Goal: Task Accomplishment & Management: Manage account settings

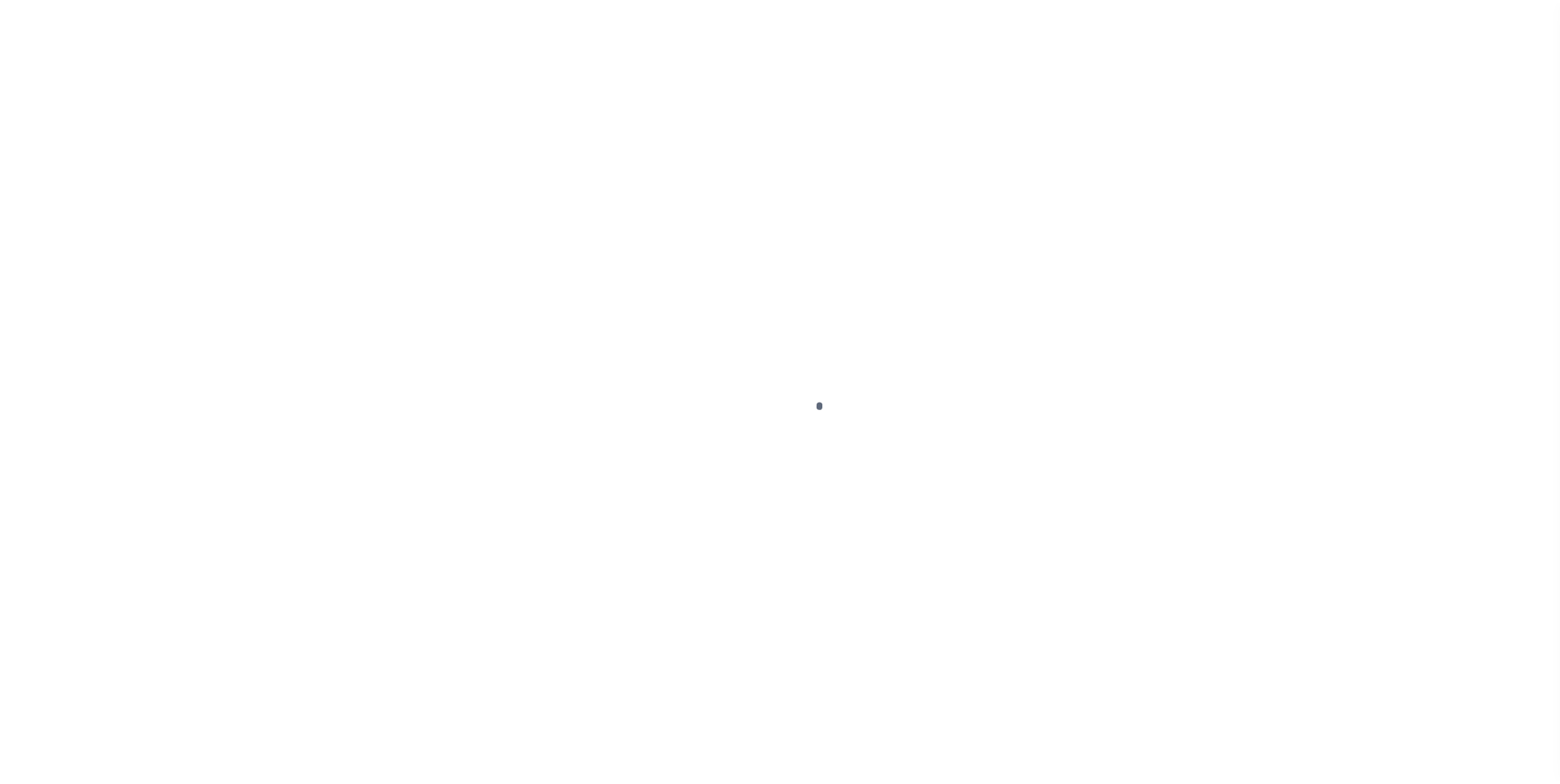
scroll to position [16, 0]
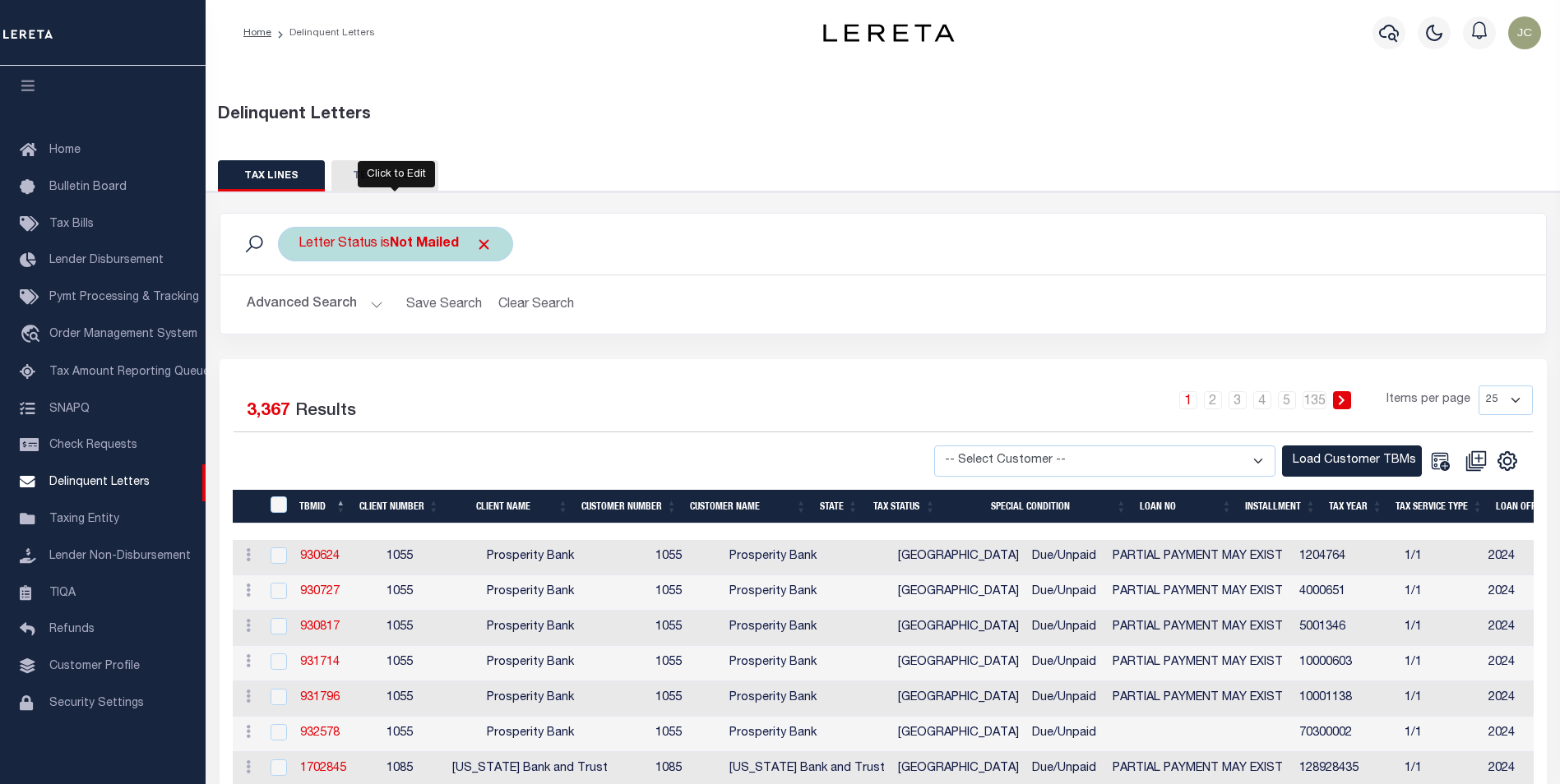
click at [421, 246] on b "Not Mailed" at bounding box center [423, 244] width 69 height 13
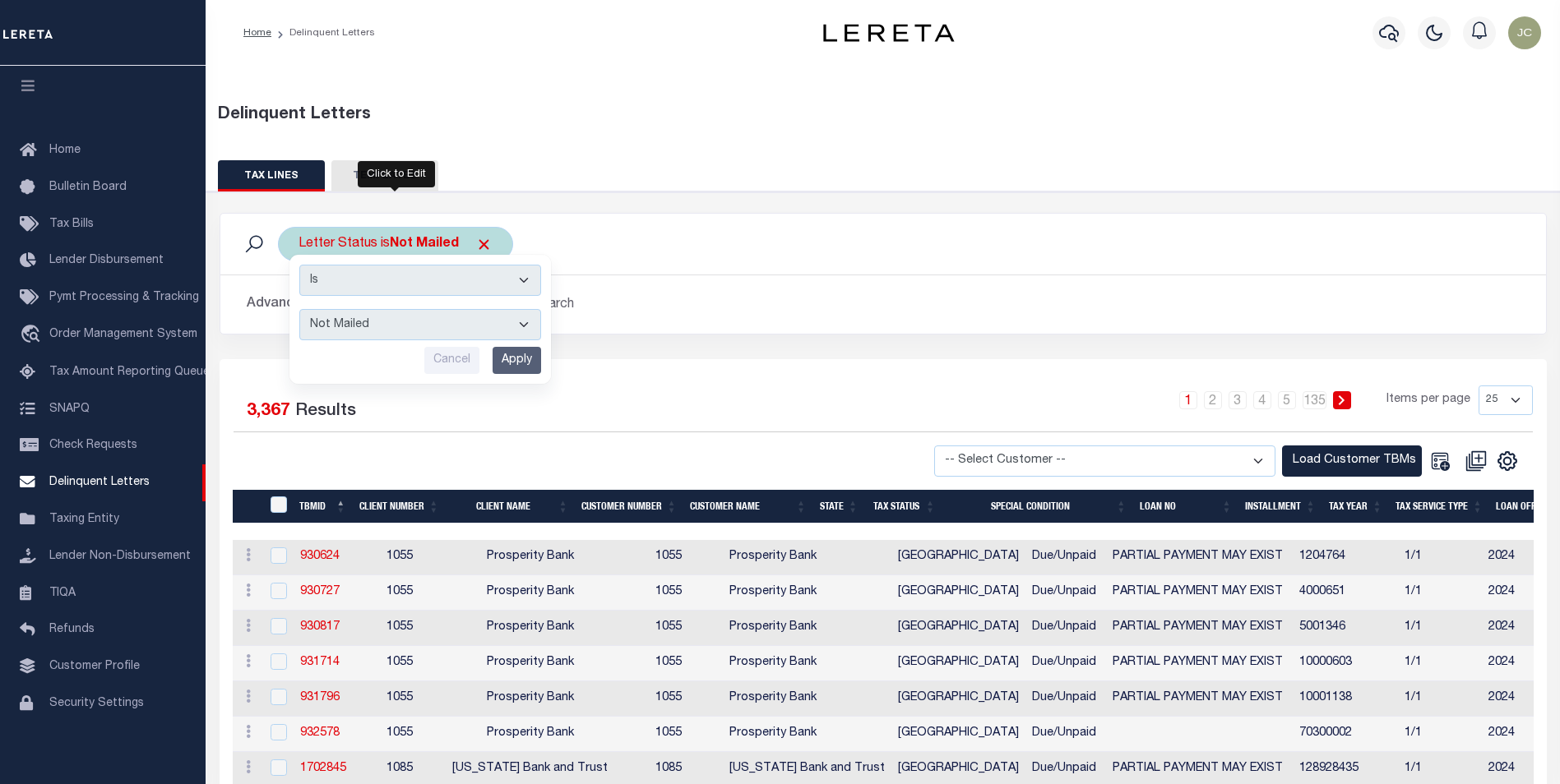
click at [471, 327] on select "--ALL-- Mailed Not Mailed" at bounding box center [420, 324] width 242 height 31
select select "All"
click at [299, 309] on select "--ALL-- Mailed Not Mailed" at bounding box center [420, 324] width 242 height 31
click at [524, 366] on input "Apply" at bounding box center [517, 361] width 48 height 27
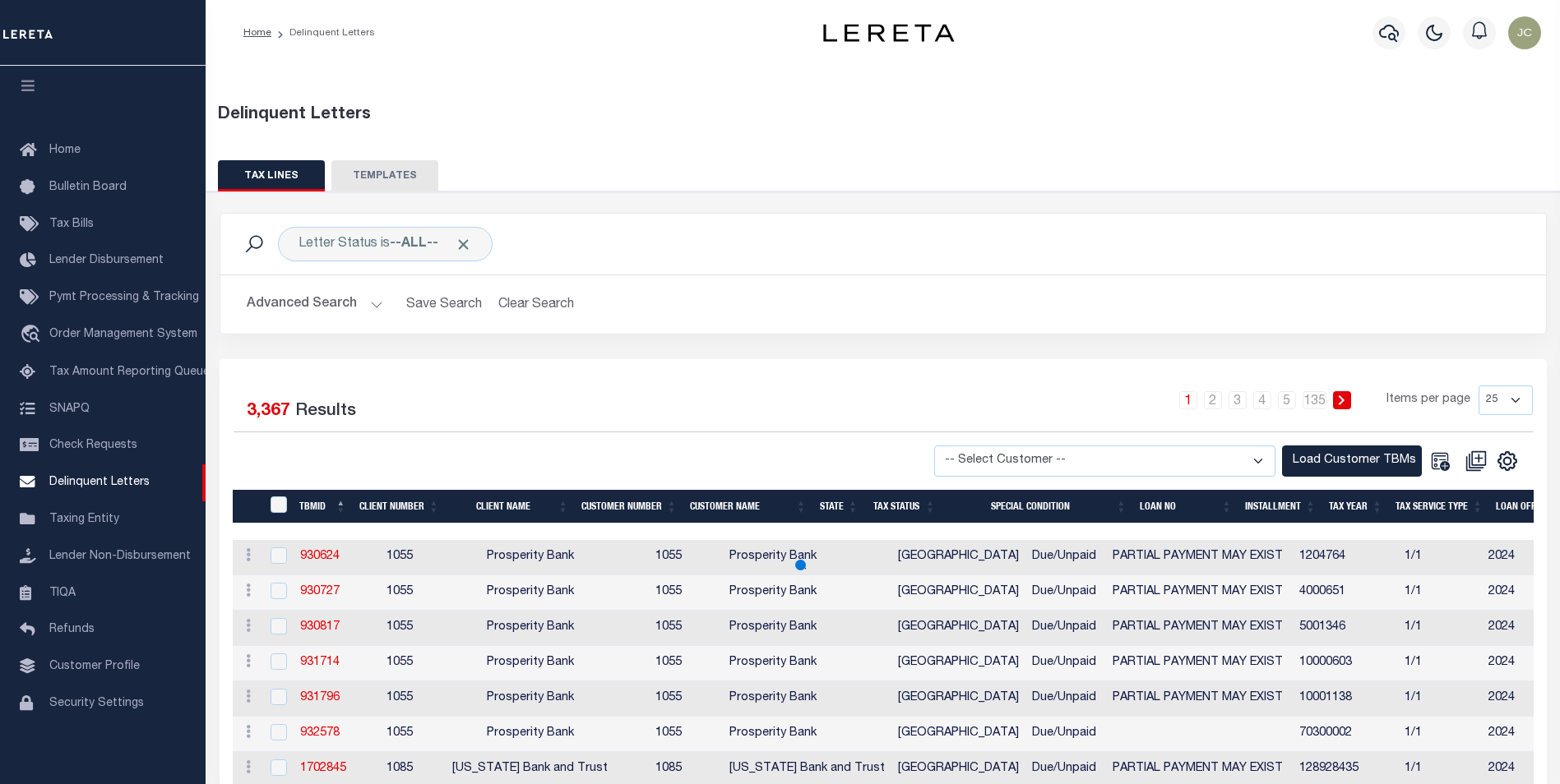
click at [365, 303] on button "Advanced Search" at bounding box center [314, 304] width 137 height 32
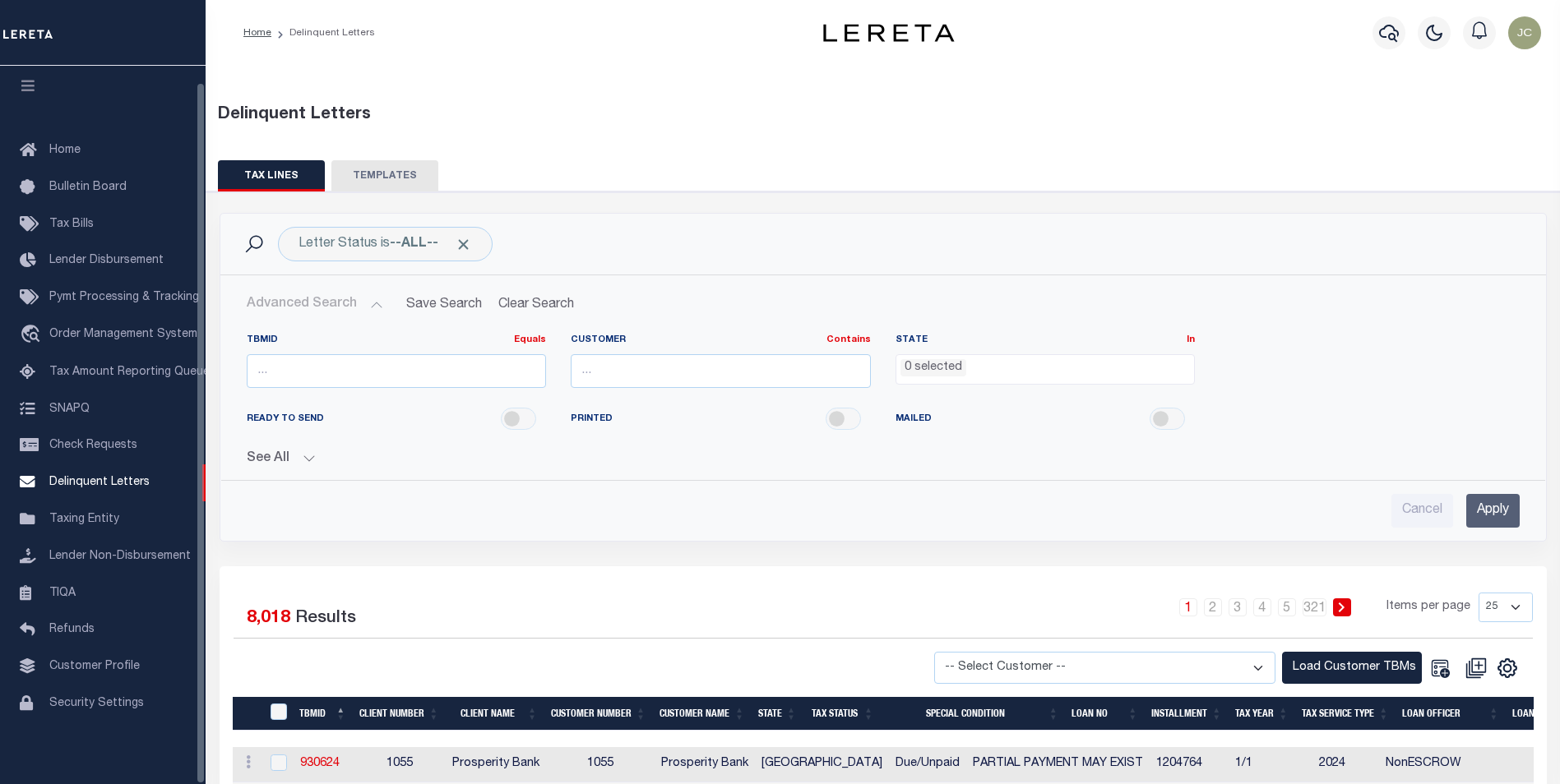
click at [953, 364] on li "0 selected" at bounding box center [933, 368] width 66 height 18
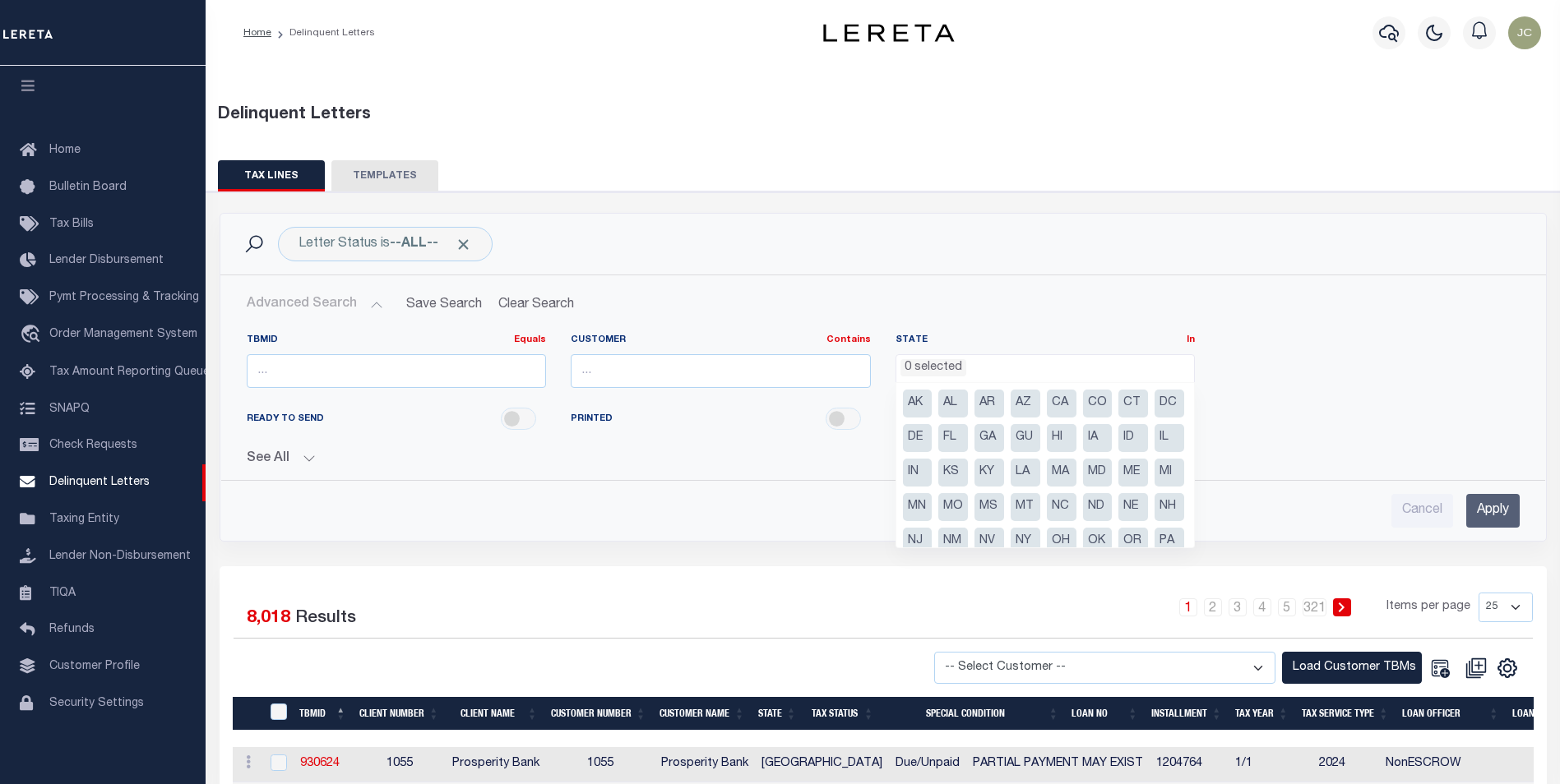
click at [932, 480] on li "IN" at bounding box center [917, 472] width 29 height 28
select select "IN"
click at [1286, 437] on div "READY TO SEND PRINTED MAILED" at bounding box center [882, 419] width 1297 height 37
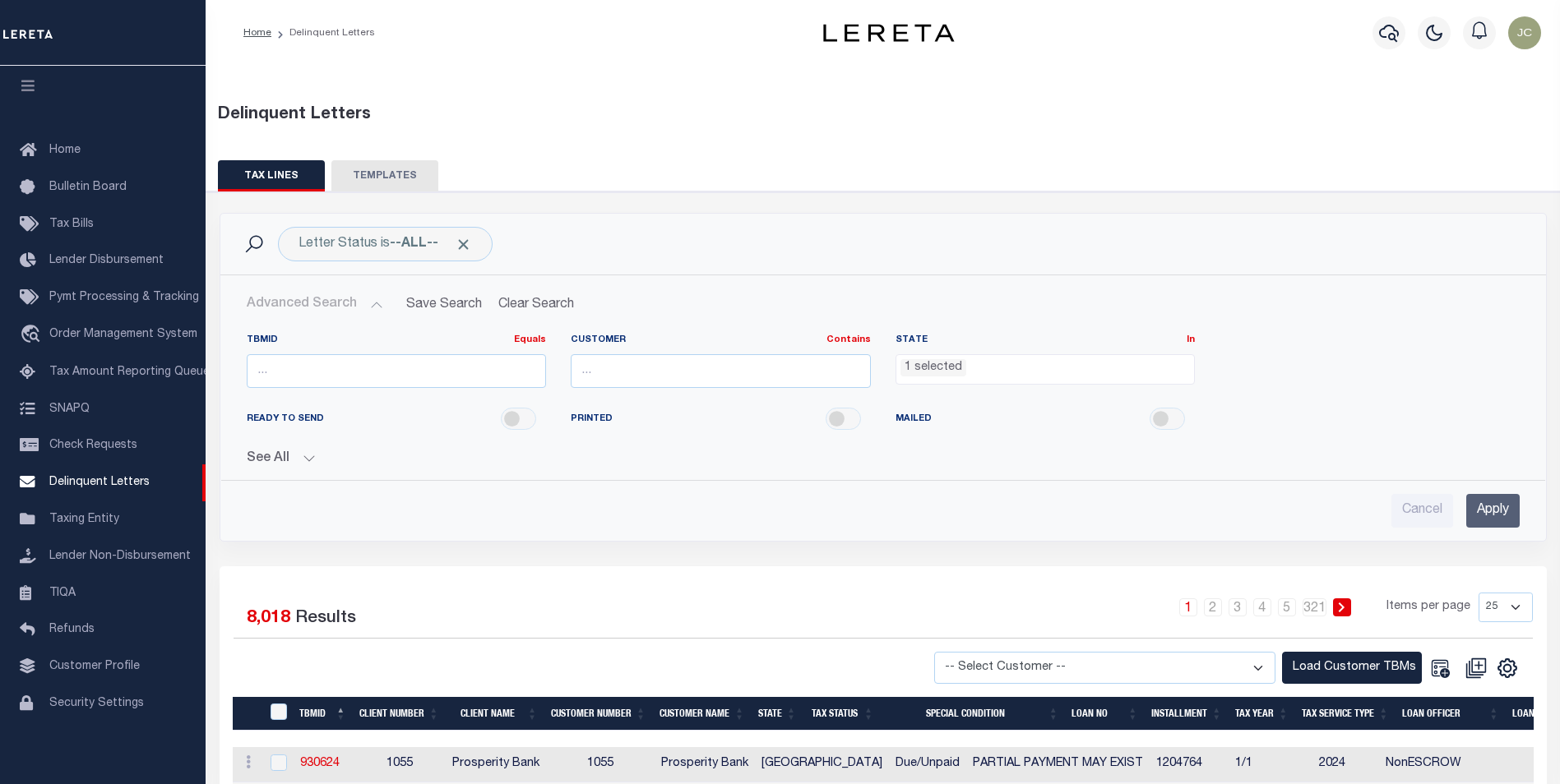
click at [295, 458] on button "See All" at bounding box center [882, 459] width 1272 height 15
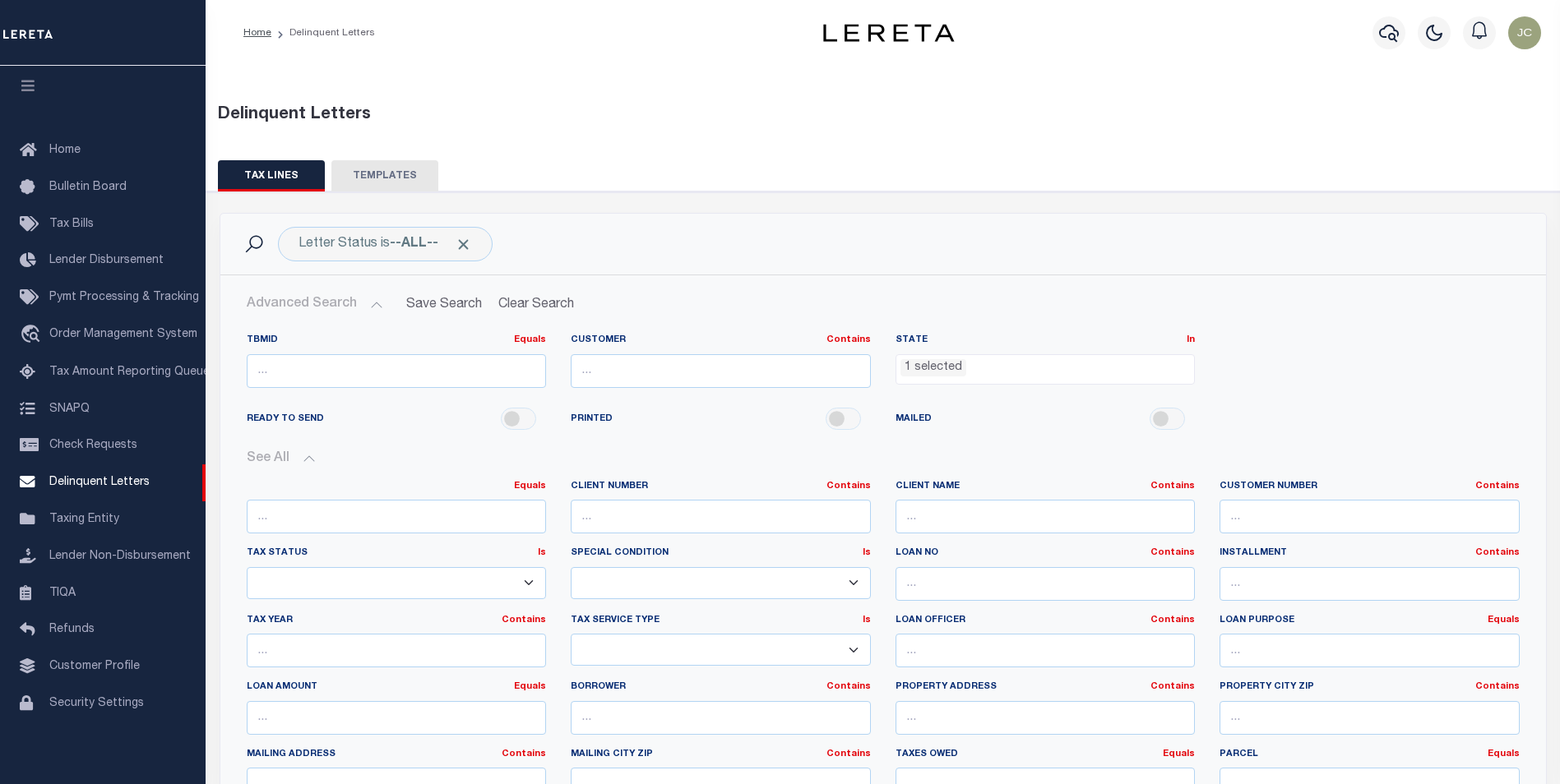
click at [258, 461] on button "See All" at bounding box center [882, 459] width 1272 height 15
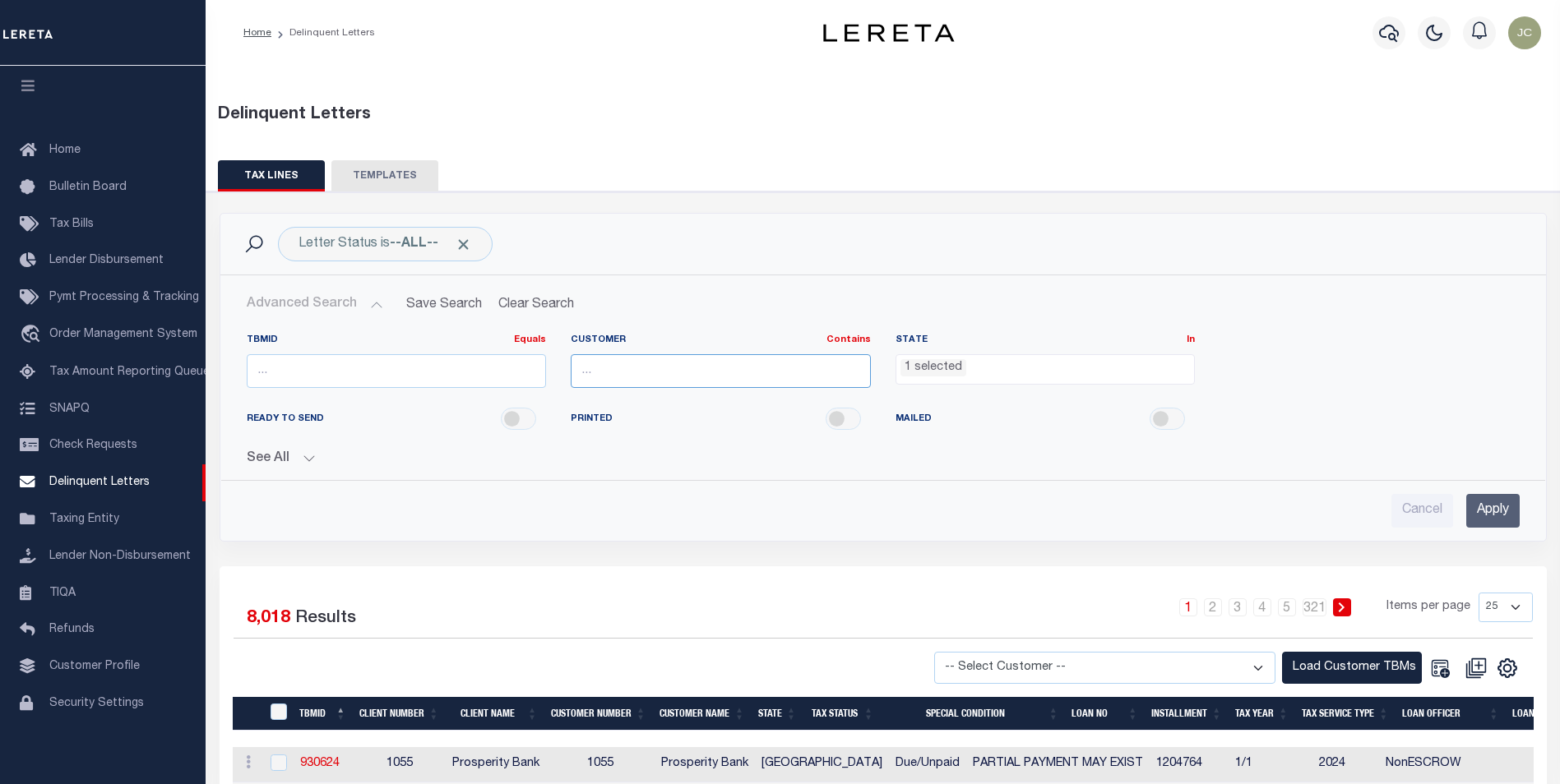
click at [722, 388] on input "text" at bounding box center [721, 371] width 300 height 34
type input "Citizens Bank"
click at [1501, 613] on select "25 50 100 500 1000" at bounding box center [1506, 607] width 54 height 29
select select "1000"
click at [1479, 593] on select "25 50 100 500 1000" at bounding box center [1506, 607] width 54 height 29
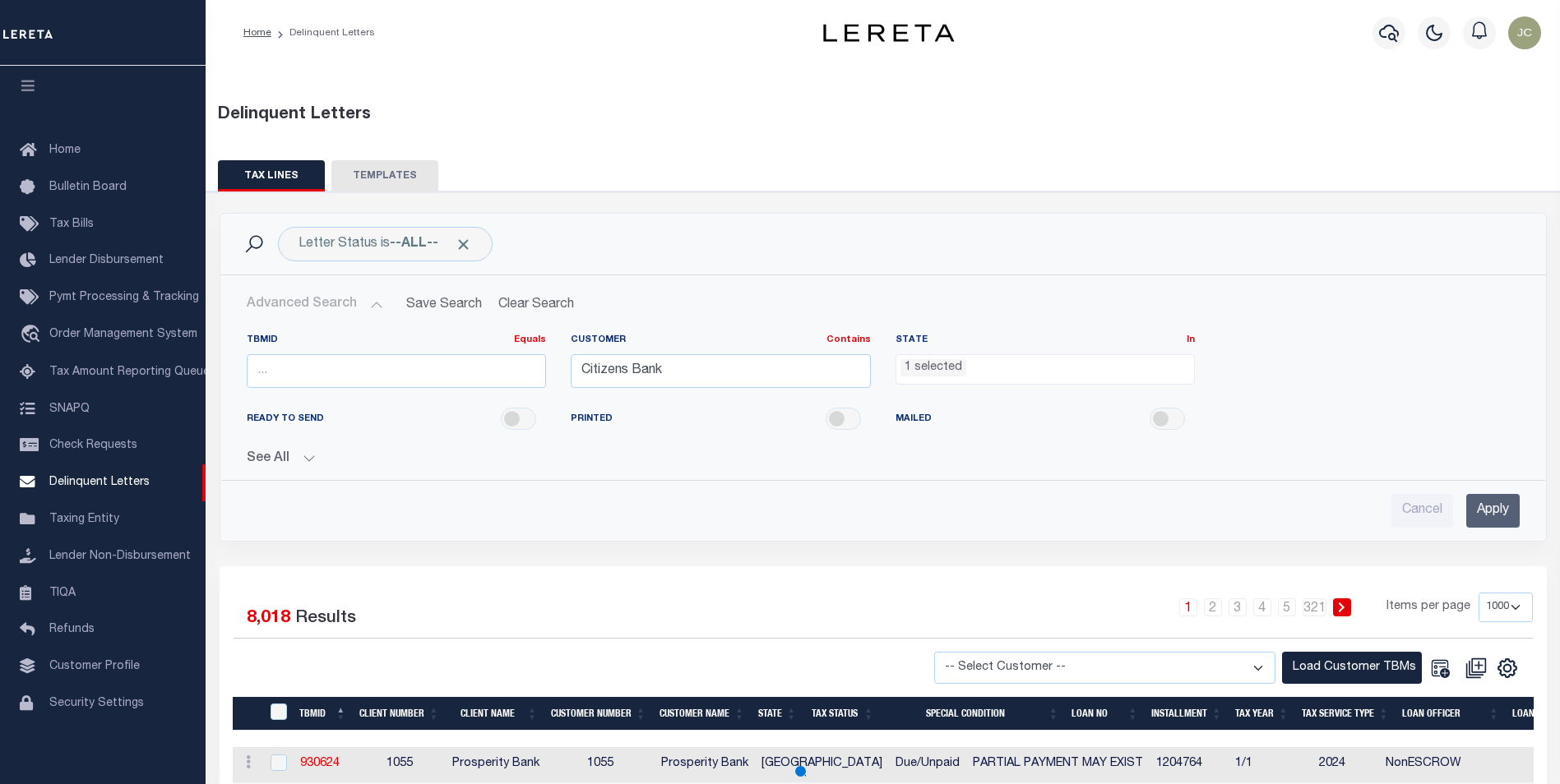
drag, startPoint x: 1367, startPoint y: 670, endPoint x: 1456, endPoint y: 510, distance: 183.1
click at [1480, 518] on input "Apply" at bounding box center [1493, 511] width 54 height 34
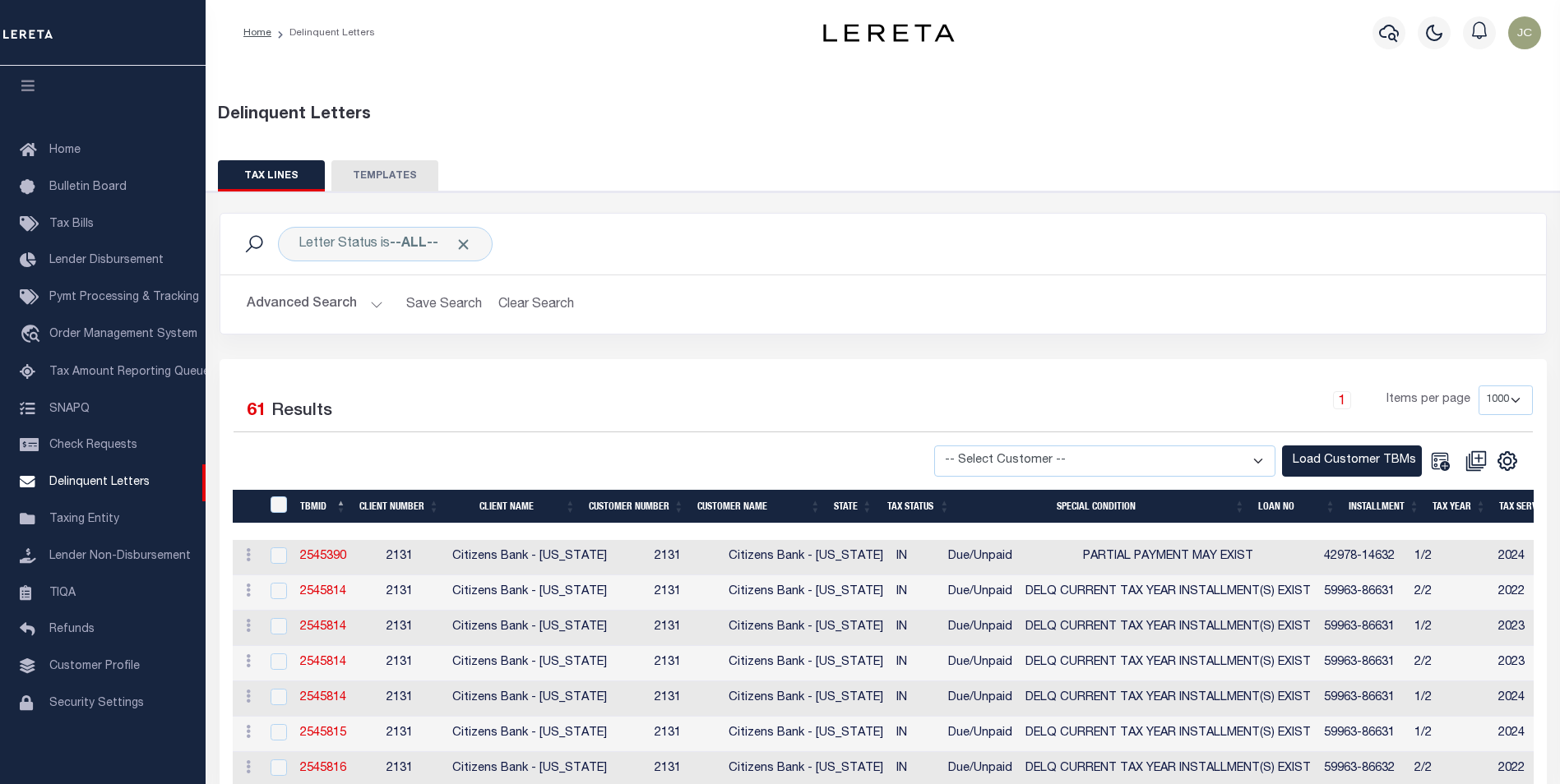
click at [1237, 469] on select "-- Select Customer -- Accumatch - Refunds All In Credit Union Amarillo National…" at bounding box center [1105, 462] width 341 height 32
click at [1163, 453] on select "-- Select Customer -- Accumatch - Refunds All In Credit Union Amarillo National…" at bounding box center [1105, 462] width 341 height 32
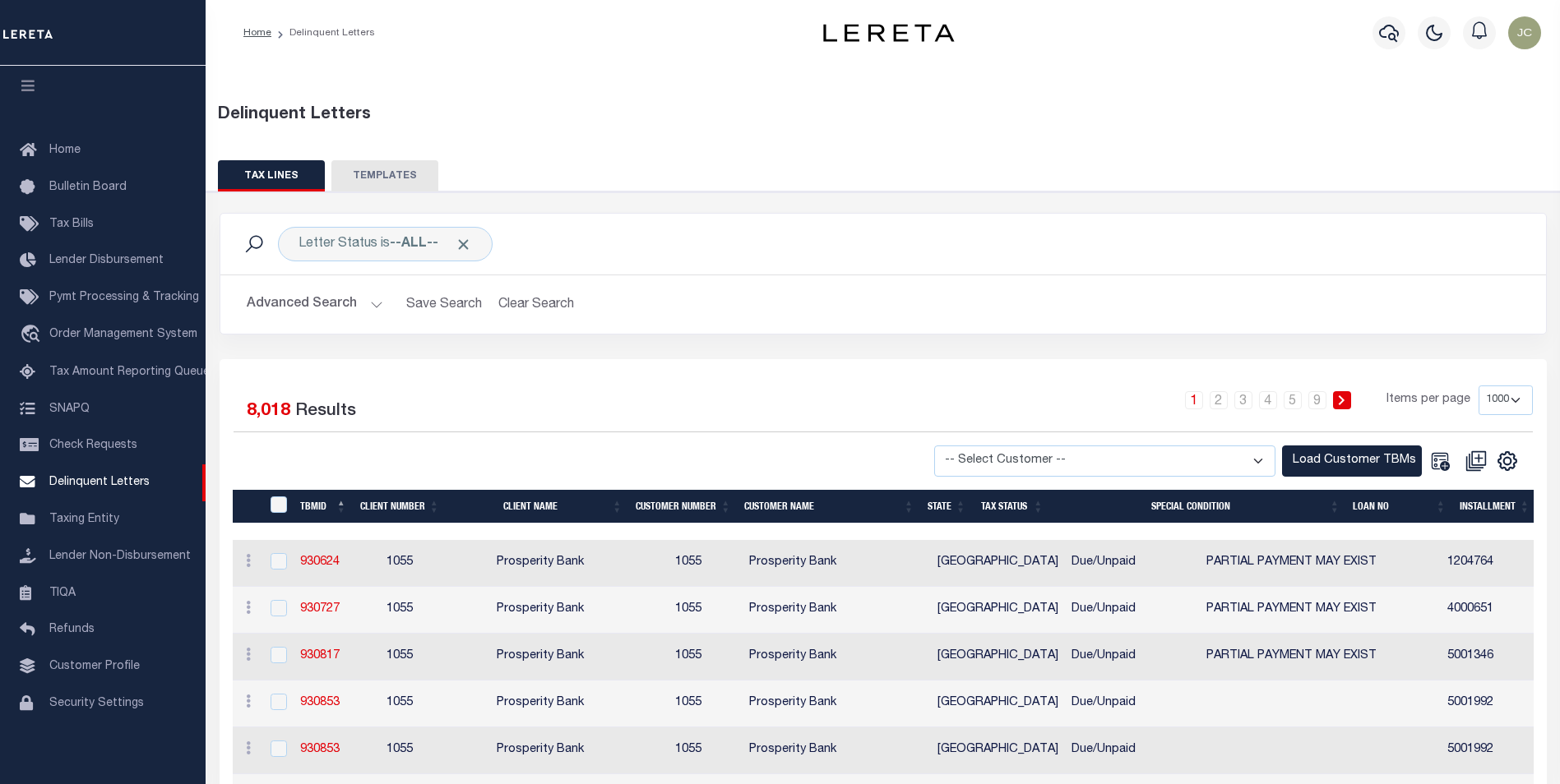
click at [1099, 460] on select "-- Select Customer -- Accumatch - Refunds All In Credit Union Amarillo National…" at bounding box center [1105, 462] width 341 height 32
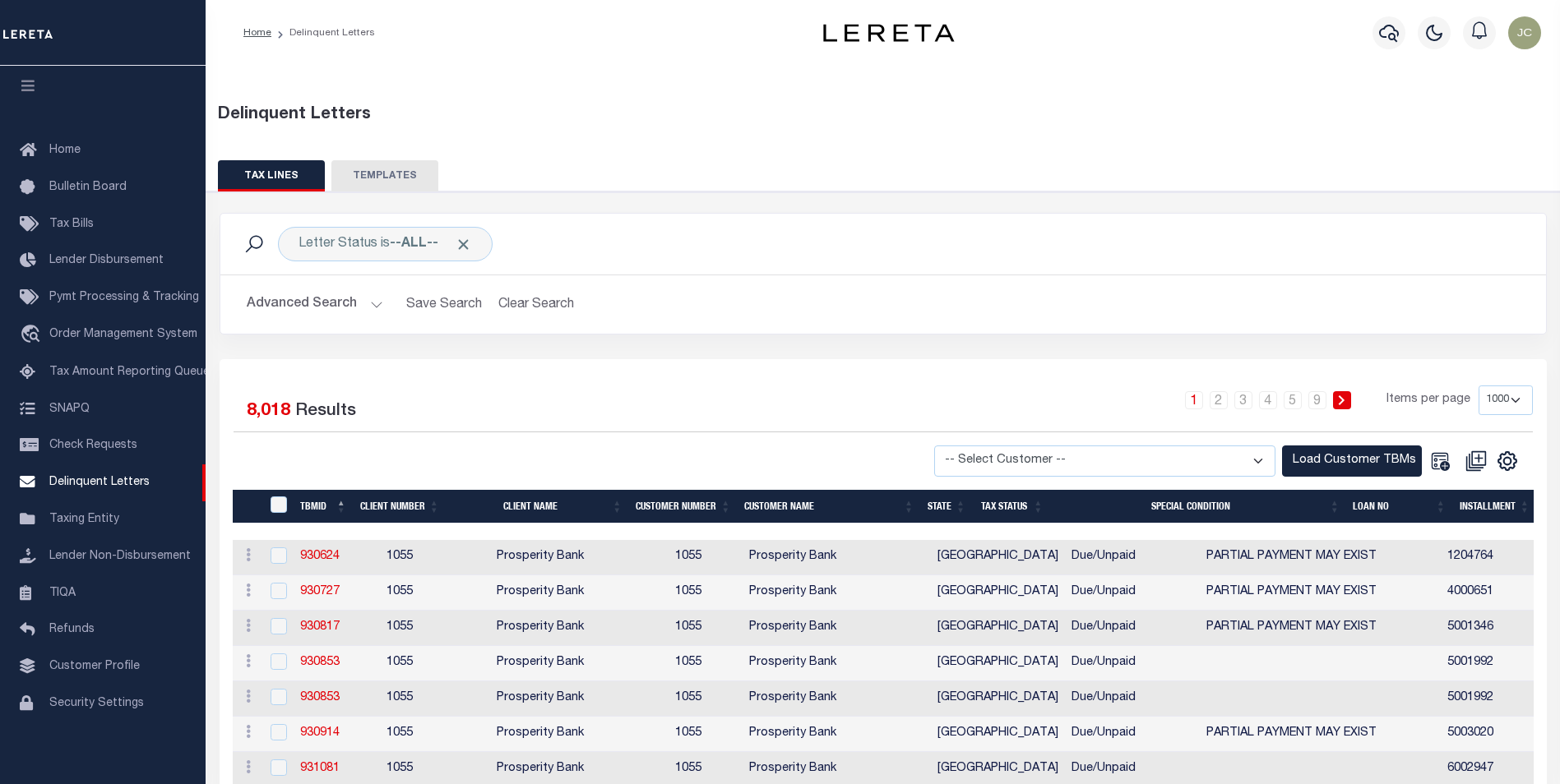
click at [790, 454] on div at bounding box center [558, 462] width 649 height 32
click at [1019, 455] on select "-- Select Customer -- Accumatch - Refunds All In Credit Union Amarillo National…" at bounding box center [1105, 462] width 341 height 32
select select "2131"
click at [950, 446] on select "-- Select Customer -- Accumatch - Refunds All In Credit Union Amarillo National…" at bounding box center [1105, 462] width 341 height 32
click at [1345, 452] on button "Load Customer TBMs" at bounding box center [1352, 462] width 140 height 32
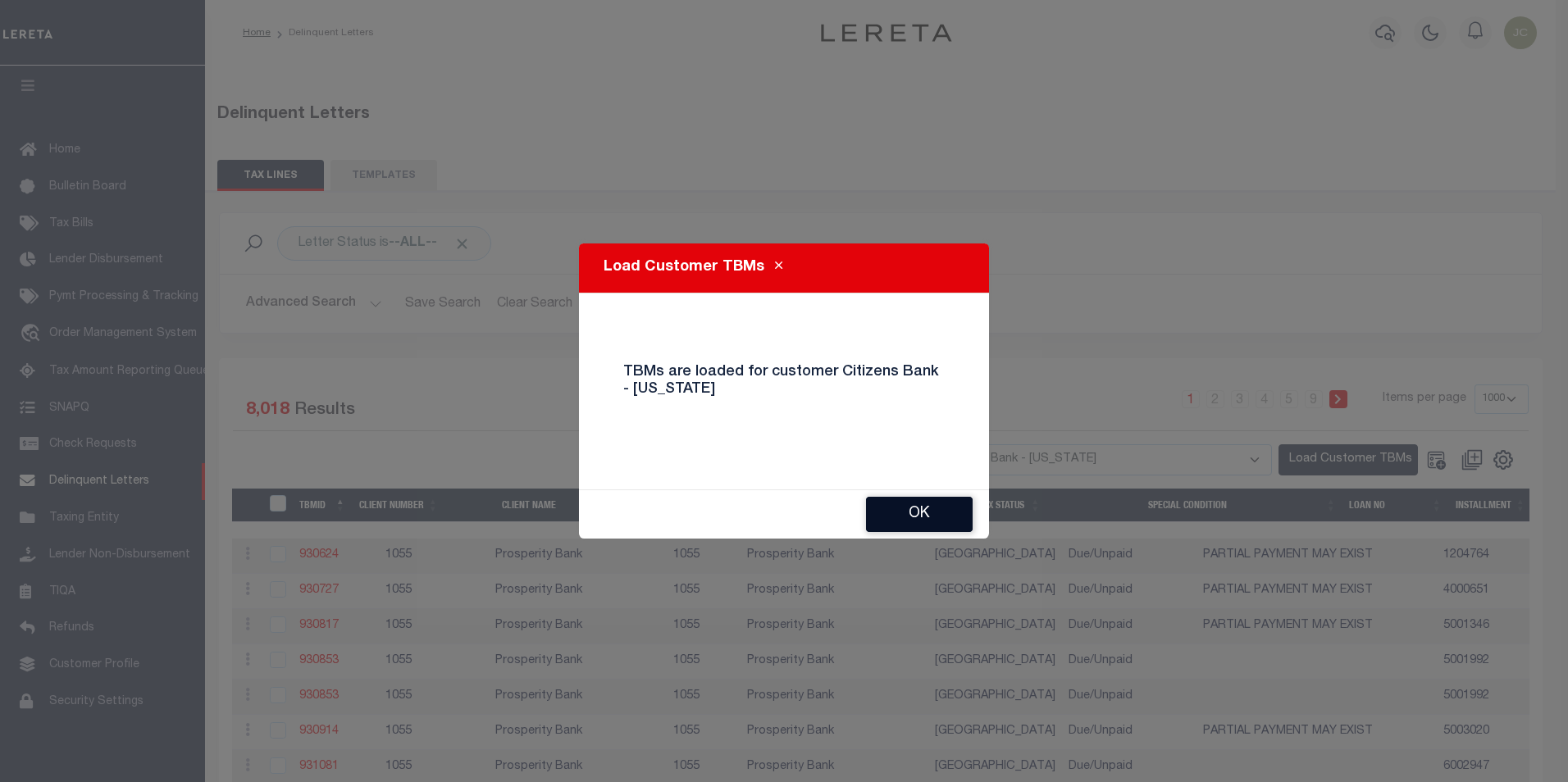
click at [922, 513] on button "Ok" at bounding box center [919, 515] width 107 height 36
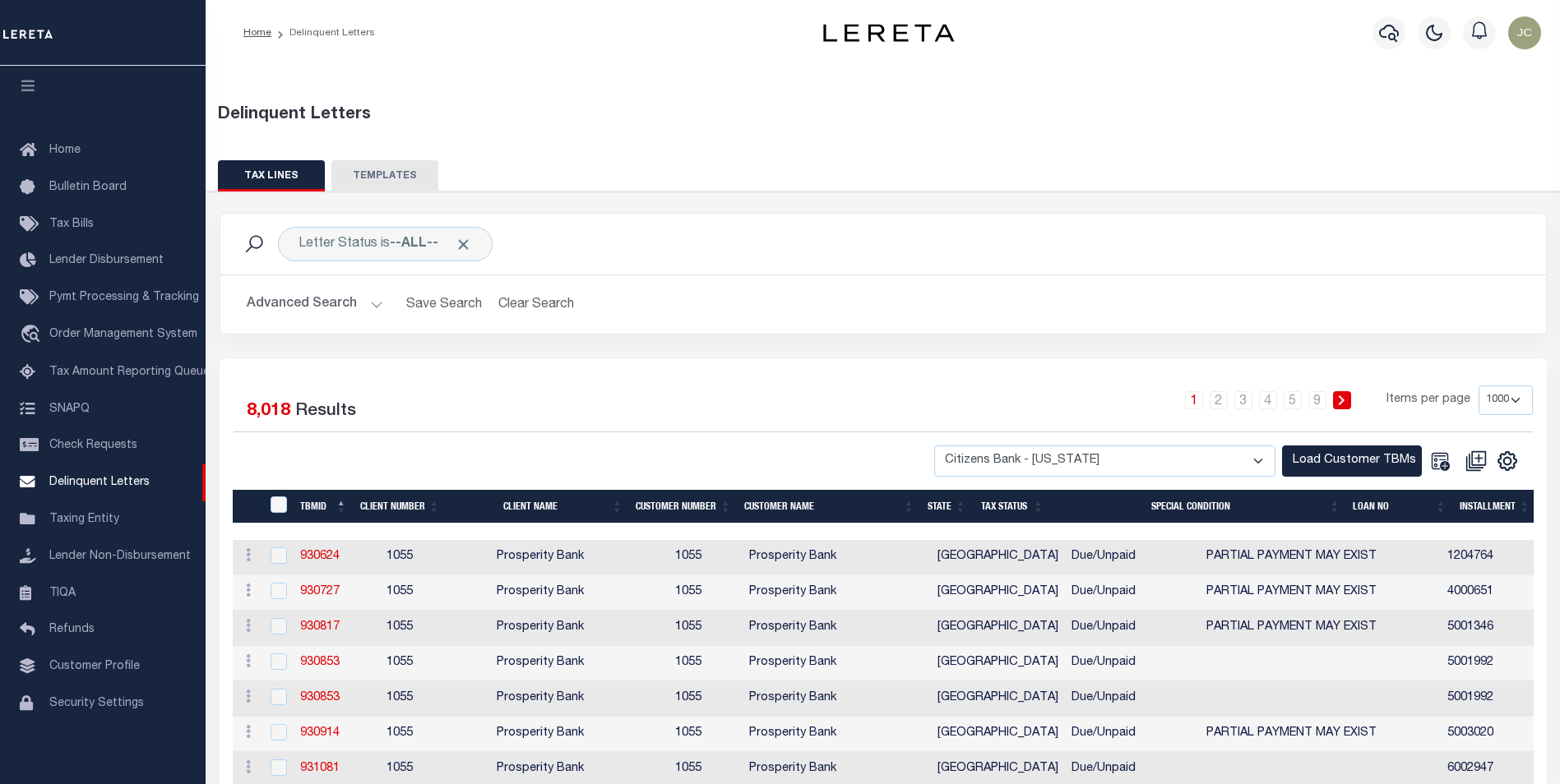
click at [346, 300] on button "Advanced Search" at bounding box center [314, 304] width 137 height 32
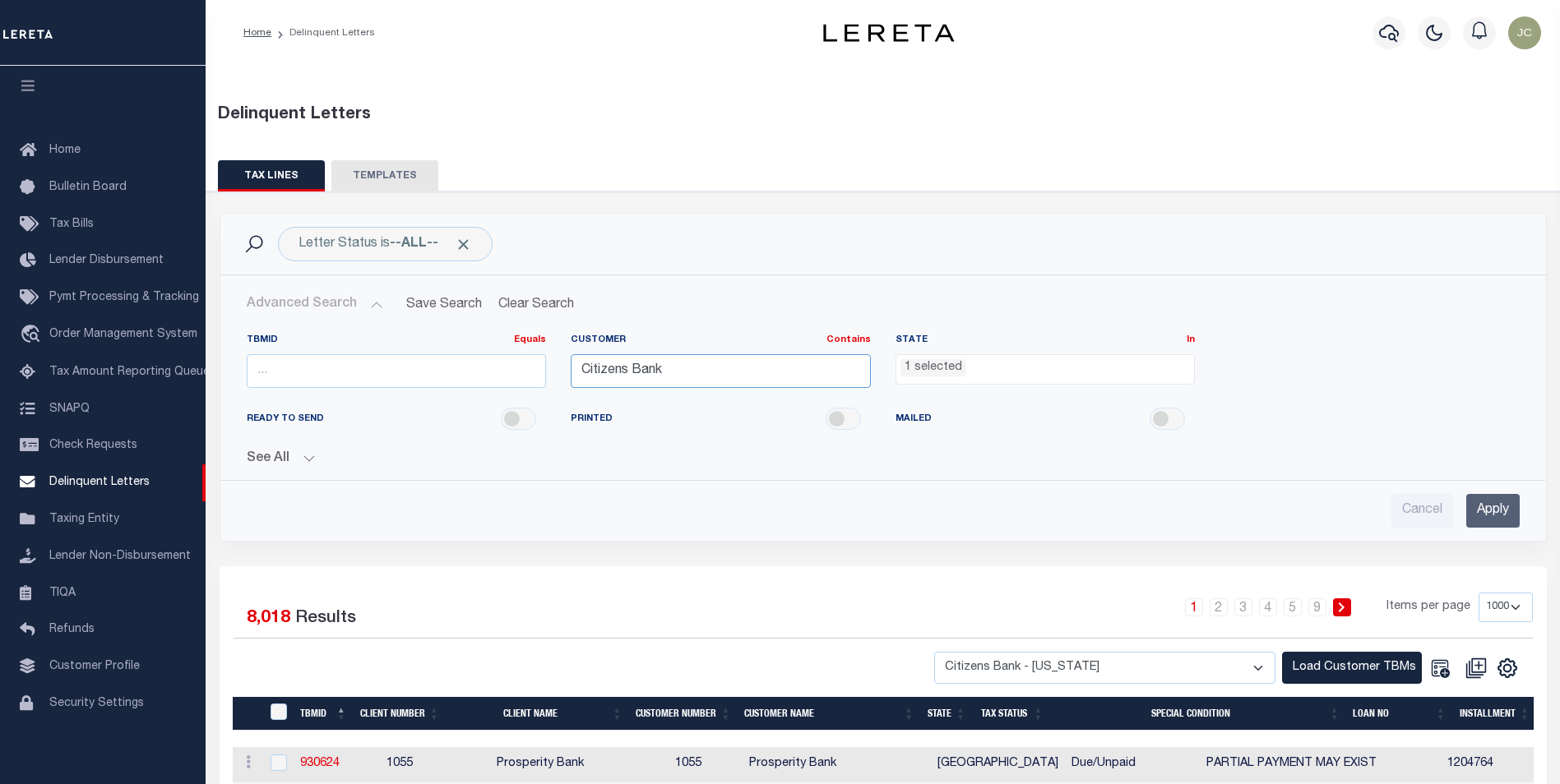
click at [710, 381] on input "Citizens Bank" at bounding box center [721, 371] width 300 height 34
click at [832, 494] on div "Cancel Apply" at bounding box center [882, 511] width 1272 height 34
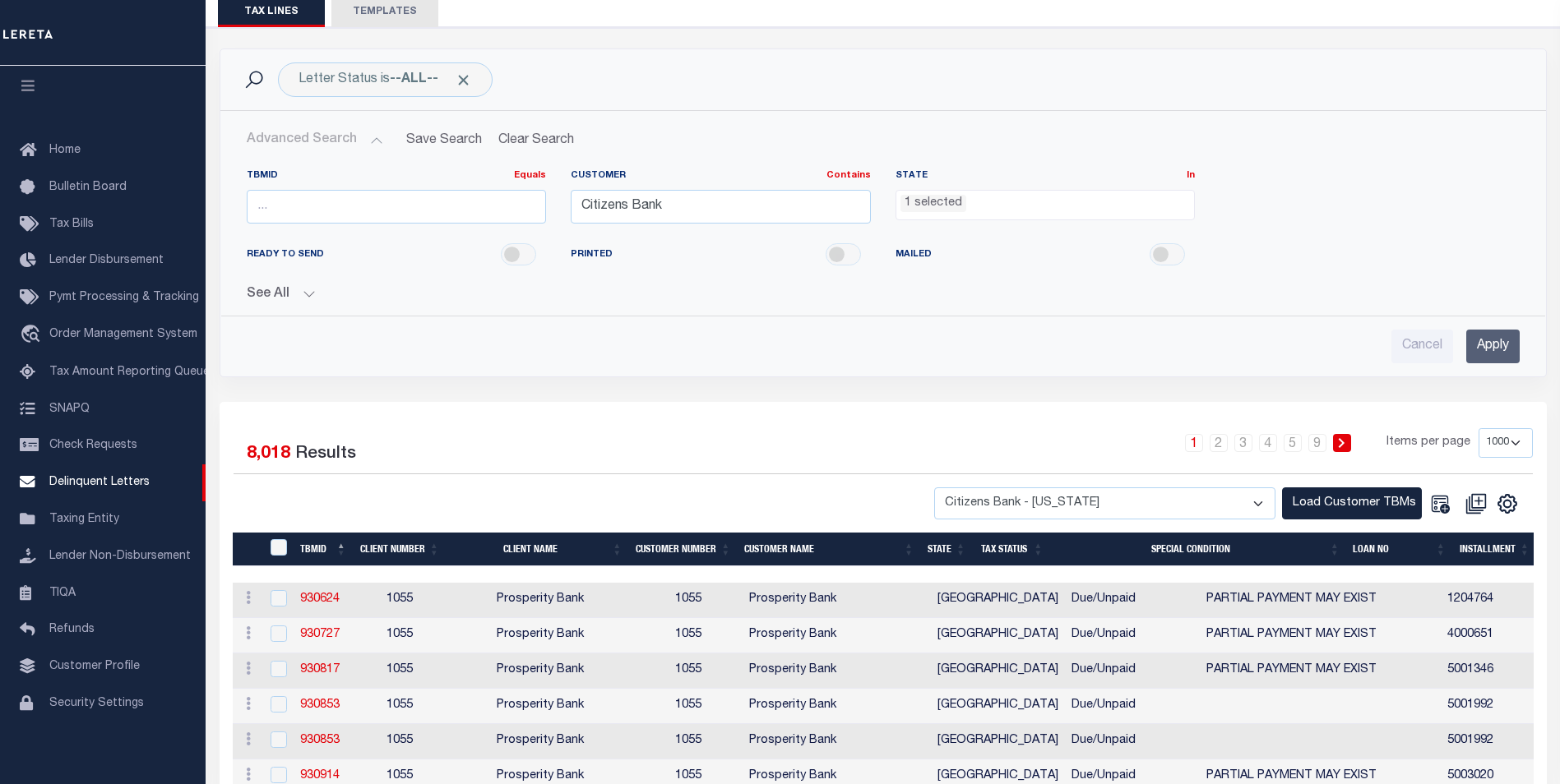
scroll to position [0, 0]
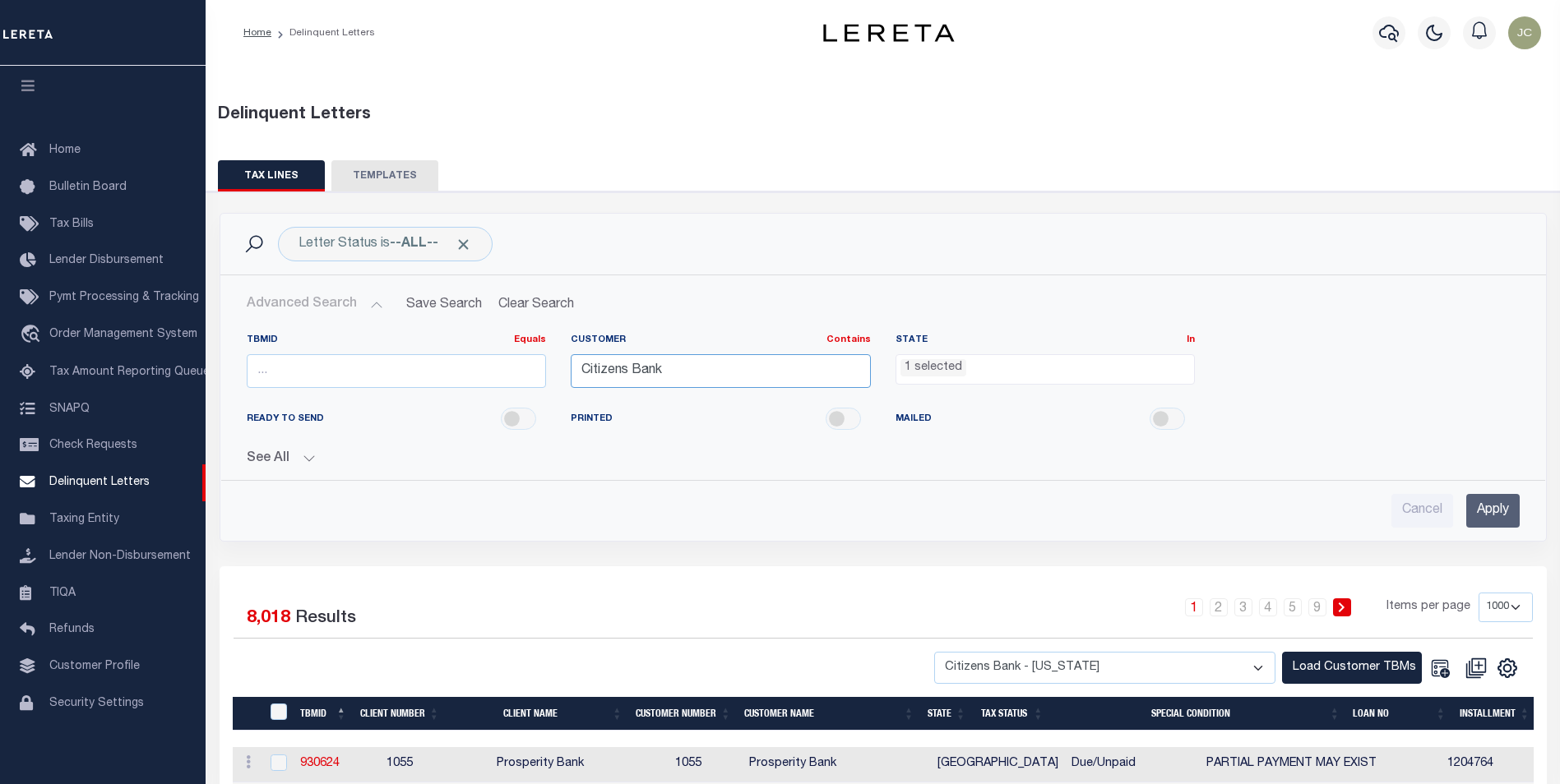
click at [828, 362] on input "Citizens Bank" at bounding box center [721, 371] width 300 height 34
drag, startPoint x: 827, startPoint y: 361, endPoint x: 553, endPoint y: 361, distance: 274.0
click at [553, 361] on div "TBMID Equals Equals Is Not Equal To Is Greater Than Is Less Than Customer Conta…" at bounding box center [882, 368] width 1297 height 68
type input "Citizens Bank"
click at [1032, 379] on span "1 selected" at bounding box center [1046, 370] width 300 height 31
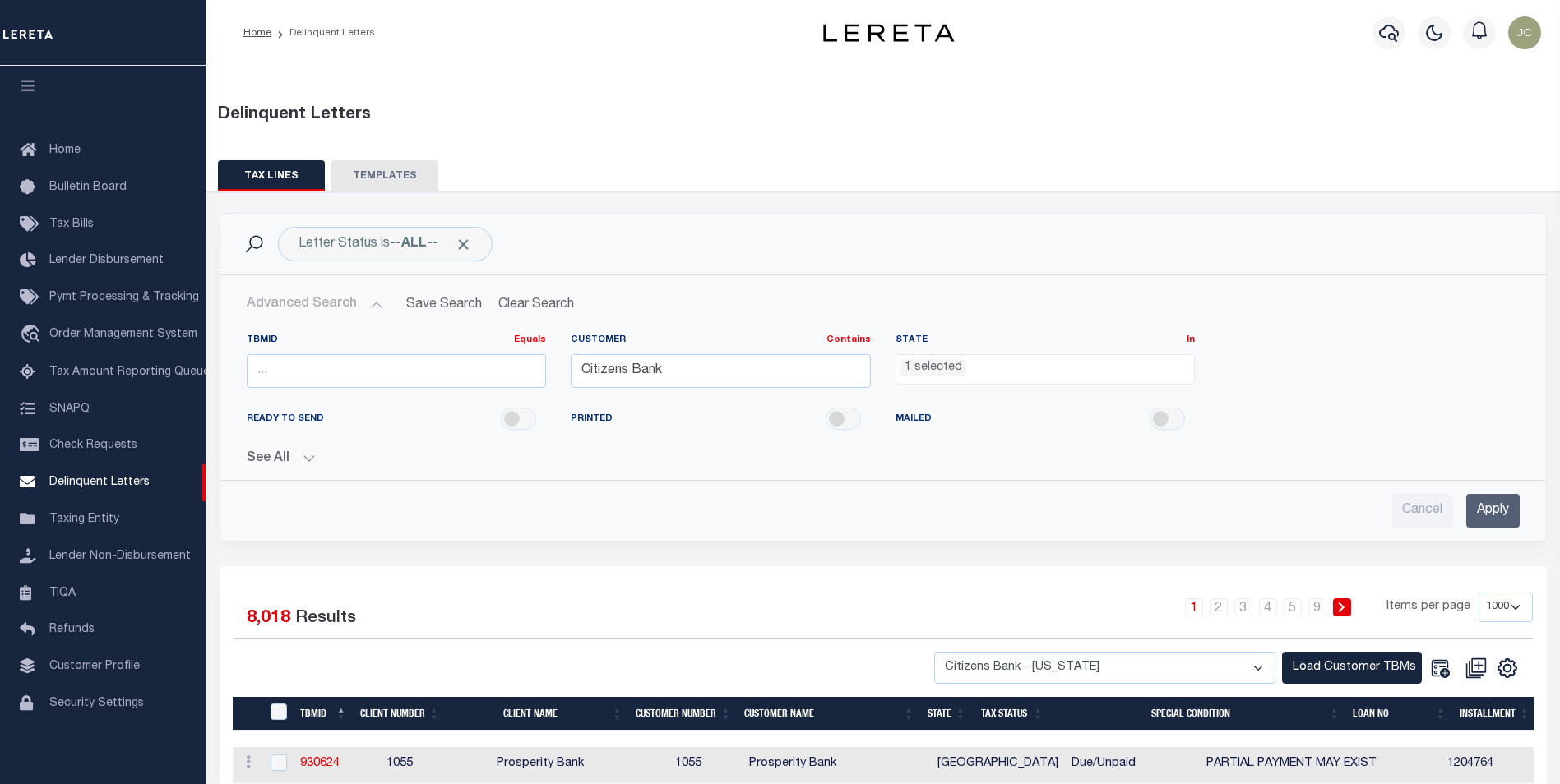
click at [953, 370] on li "1 selected" at bounding box center [933, 368] width 66 height 18
click at [1362, 439] on div "See All Equals Equals Is Not Equal To Is [GEOGRAPHIC_DATA]" at bounding box center [882, 453] width 1272 height 29
click at [1479, 508] on input "Apply" at bounding box center [1493, 511] width 54 height 34
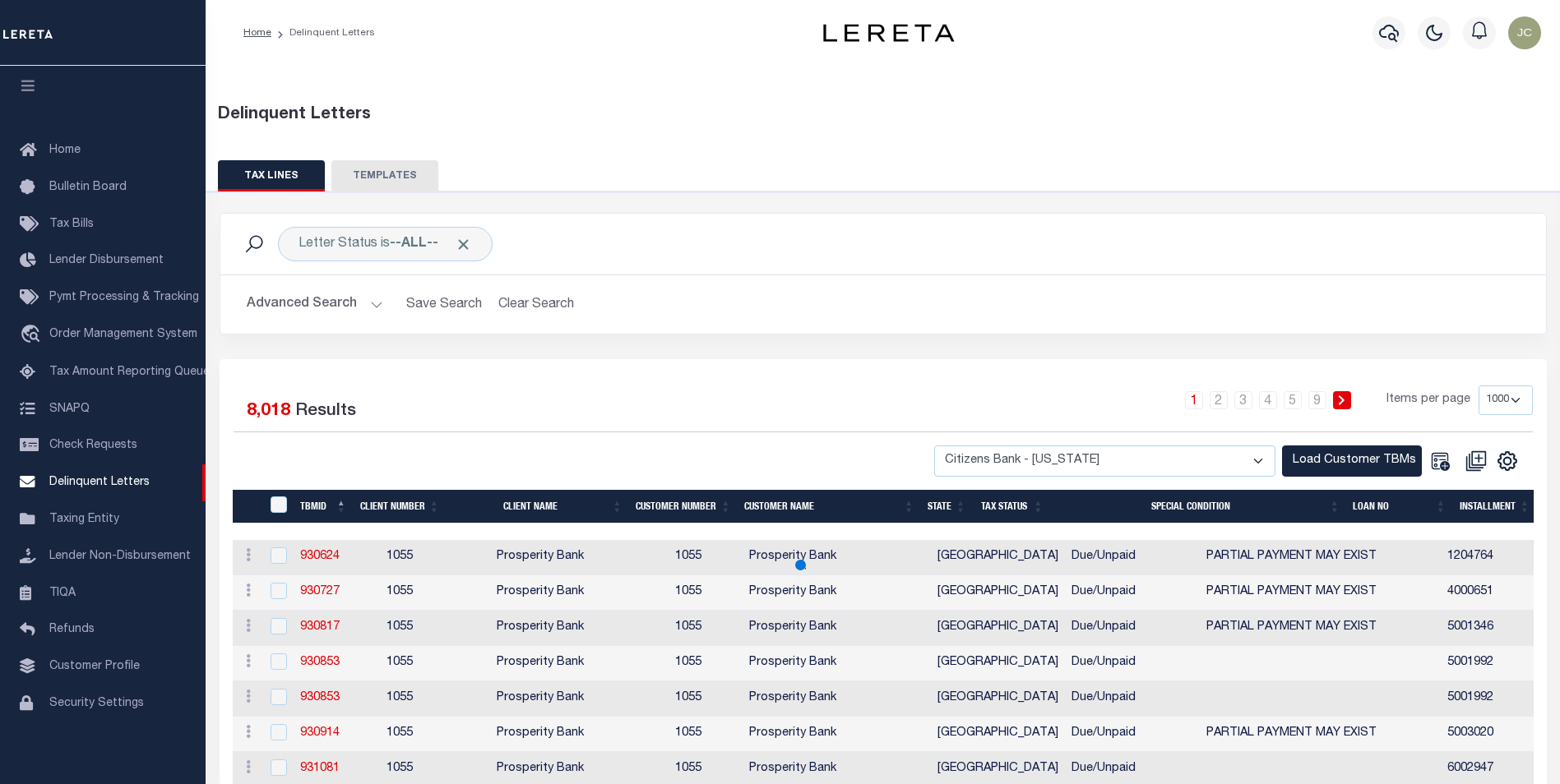
select select
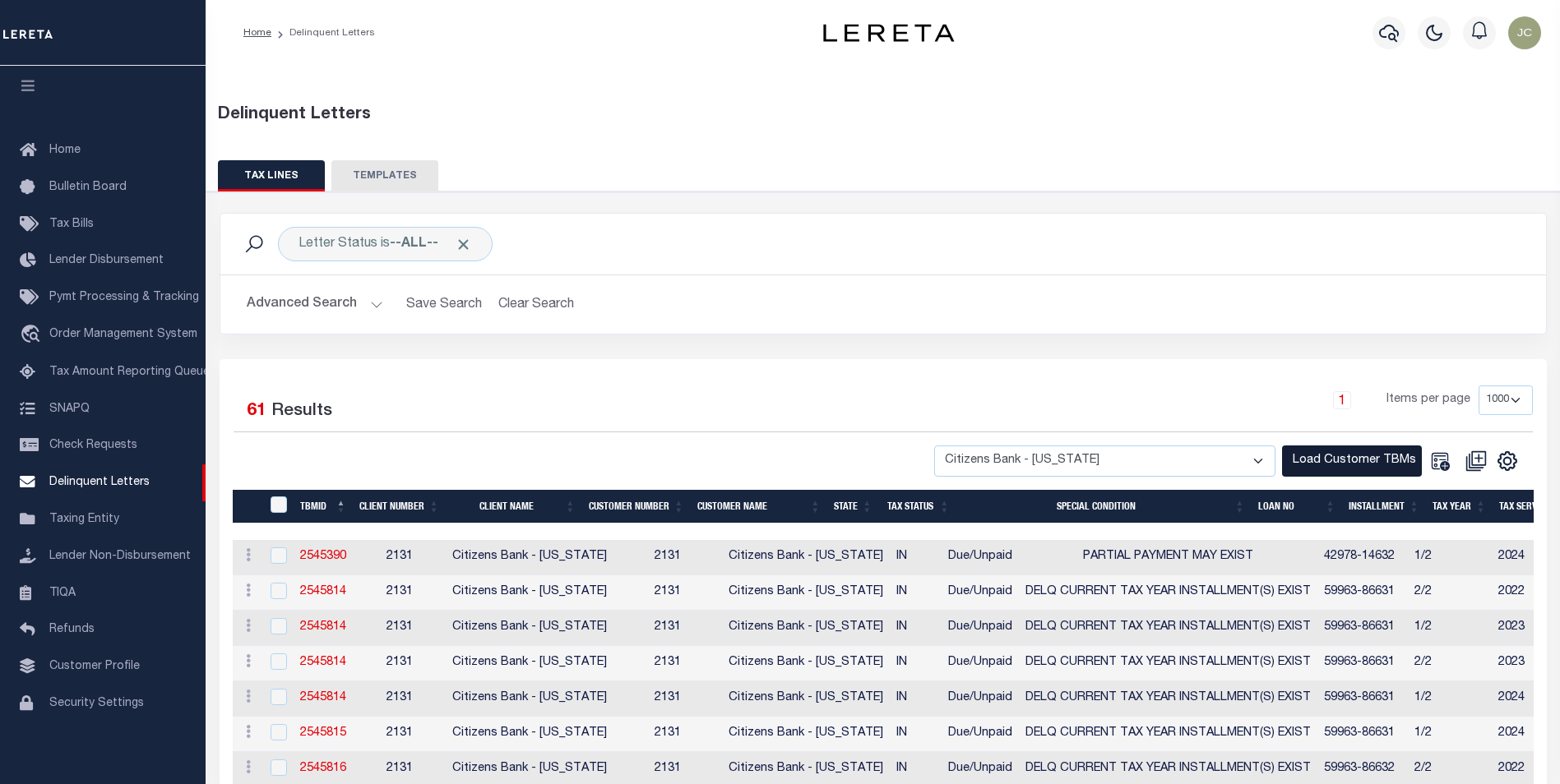
click at [1309, 463] on button "Load Customer TBMs" at bounding box center [1352, 462] width 140 height 32
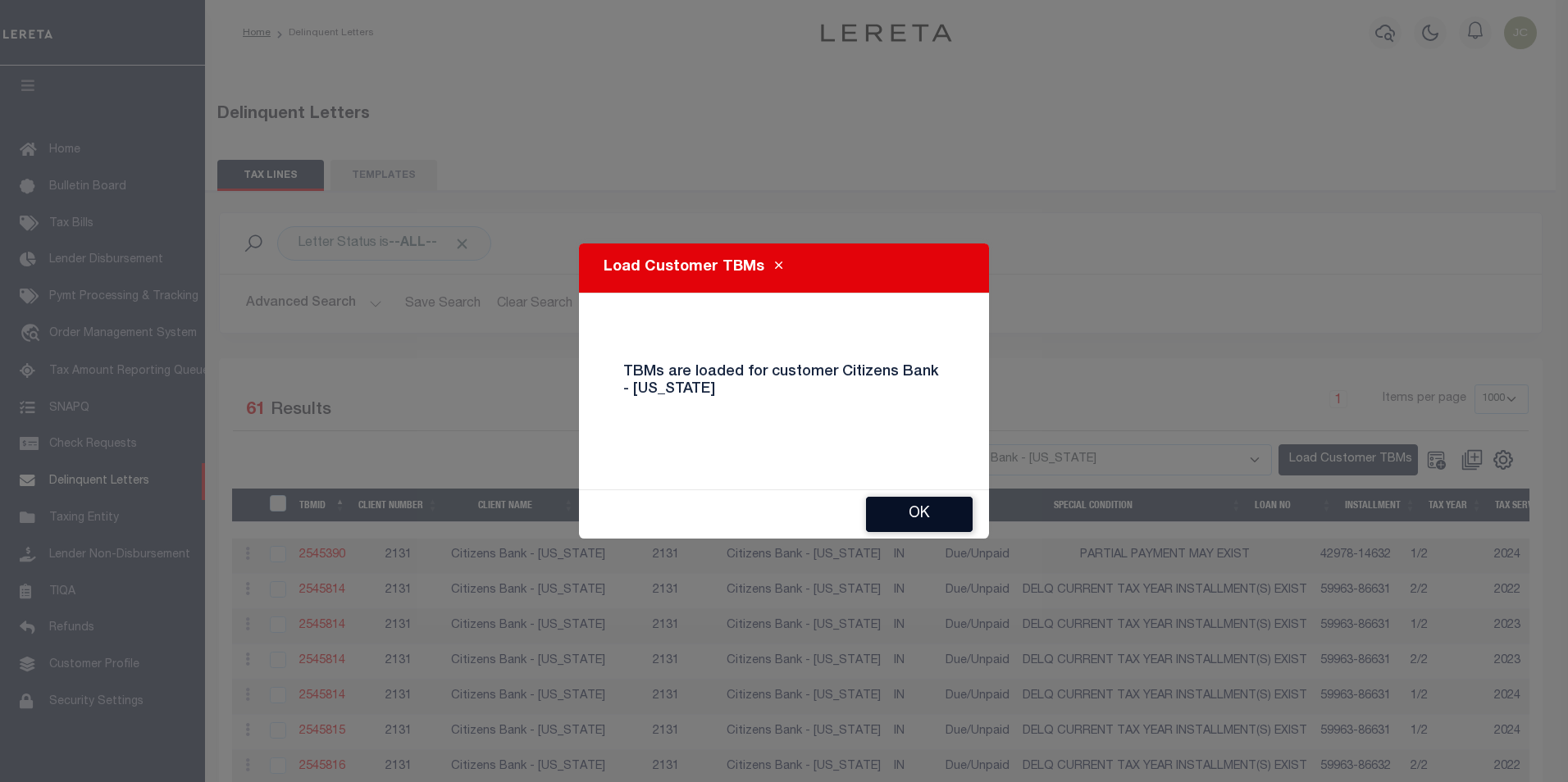
click at [920, 510] on button "Ok" at bounding box center [919, 515] width 107 height 36
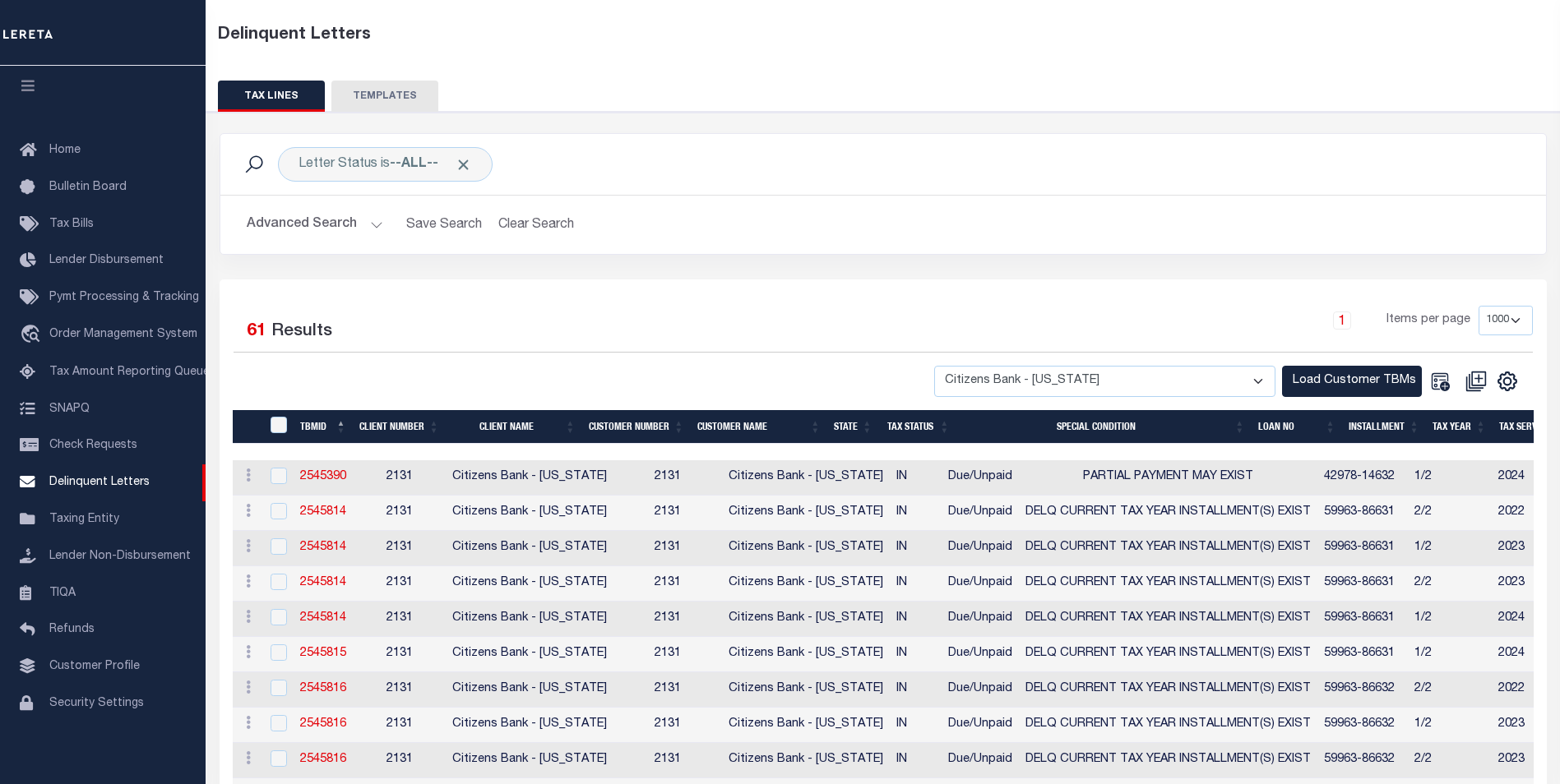
scroll to position [82, 0]
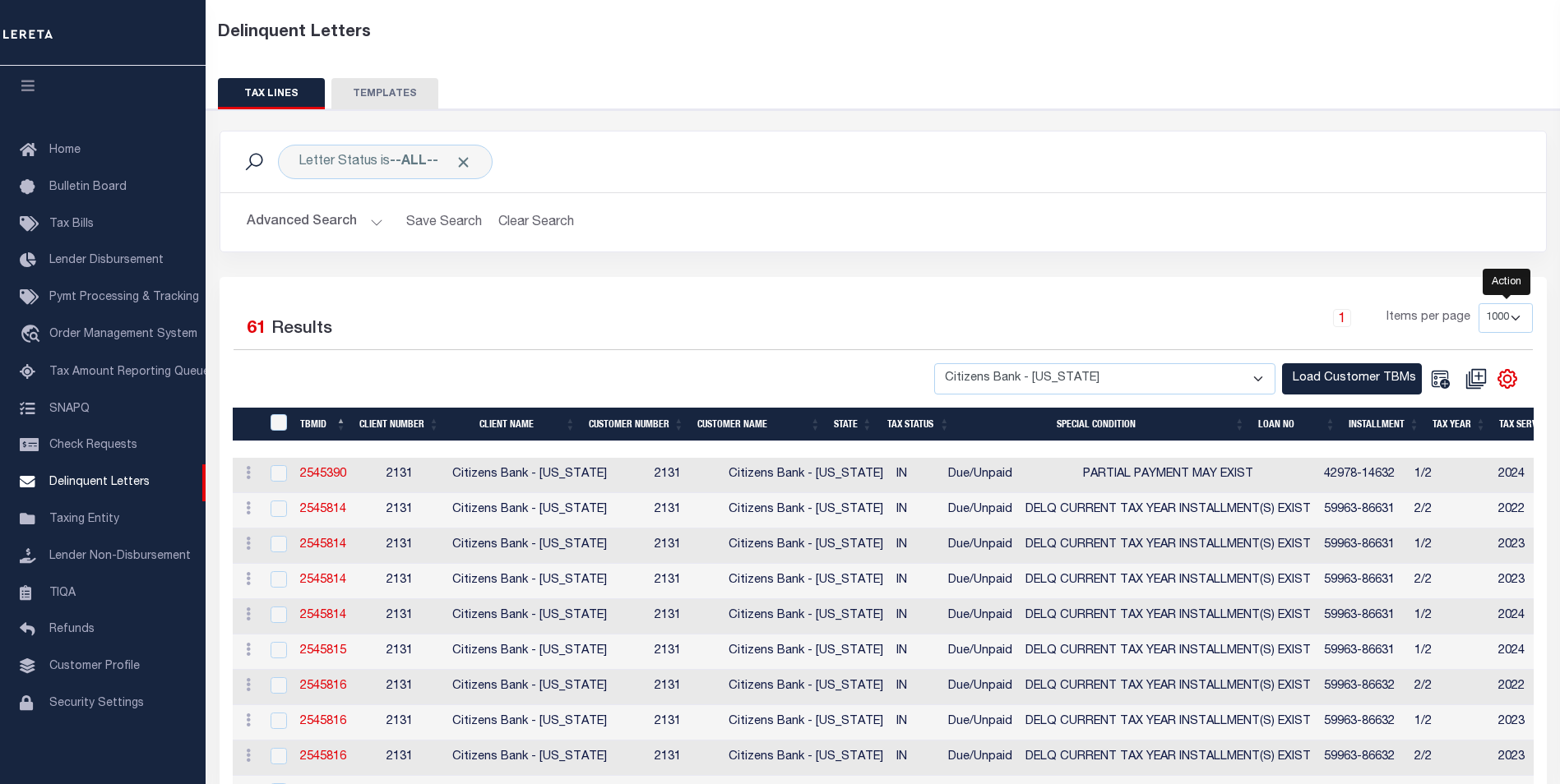
click at [1504, 379] on icon "" at bounding box center [1506, 379] width 7 height 7
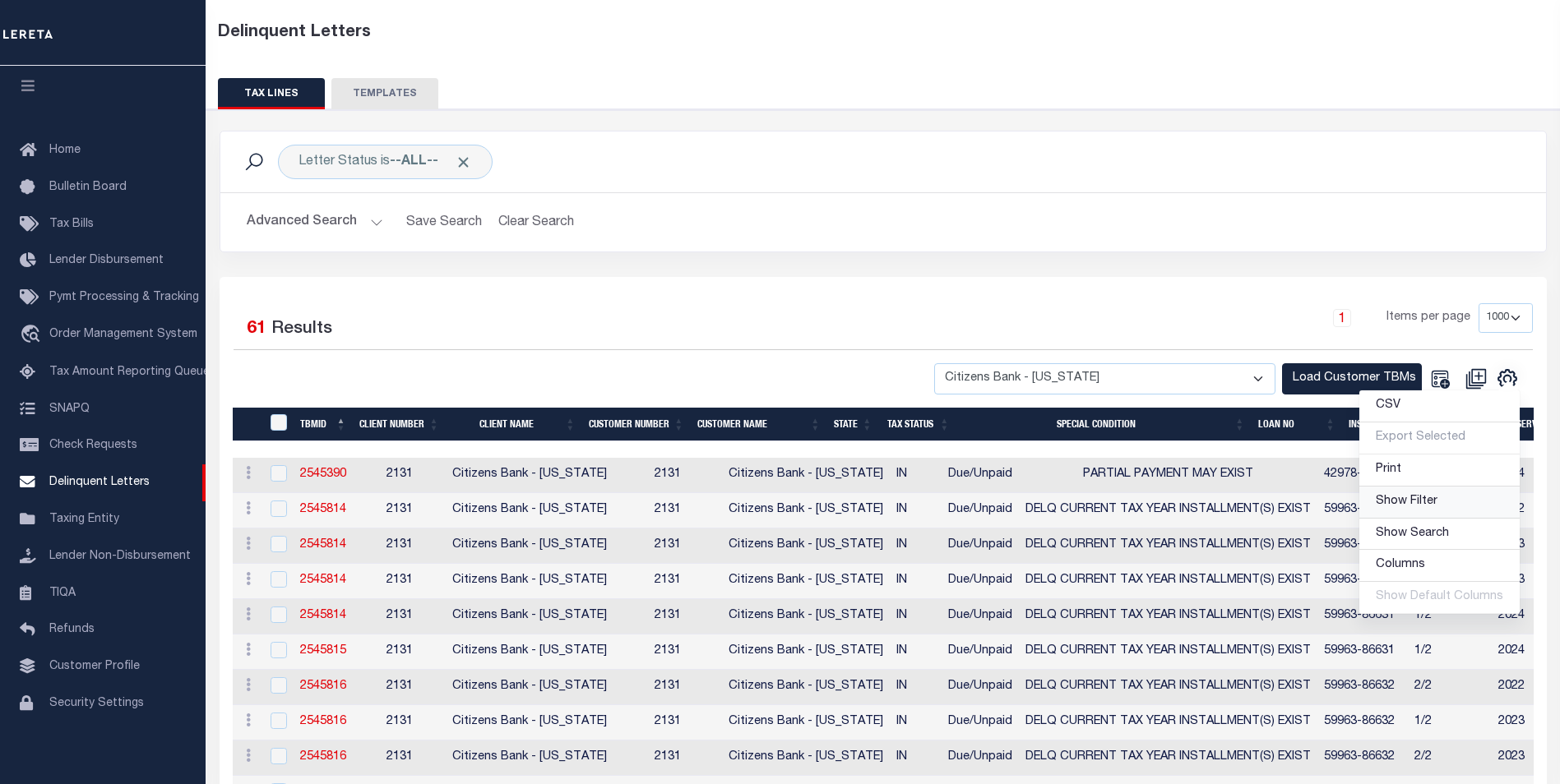
click at [1422, 497] on span "Show Filter" at bounding box center [1406, 501] width 62 height 12
select select
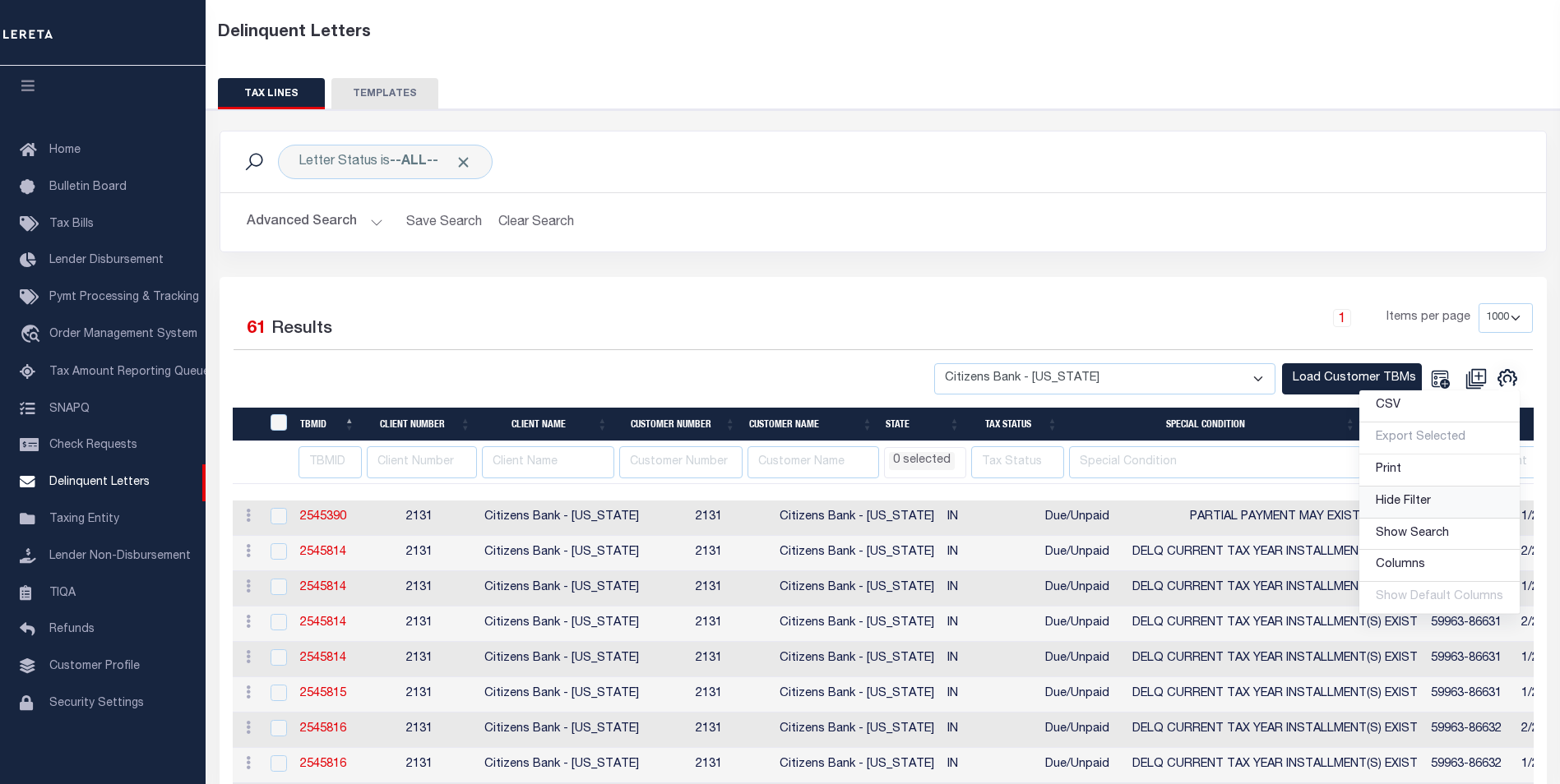
click at [1422, 497] on span "Hide Filter" at bounding box center [1404, 501] width 55 height 12
select select
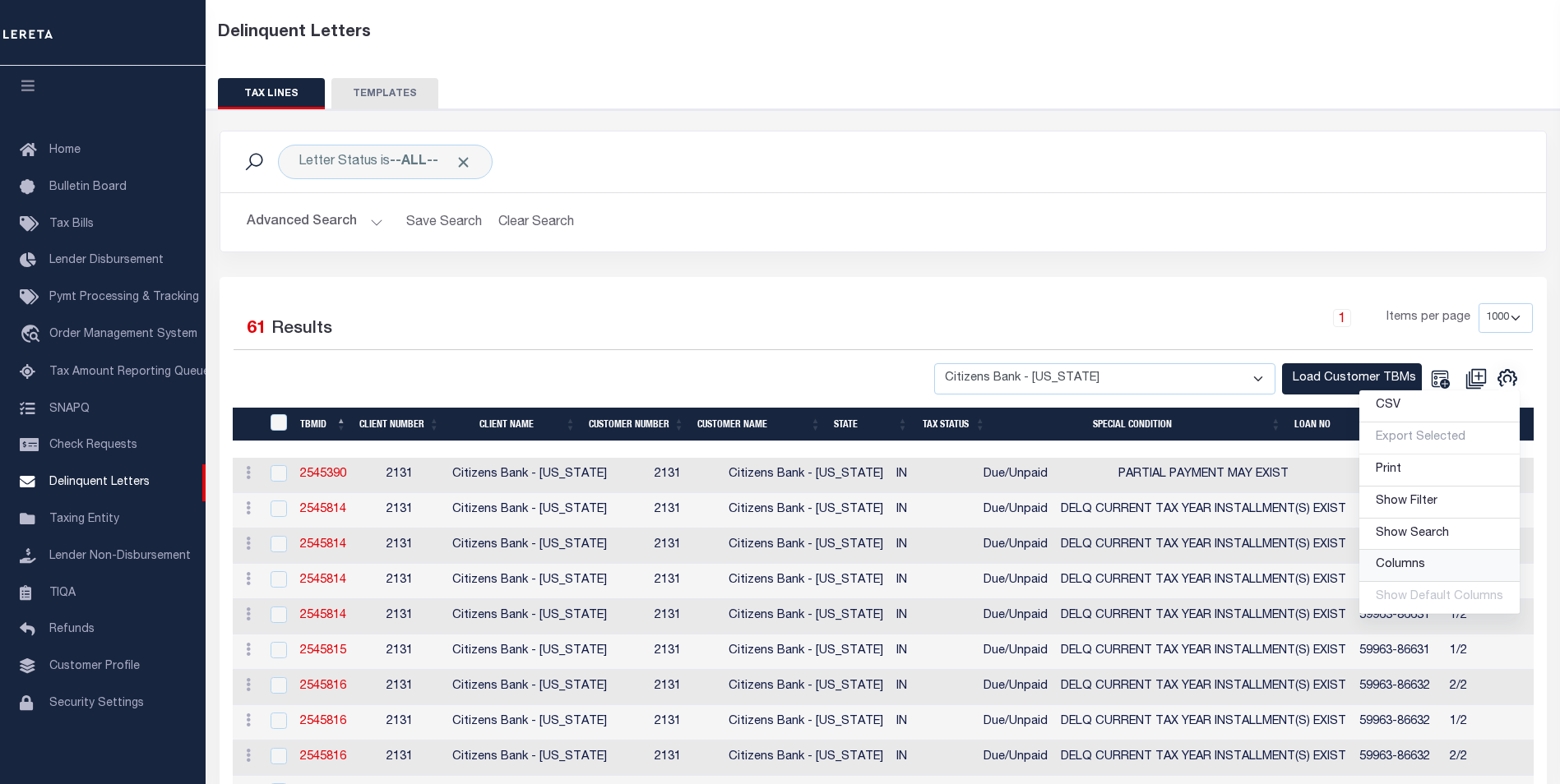
click at [1417, 567] on span "Columns" at bounding box center [1400, 564] width 49 height 12
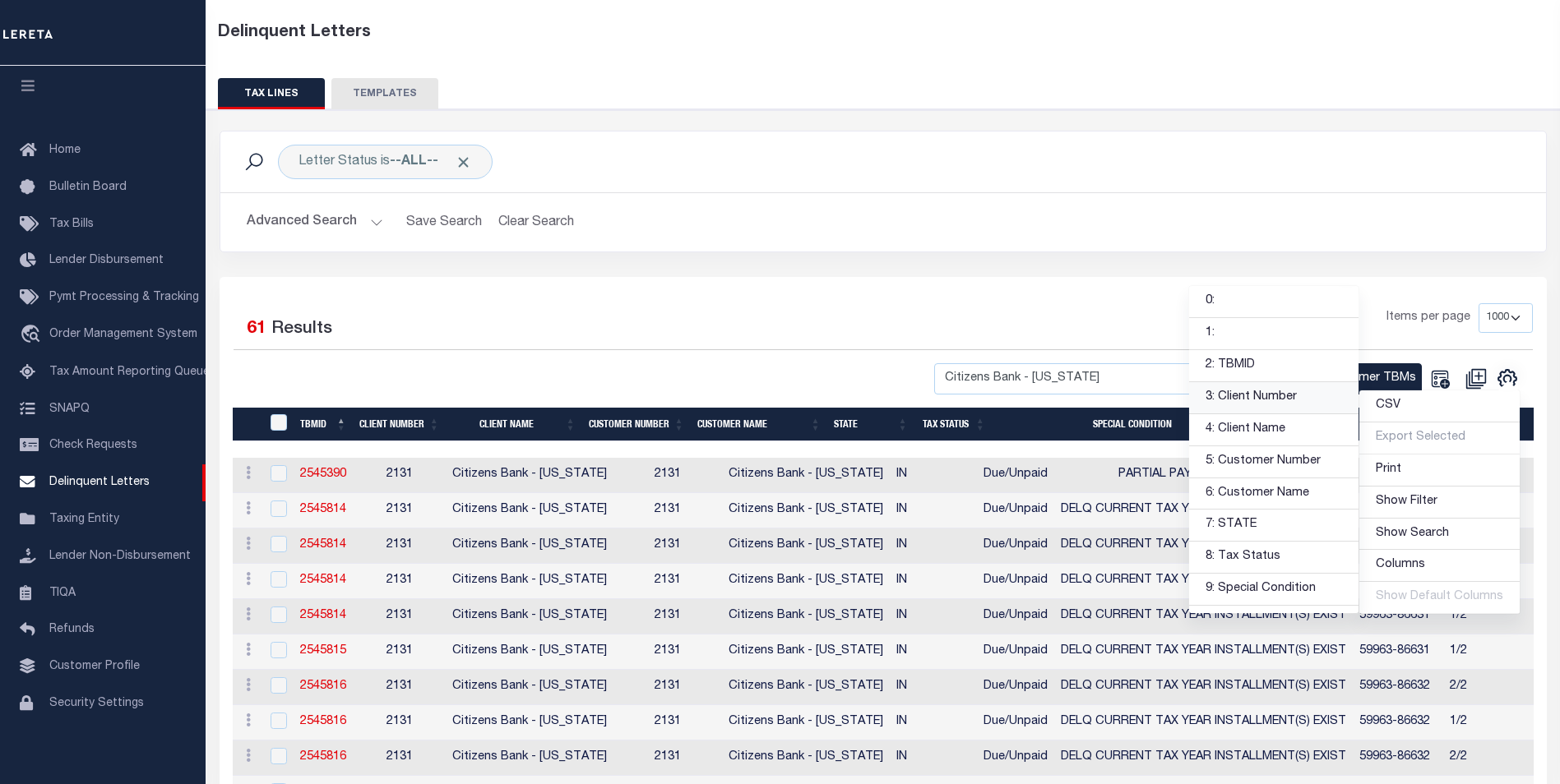
click at [1225, 394] on link "3: Client Number" at bounding box center [1273, 398] width 170 height 32
select select
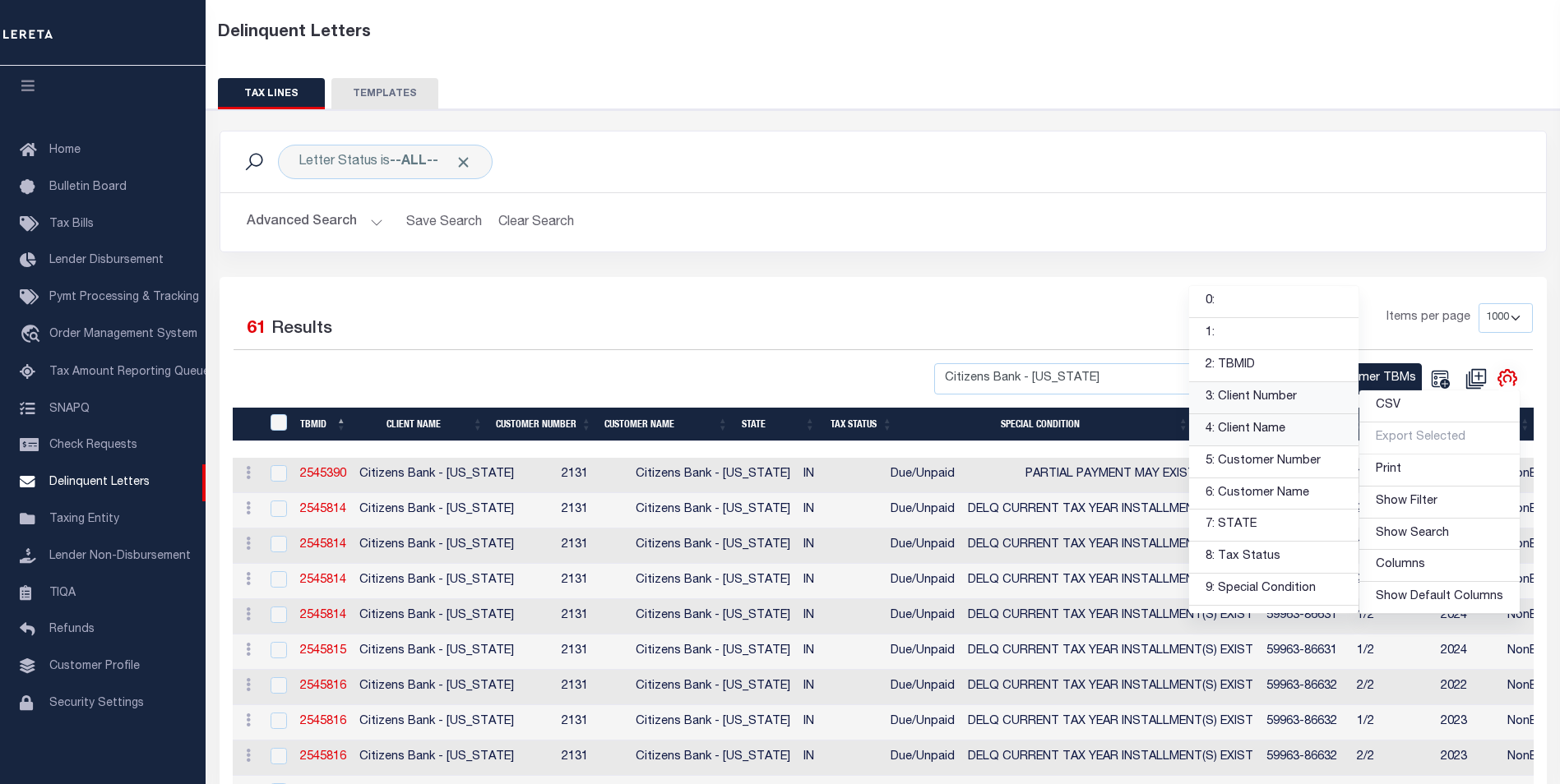
click at [1227, 423] on link "4: Client Name" at bounding box center [1273, 430] width 170 height 32
select select
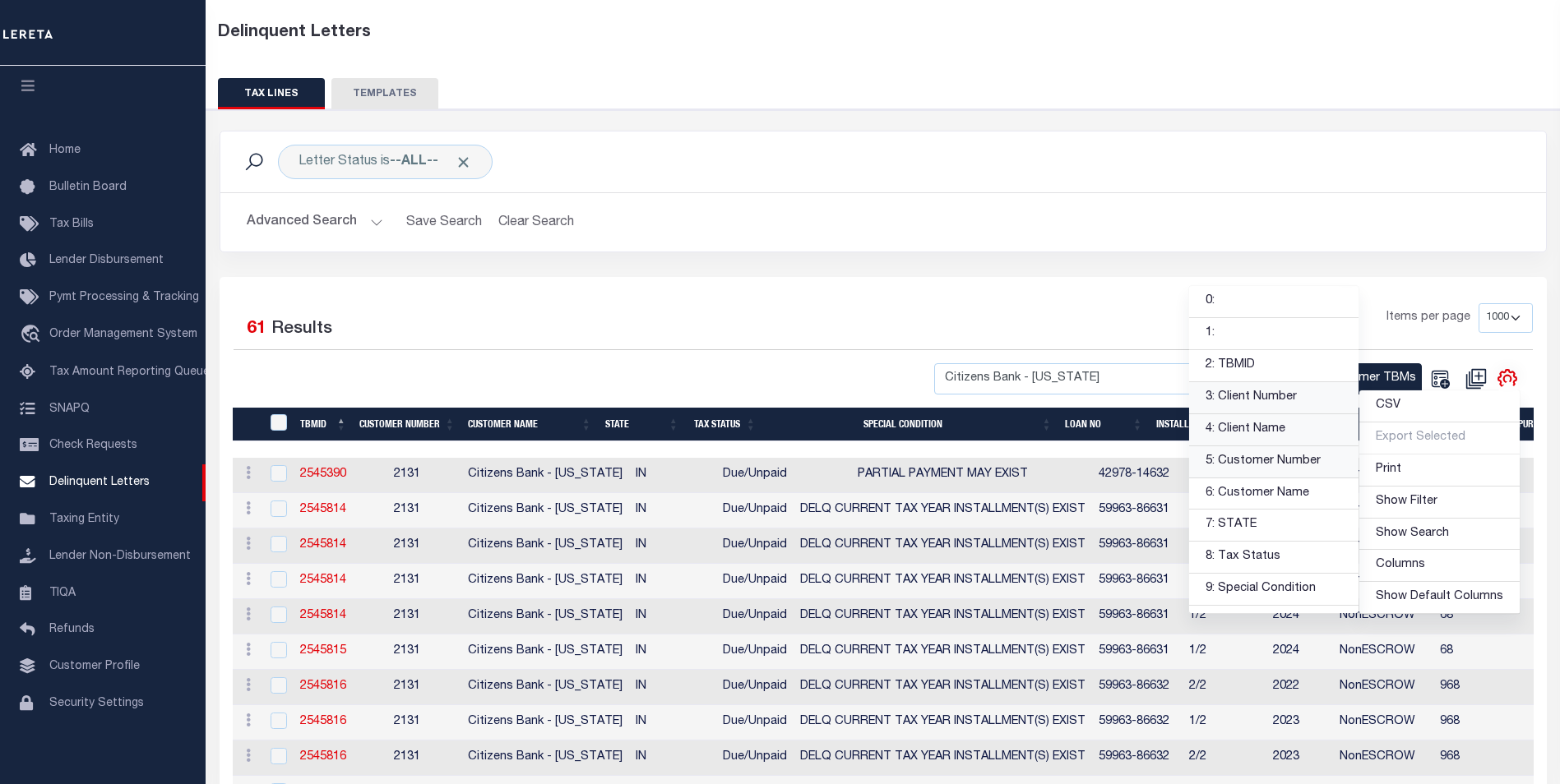
click at [1223, 468] on link "5: Customer Number" at bounding box center [1273, 463] width 170 height 32
select select
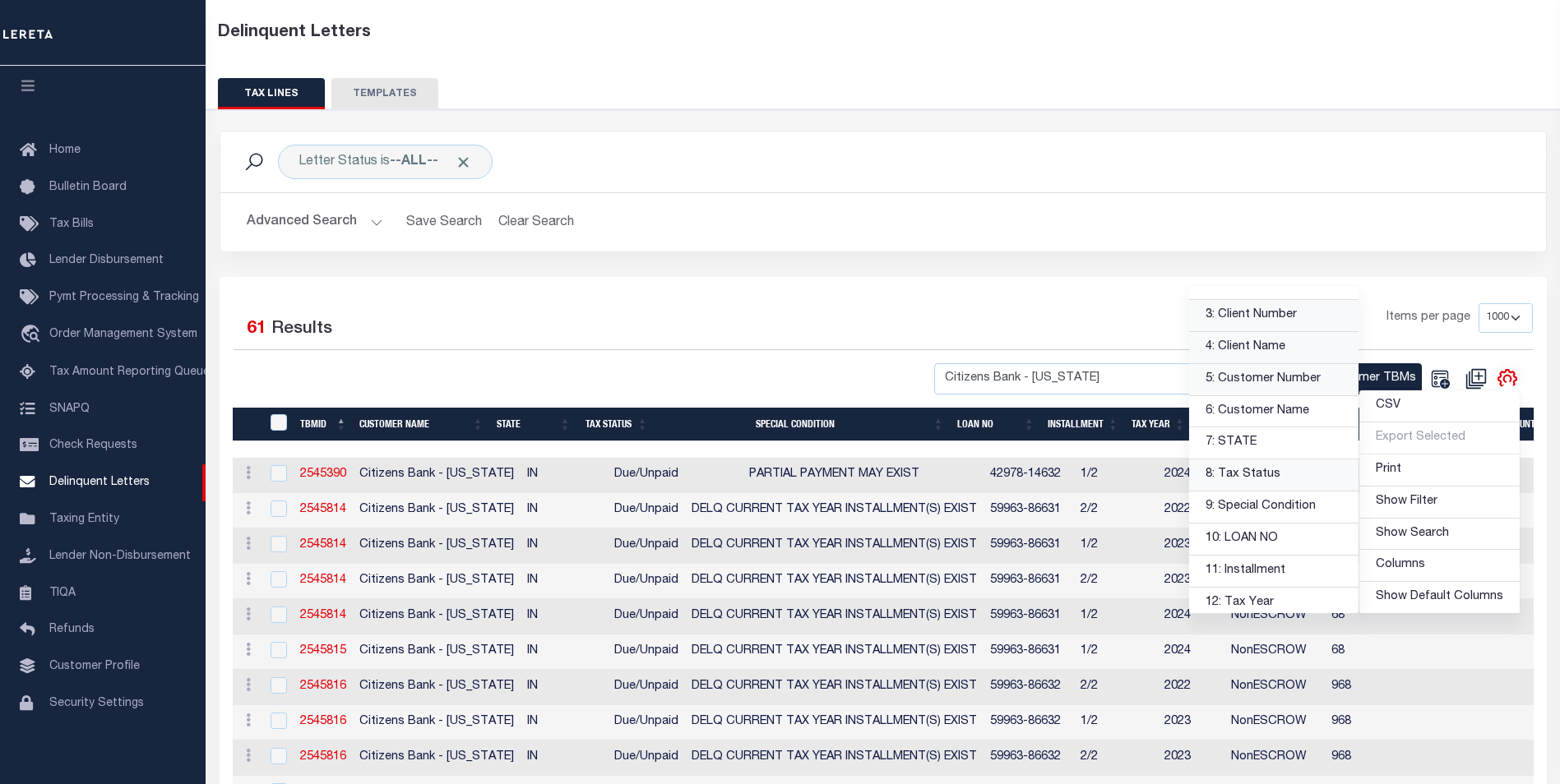
click at [1230, 480] on link "8: Tax Status" at bounding box center [1273, 476] width 170 height 32
select select
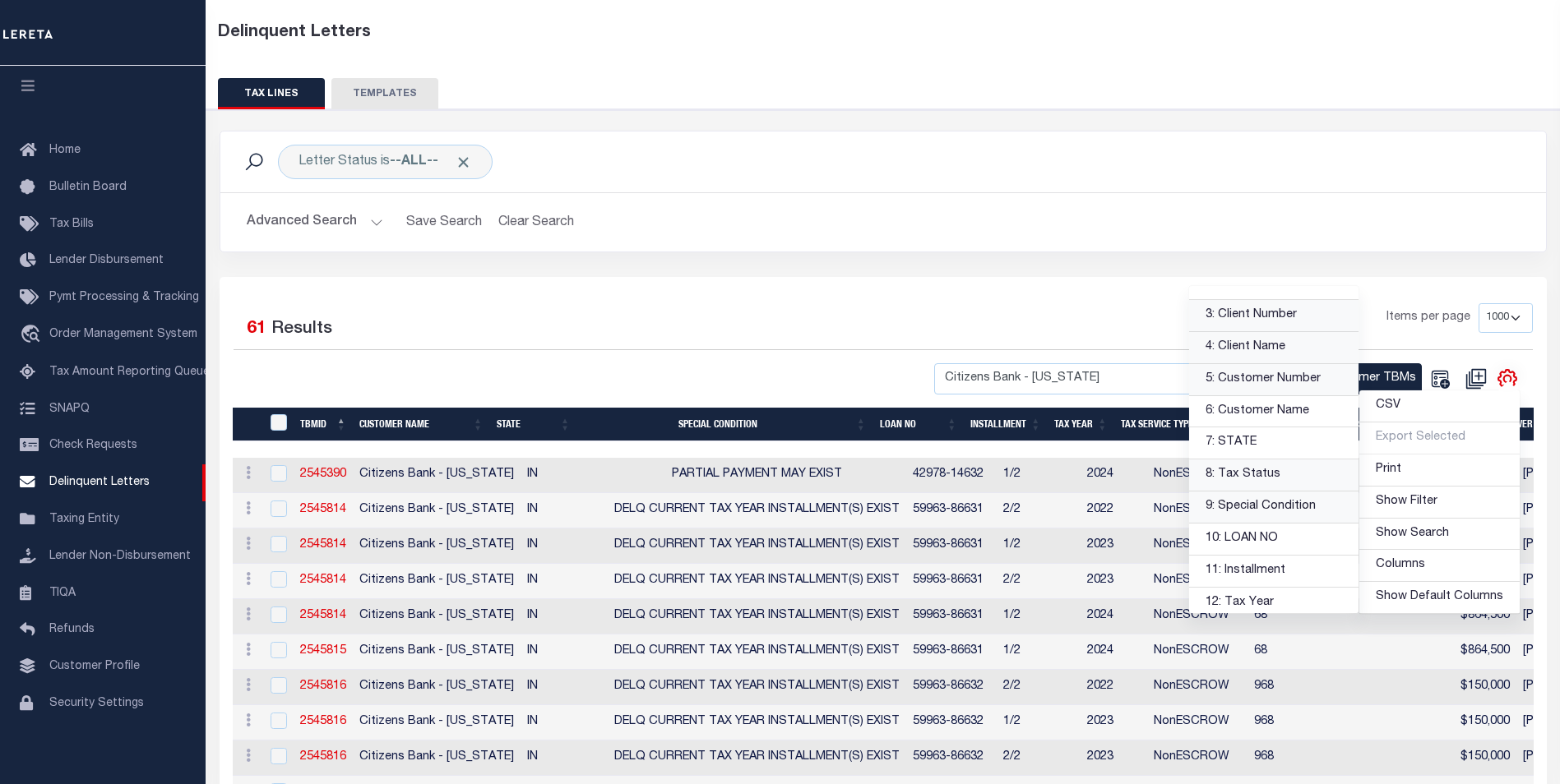
click at [1235, 505] on link "9: Special Condition" at bounding box center [1273, 508] width 170 height 32
select select
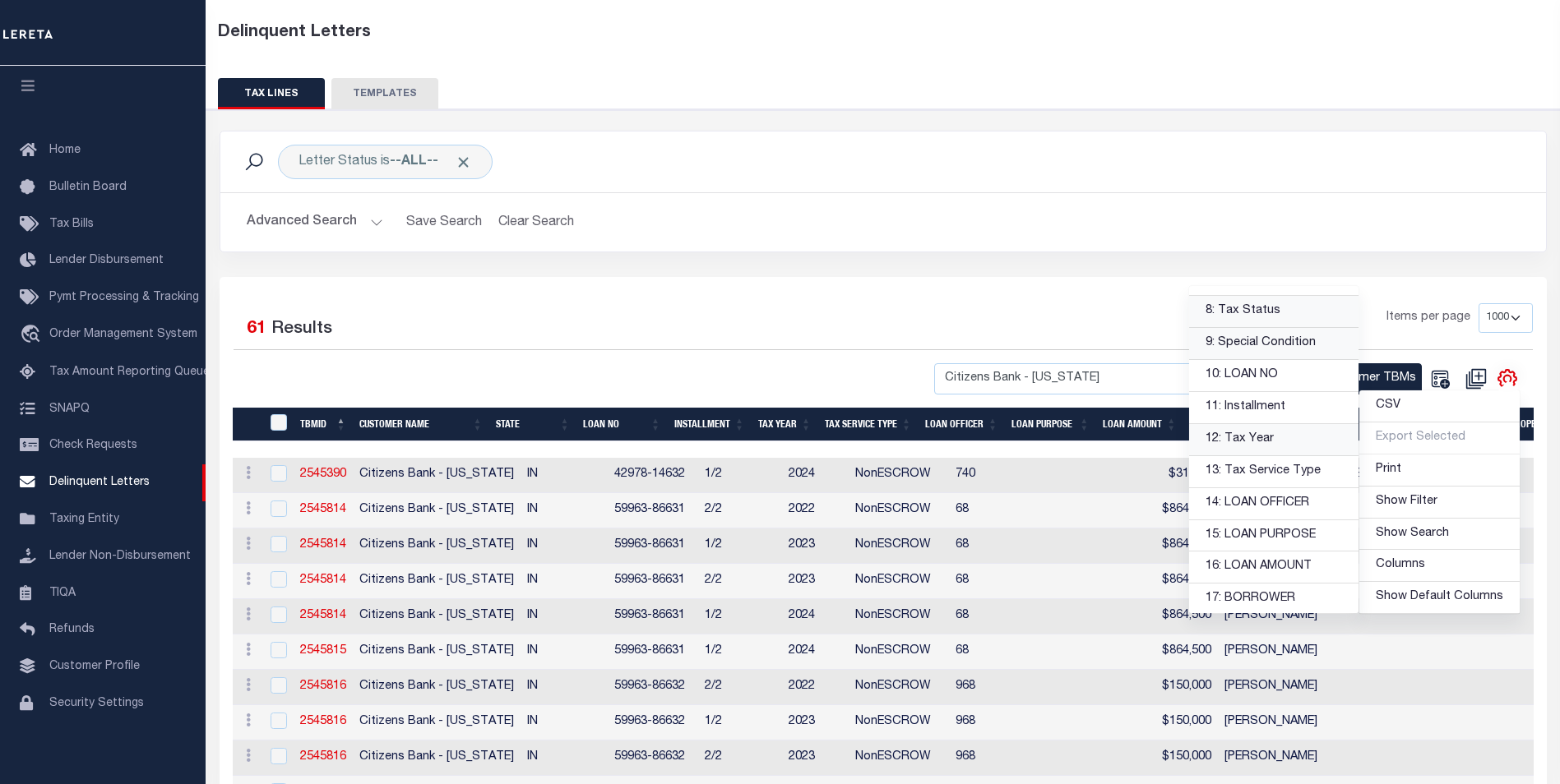
scroll to position [246, 0]
click at [1242, 472] on link "13: Tax Service Type" at bounding box center [1273, 471] width 170 height 32
select select
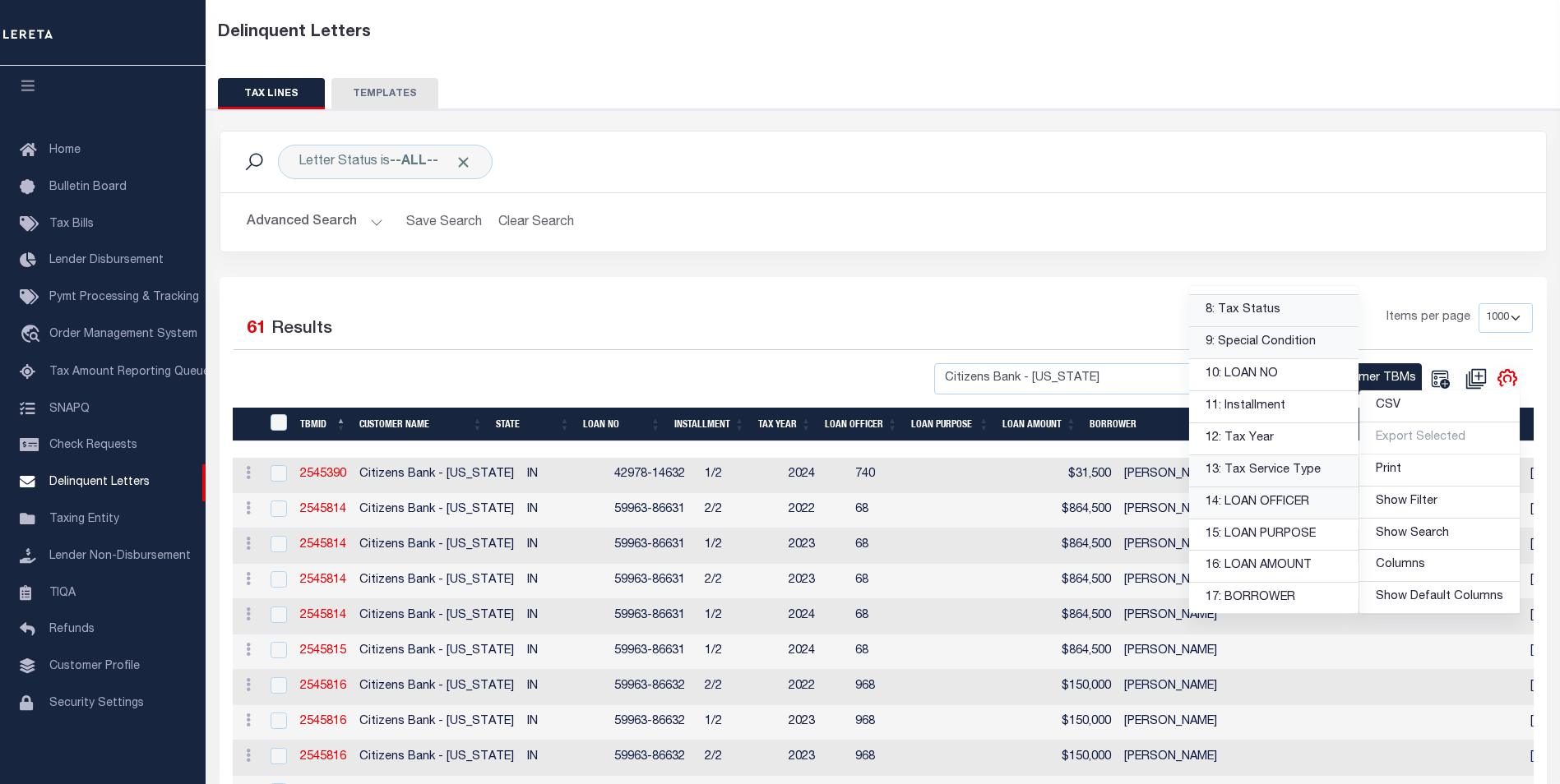
click at [1243, 497] on link "14: LOAN OFFICER" at bounding box center [1273, 504] width 170 height 32
select select
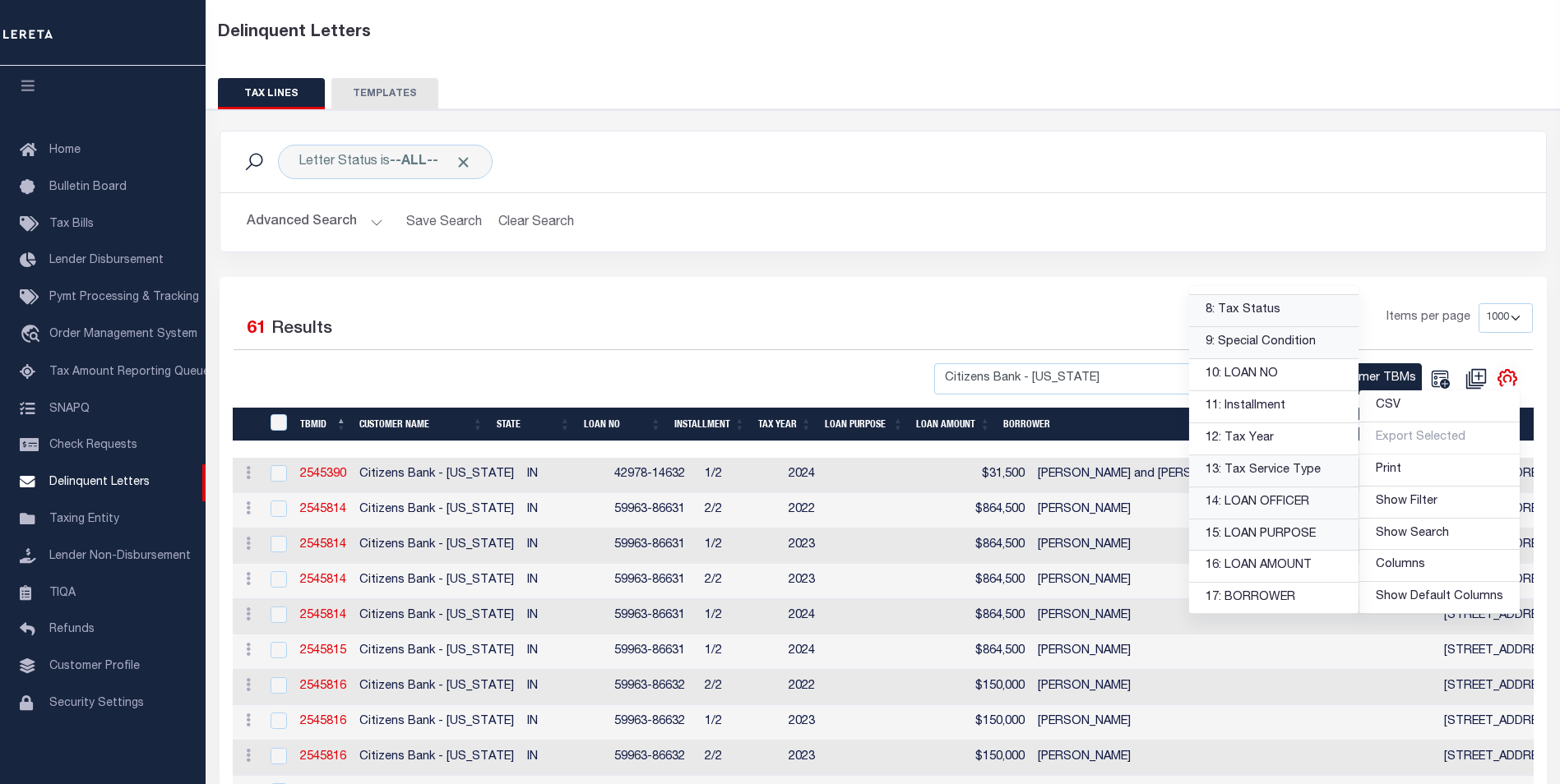
click at [1245, 532] on link "15: LOAN PURPOSE" at bounding box center [1273, 536] width 170 height 32
select select
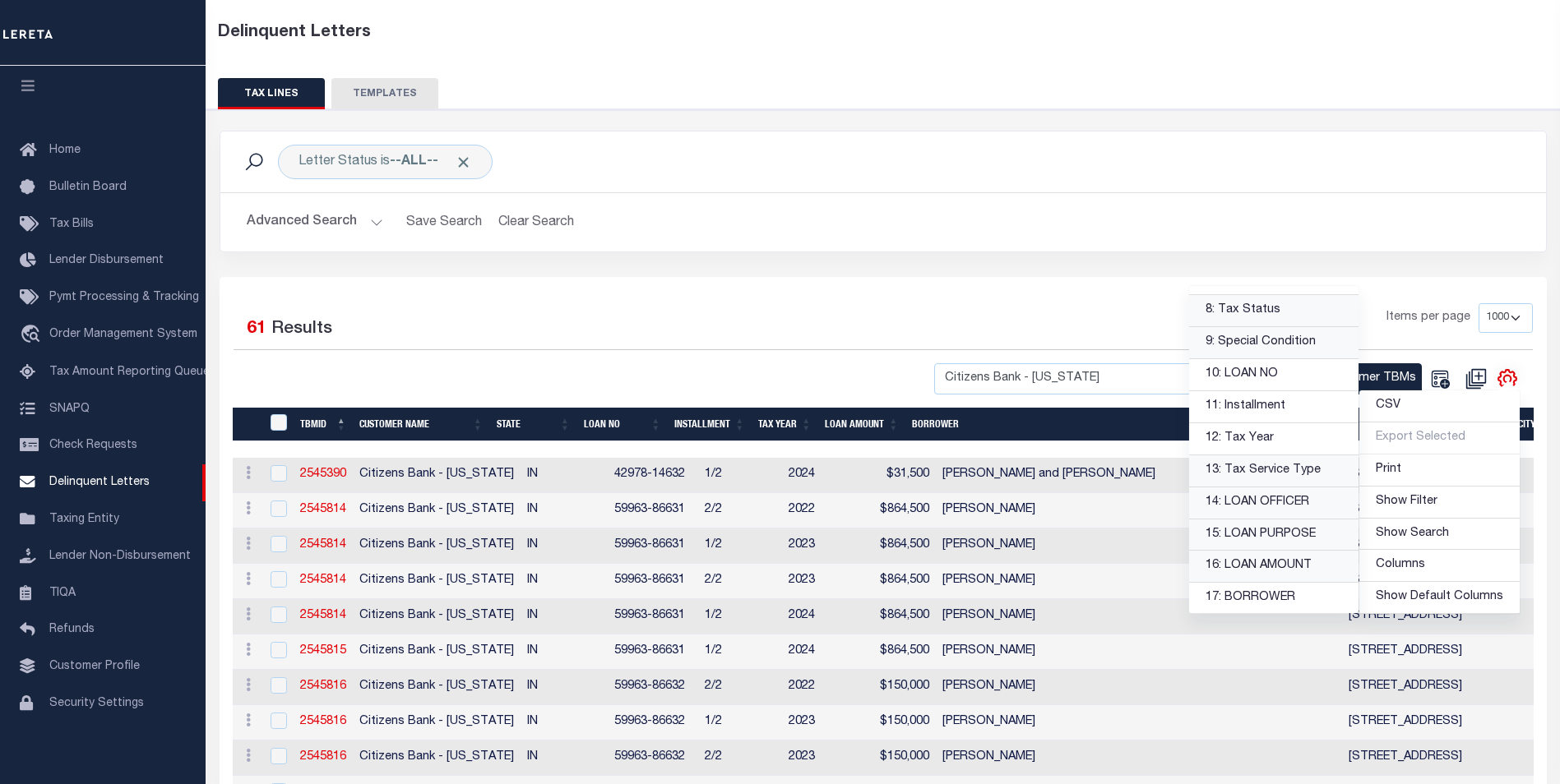
click at [1244, 561] on link "16: LOAN AMOUNT" at bounding box center [1273, 567] width 170 height 32
select select
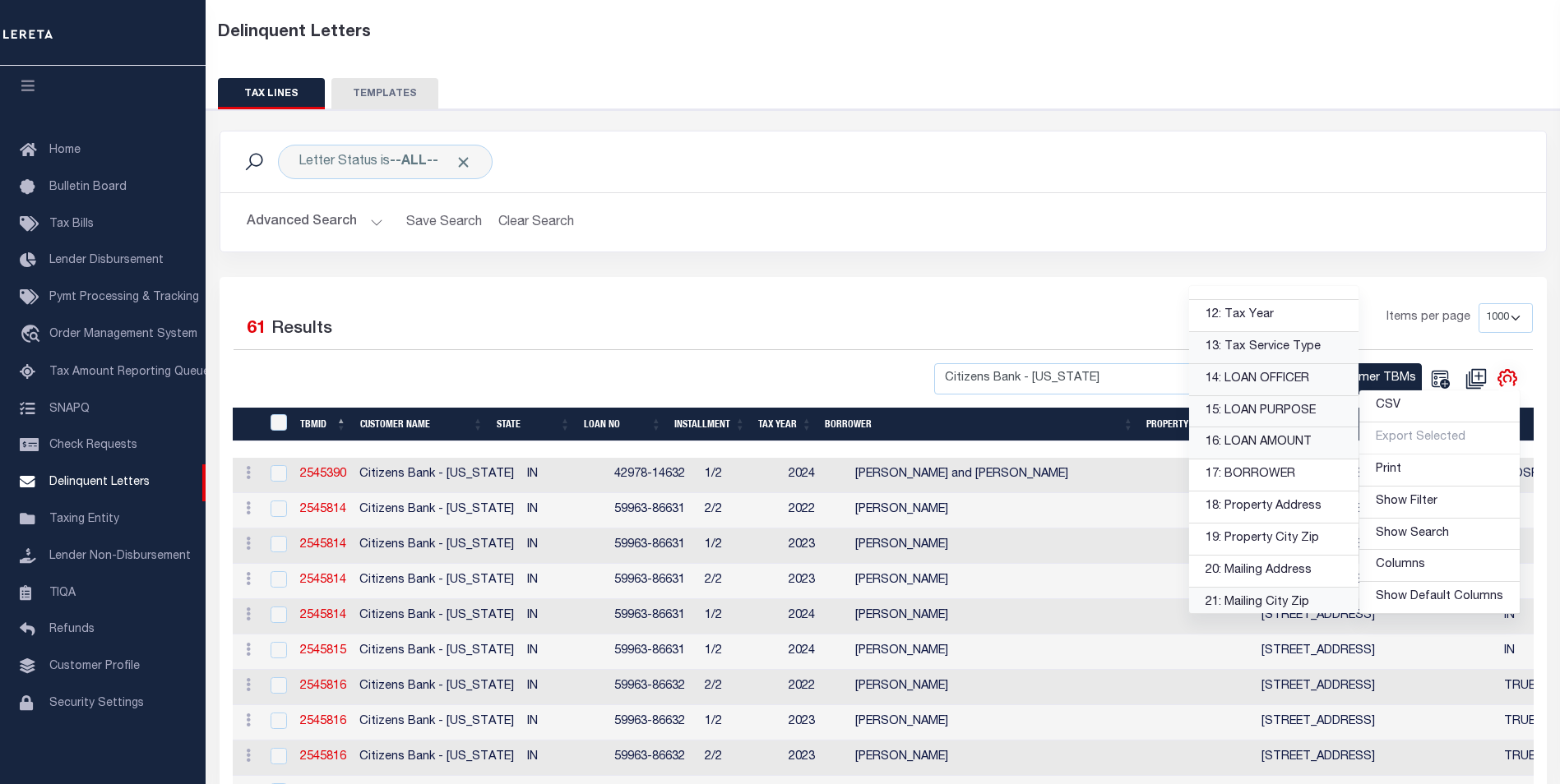
scroll to position [411, 0]
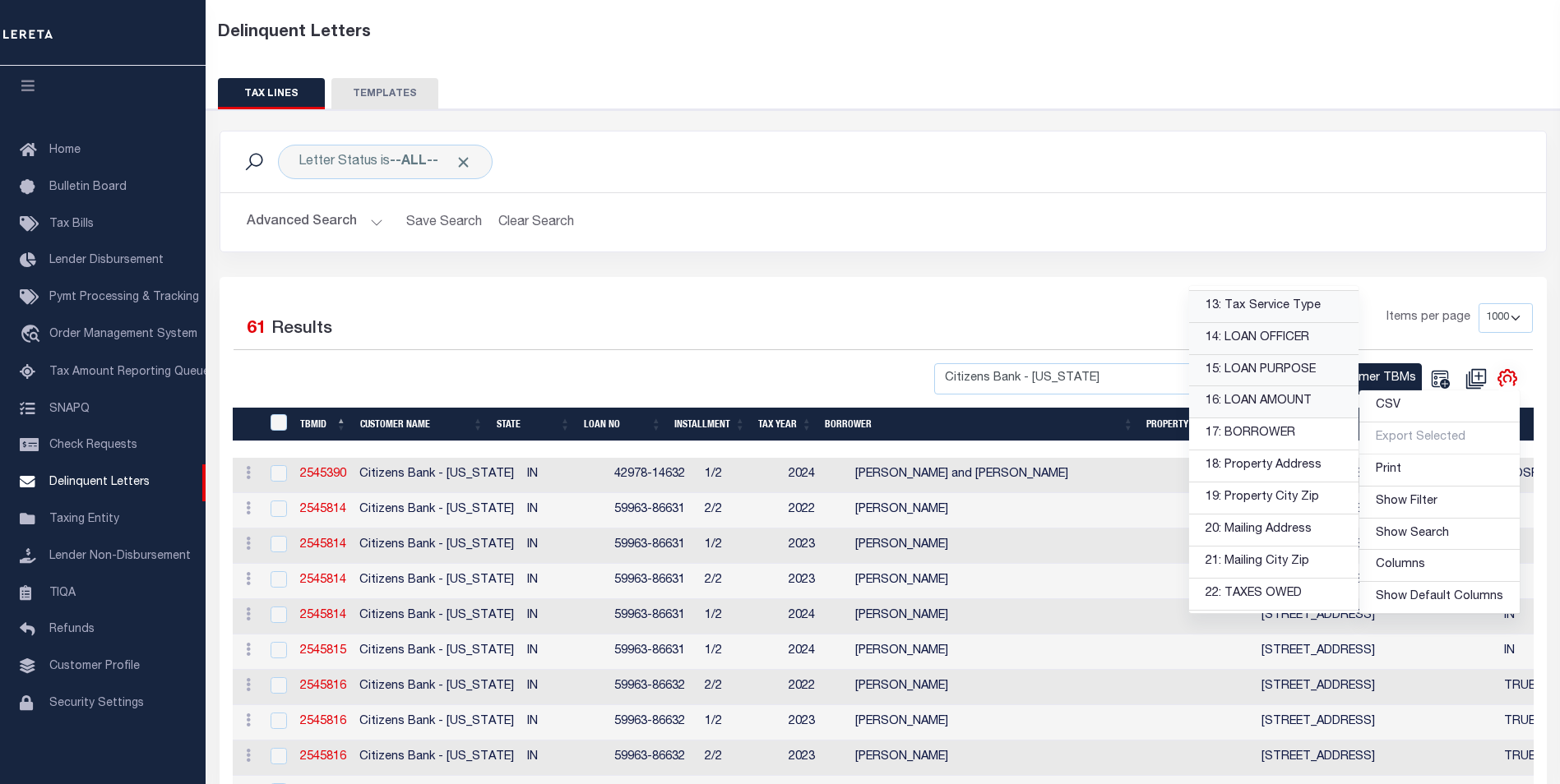
click at [1120, 311] on div "1 Items per page 25 50 100 500 1000" at bounding box center [1048, 325] width 969 height 43
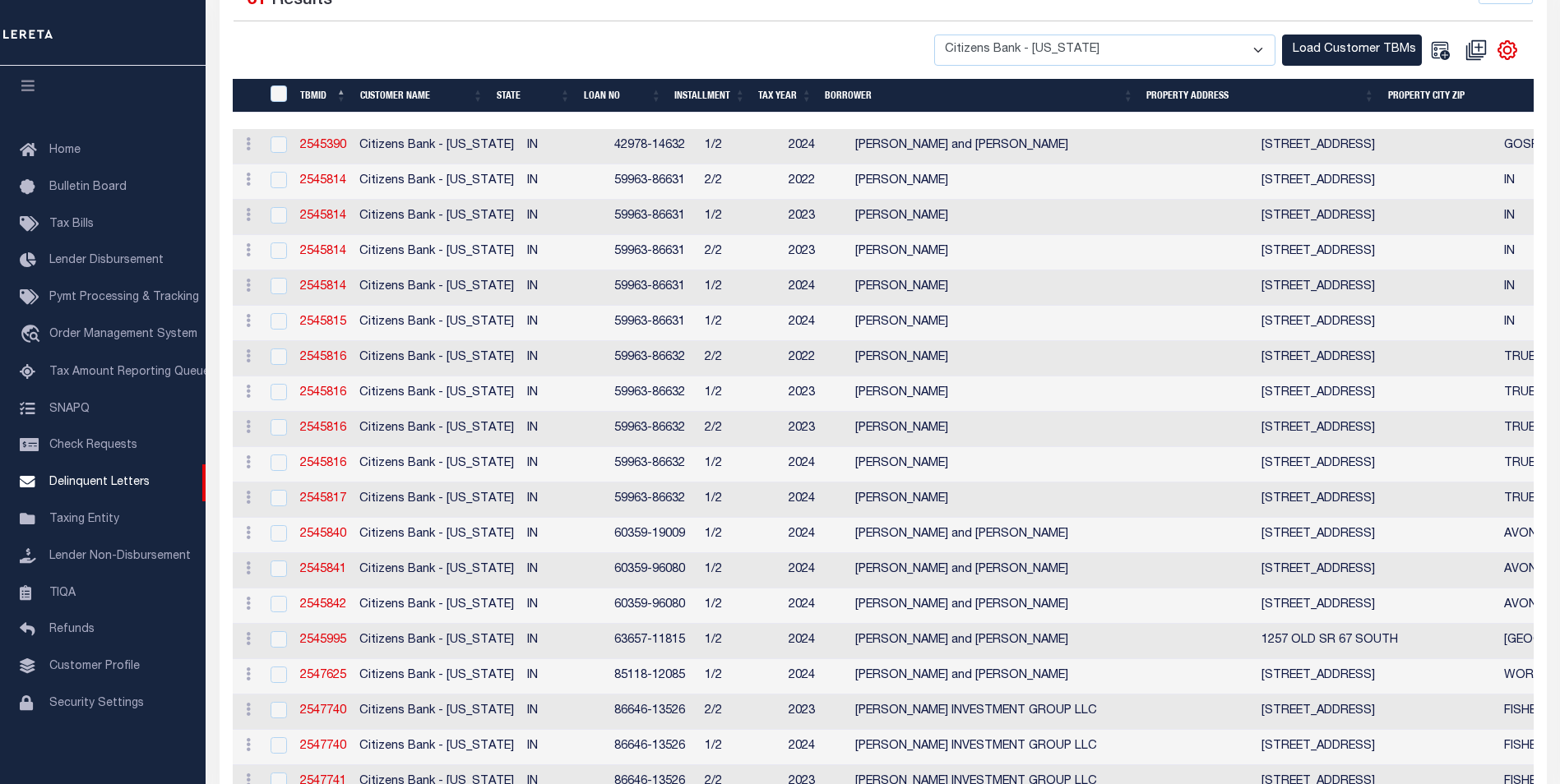
select select
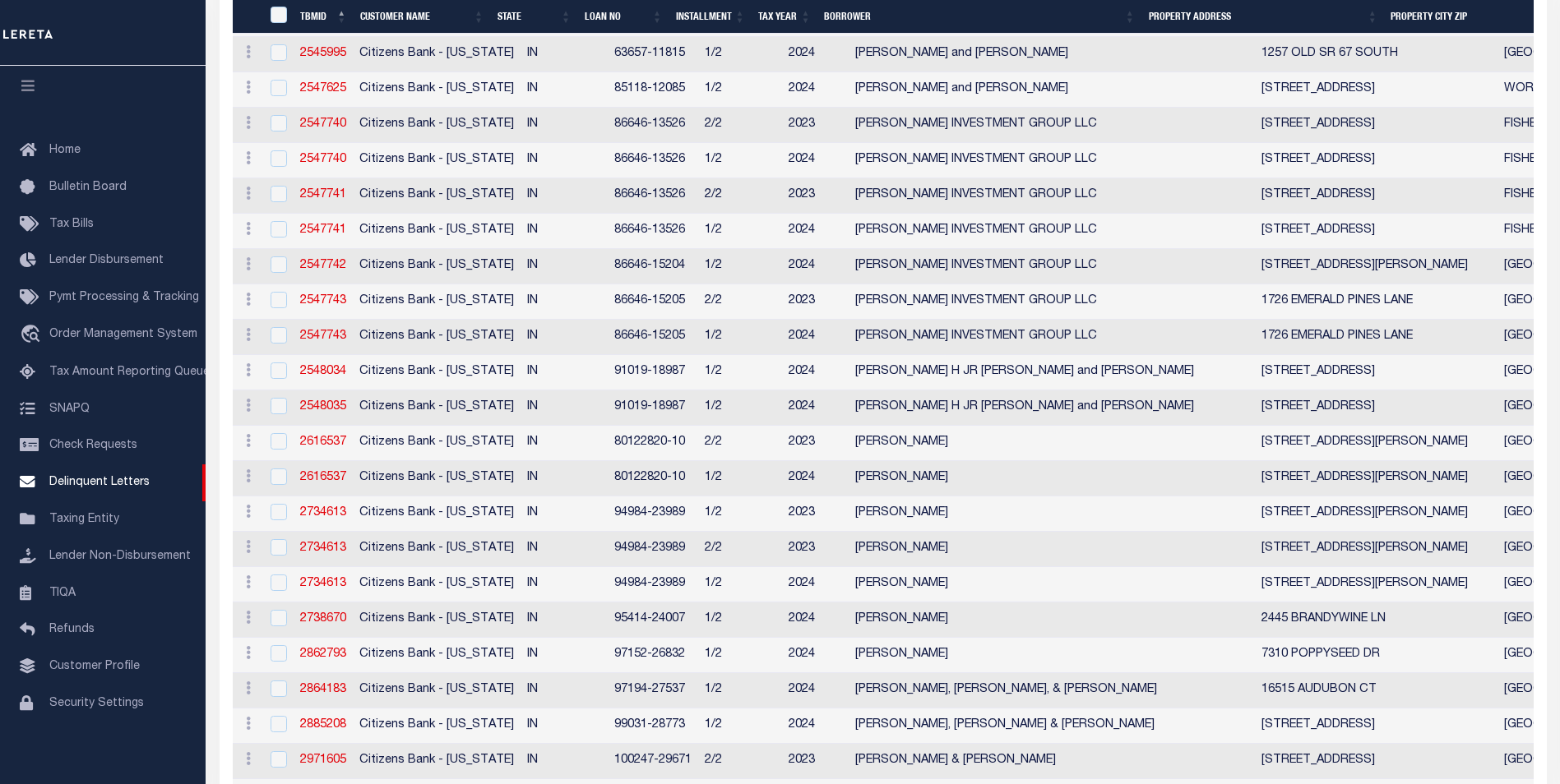
select select
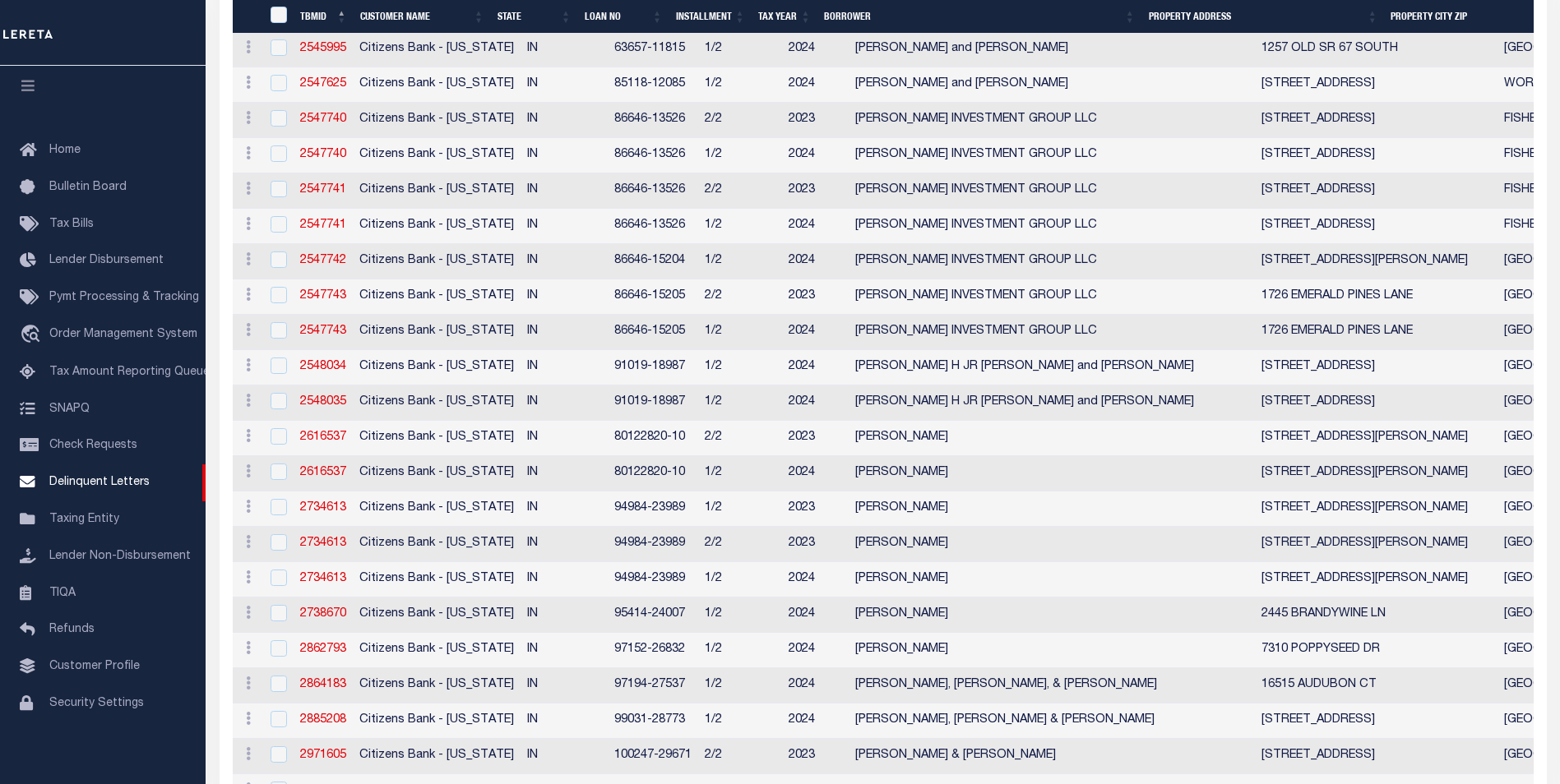
select select
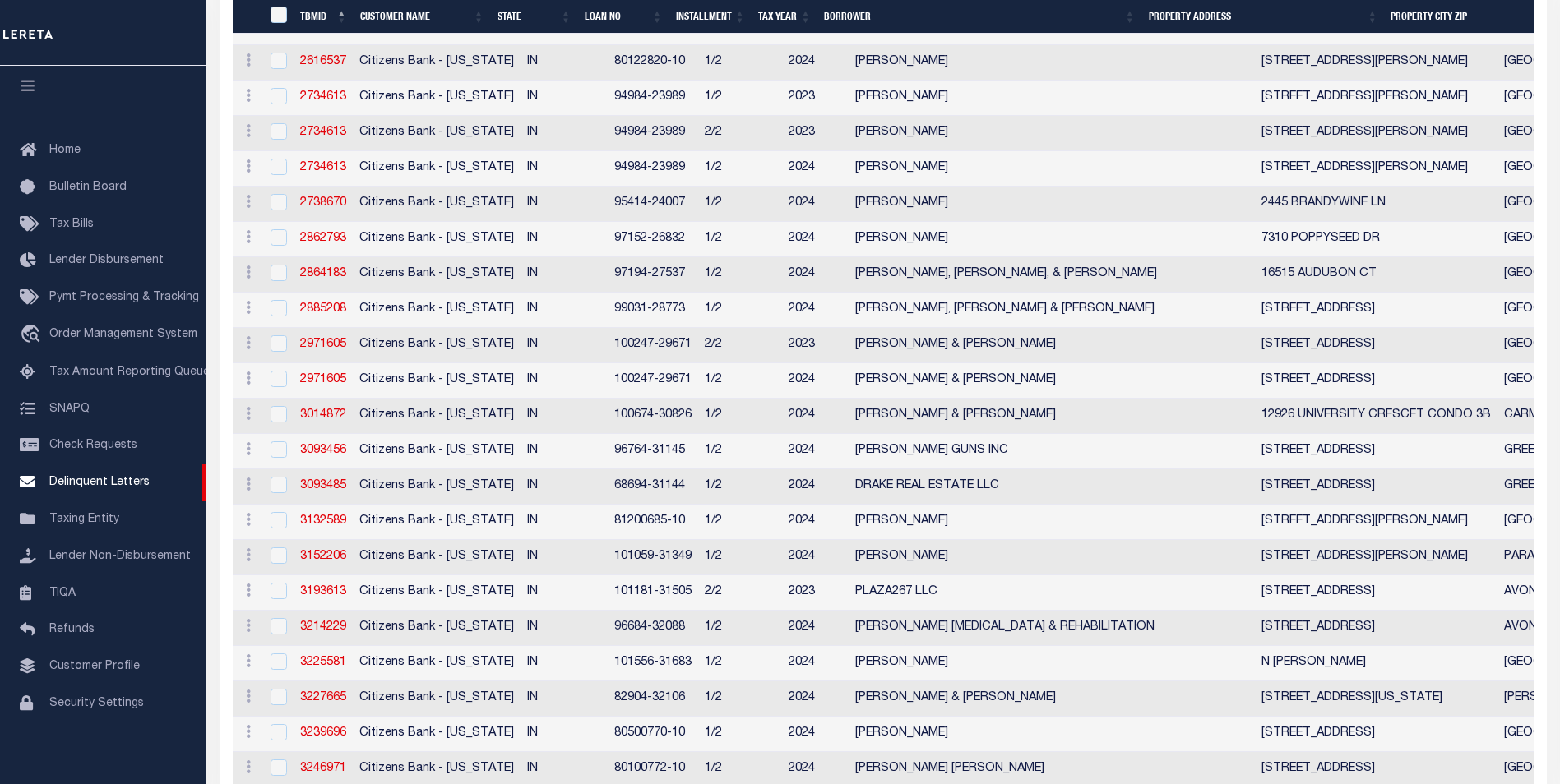
select select
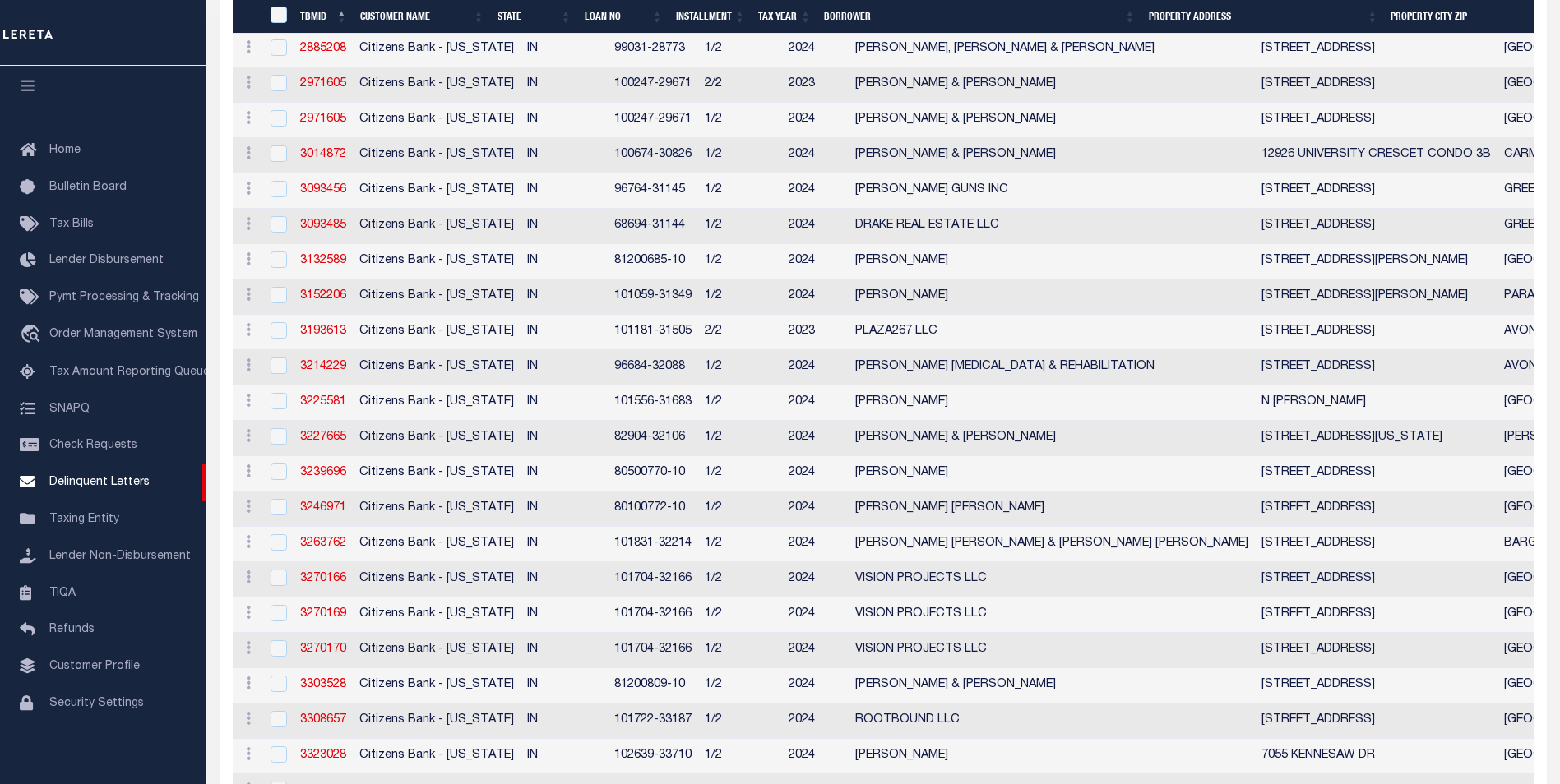
select select
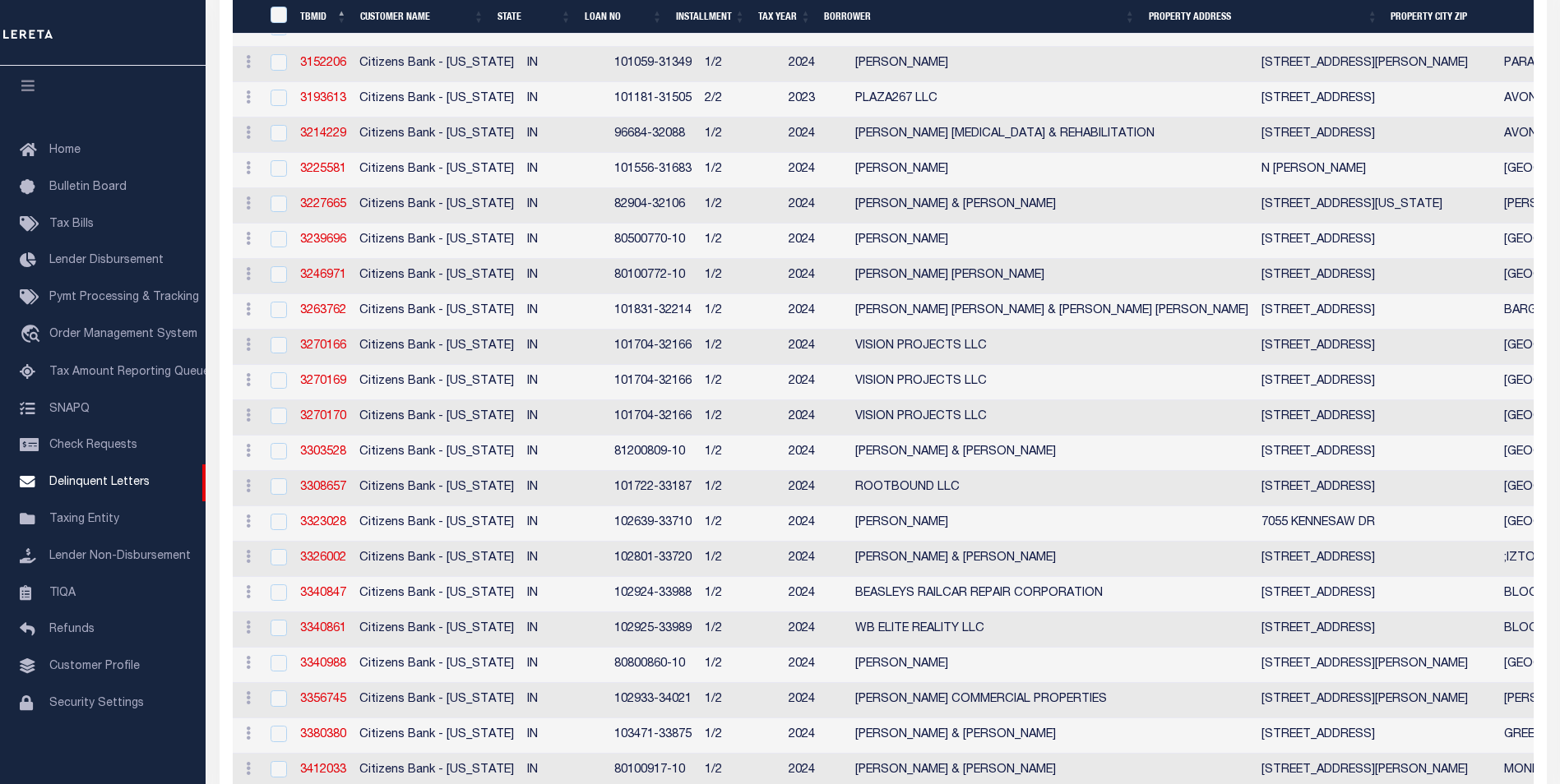
select select
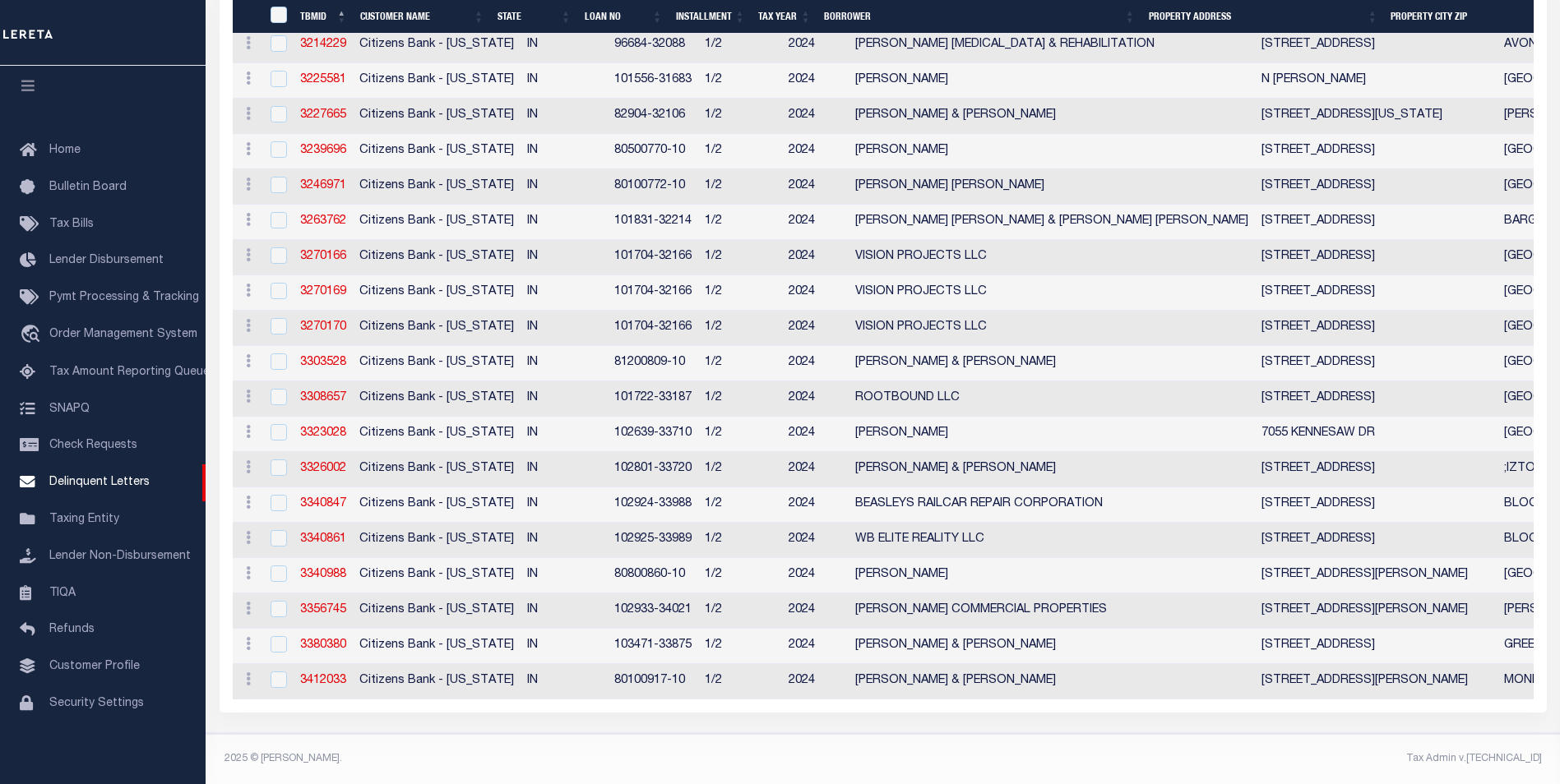
select select
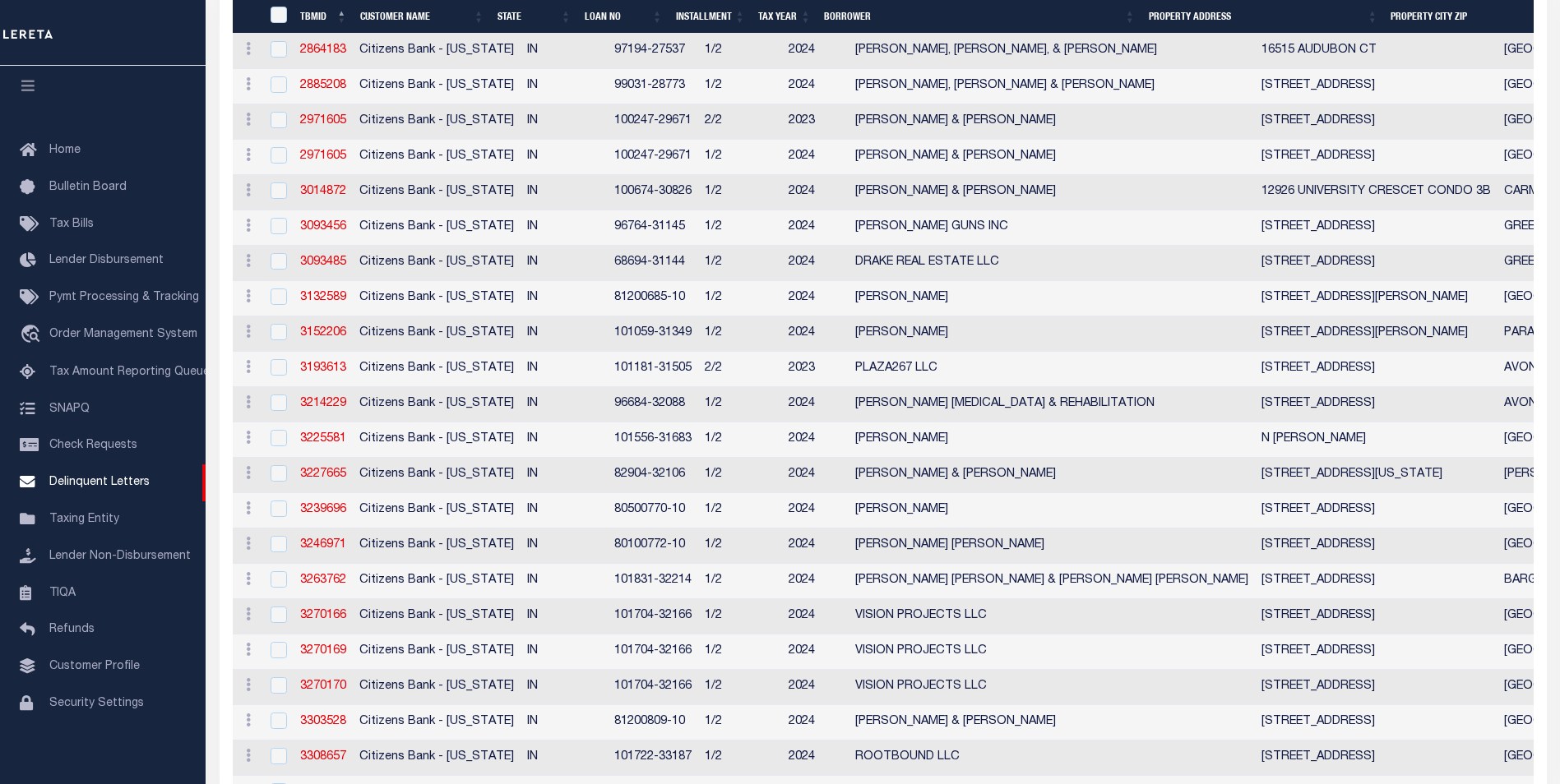
select select
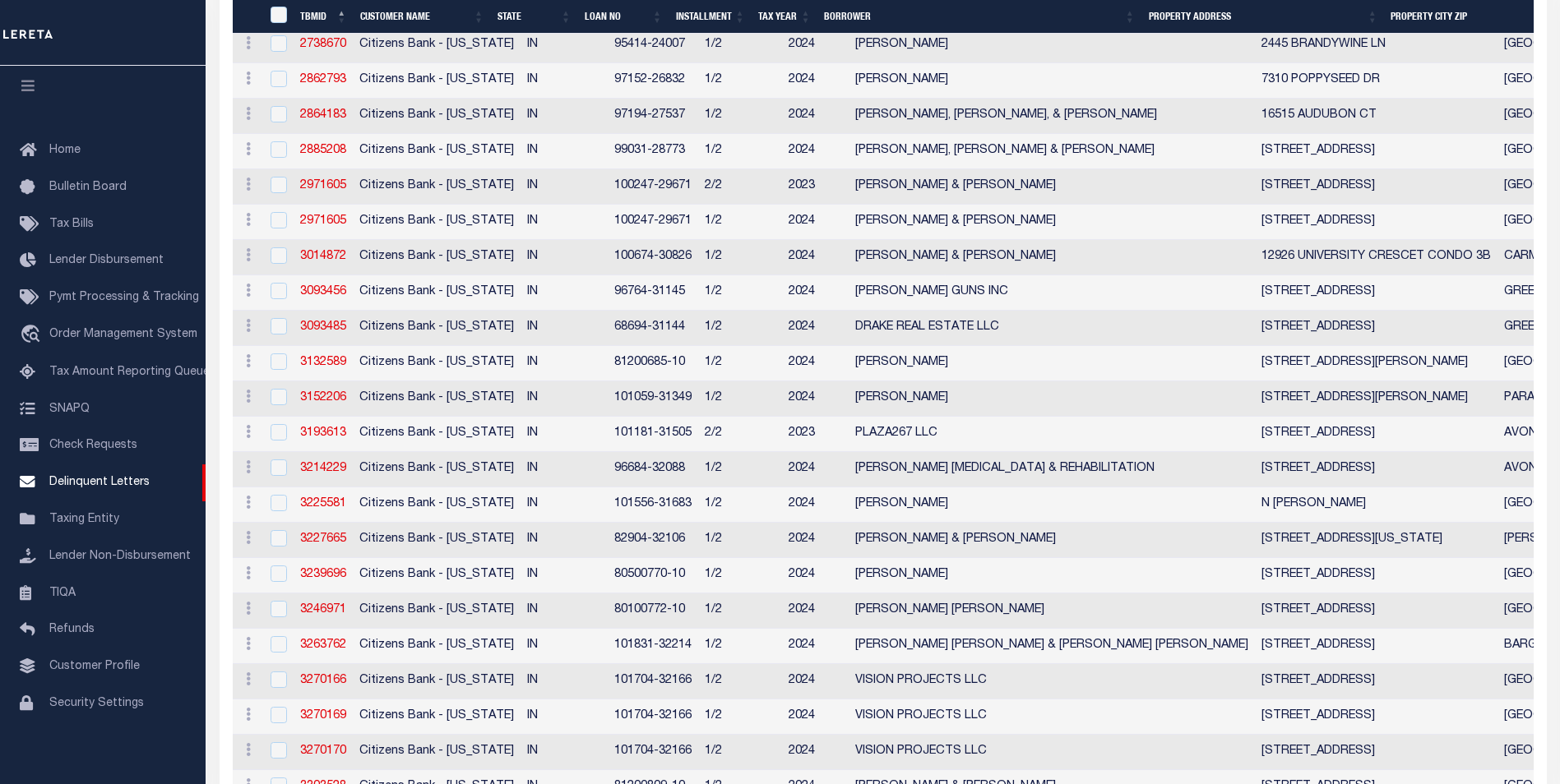
select select
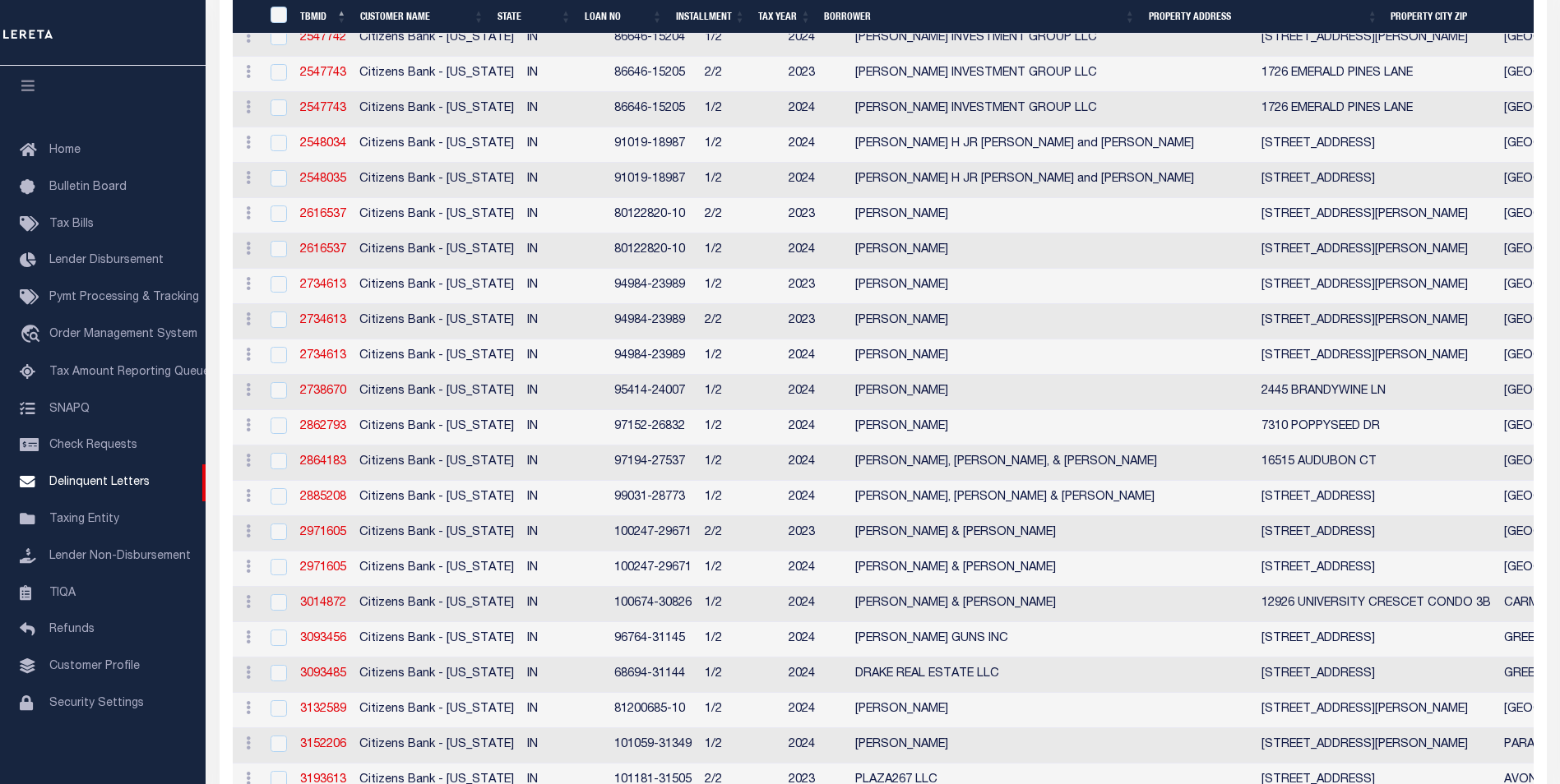
select select
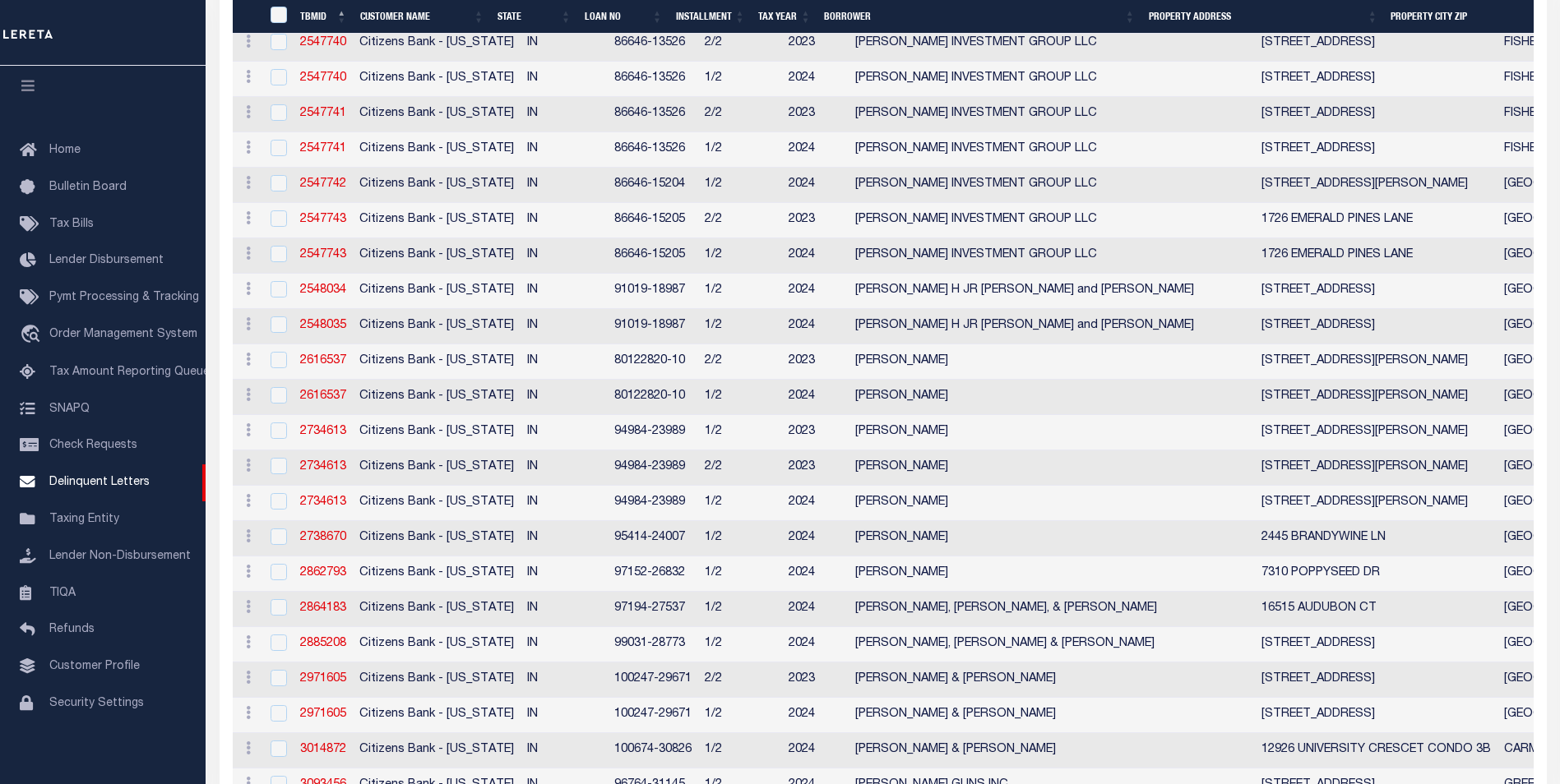
select select
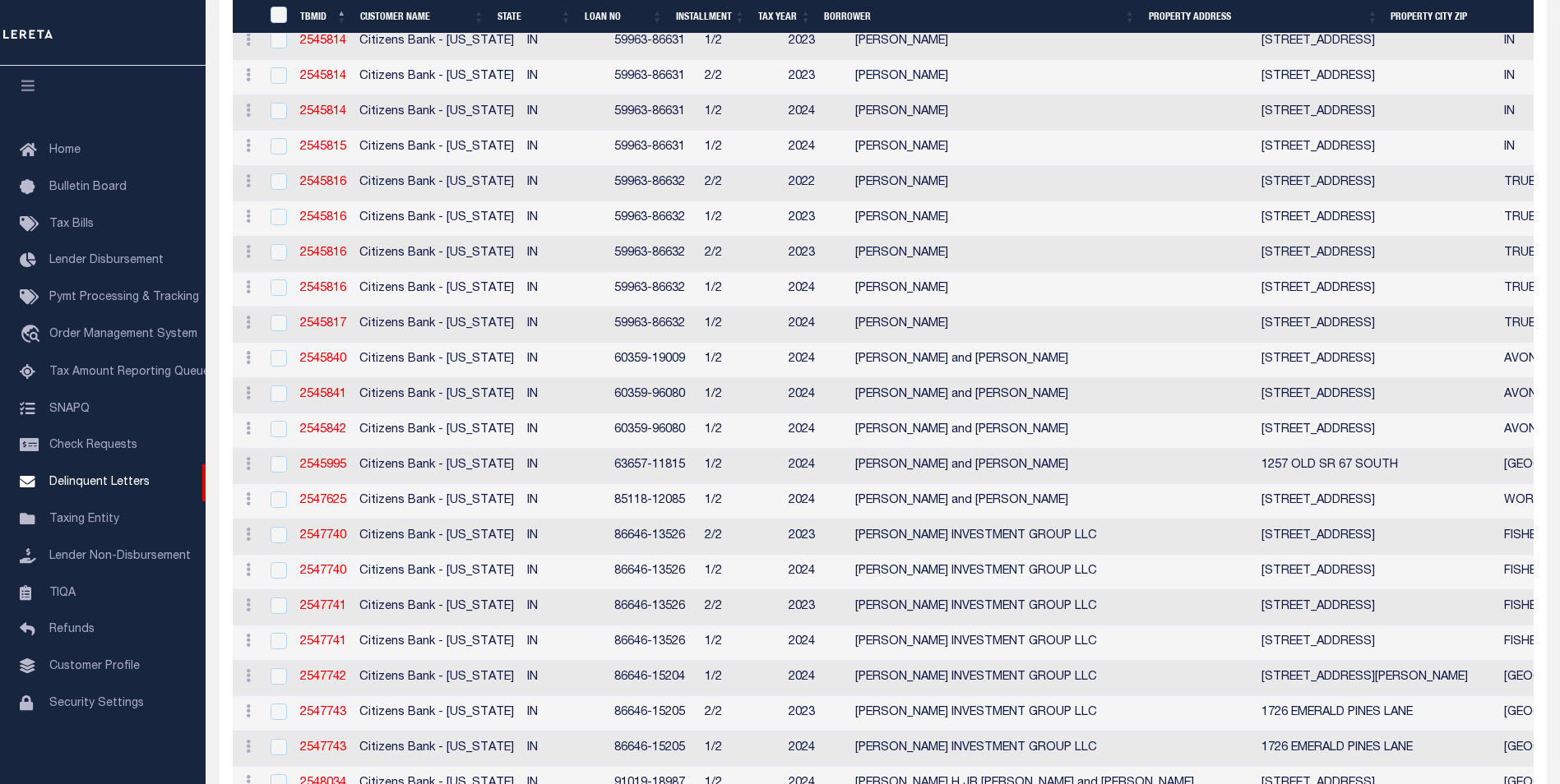
select select
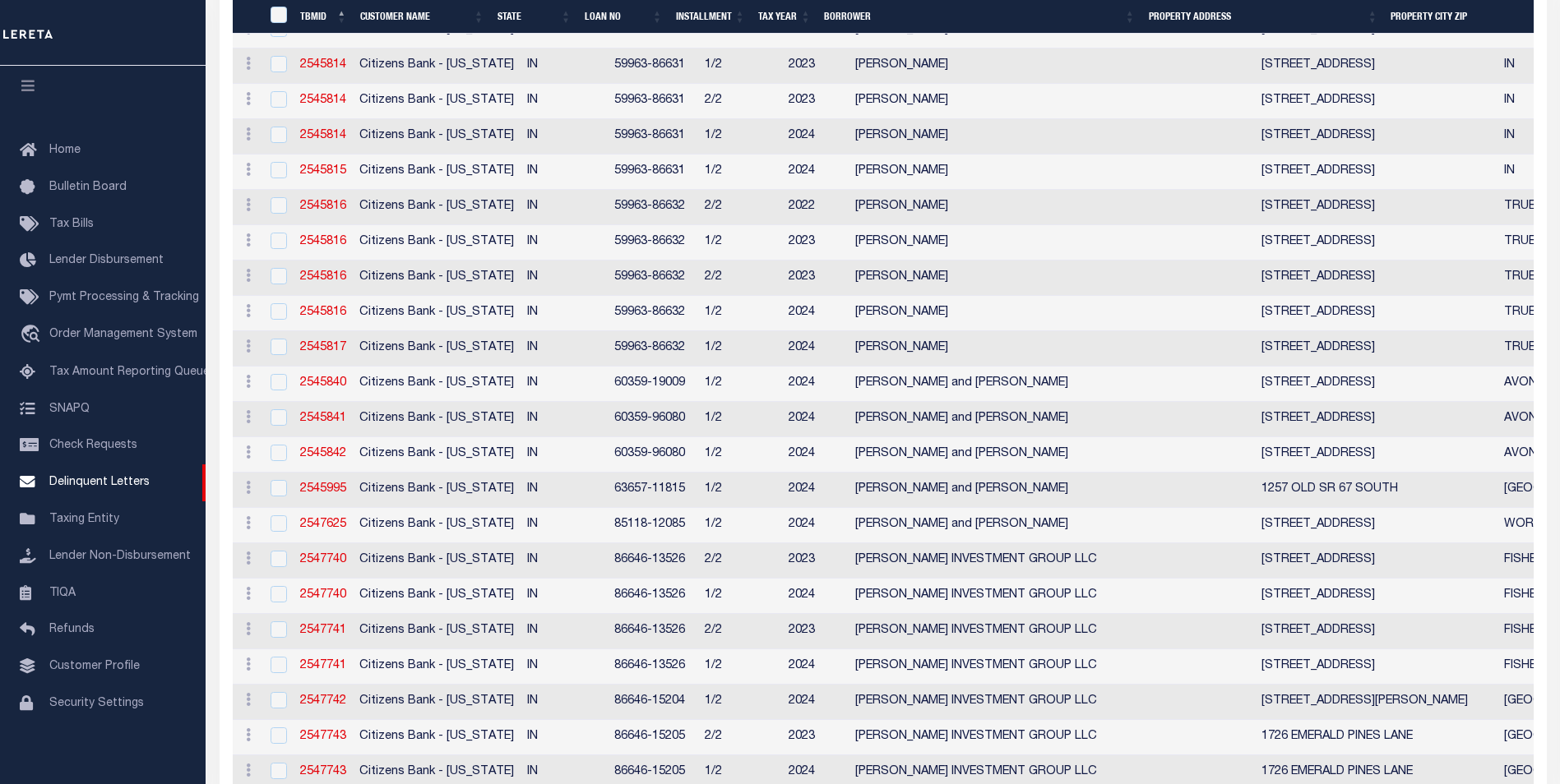
select select
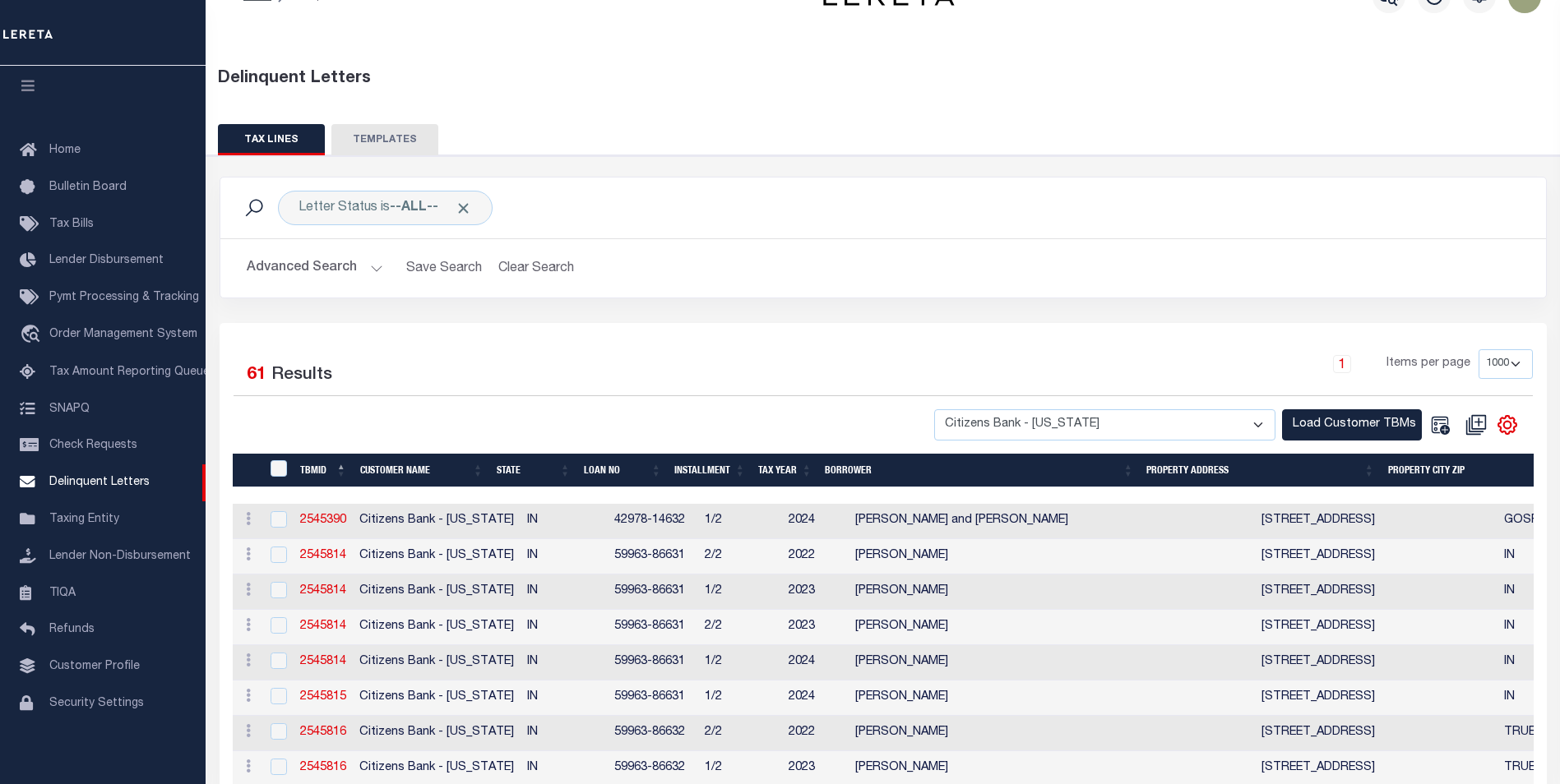
scroll to position [0, 0]
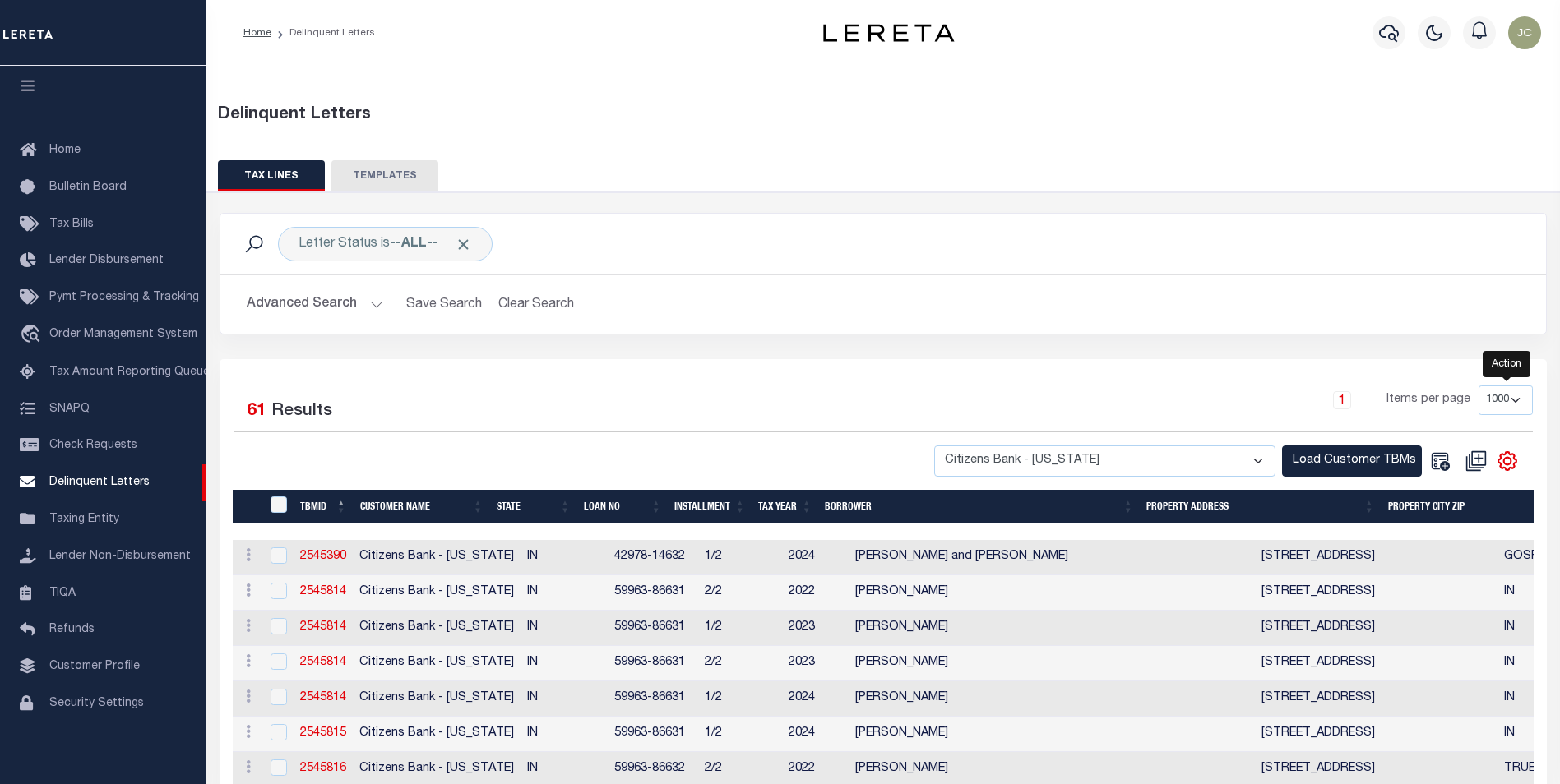
click at [1503, 461] on icon "" at bounding box center [1506, 462] width 7 height 7
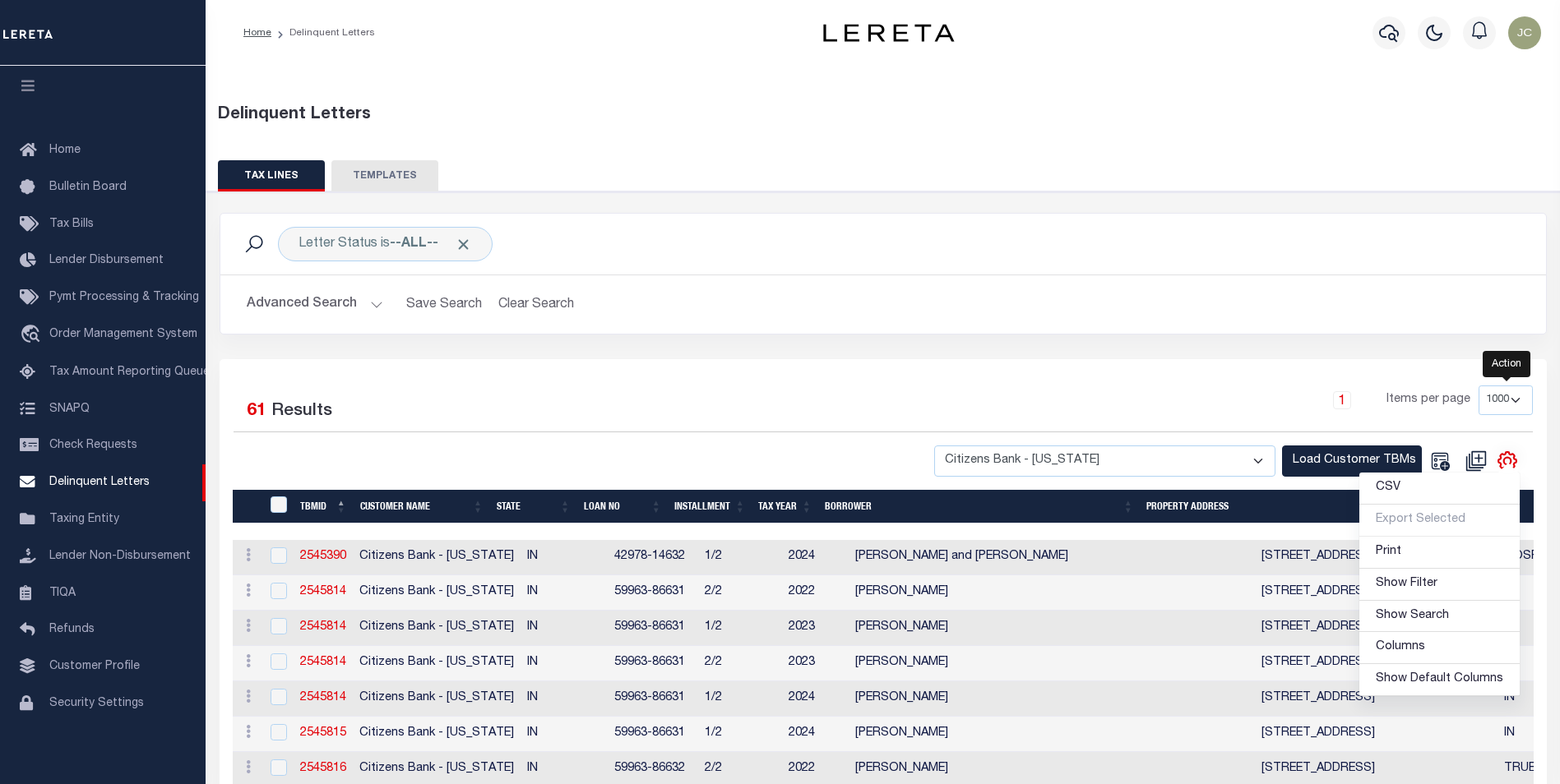
click at [1507, 458] on icon "" at bounding box center [1506, 462] width 7 height 7
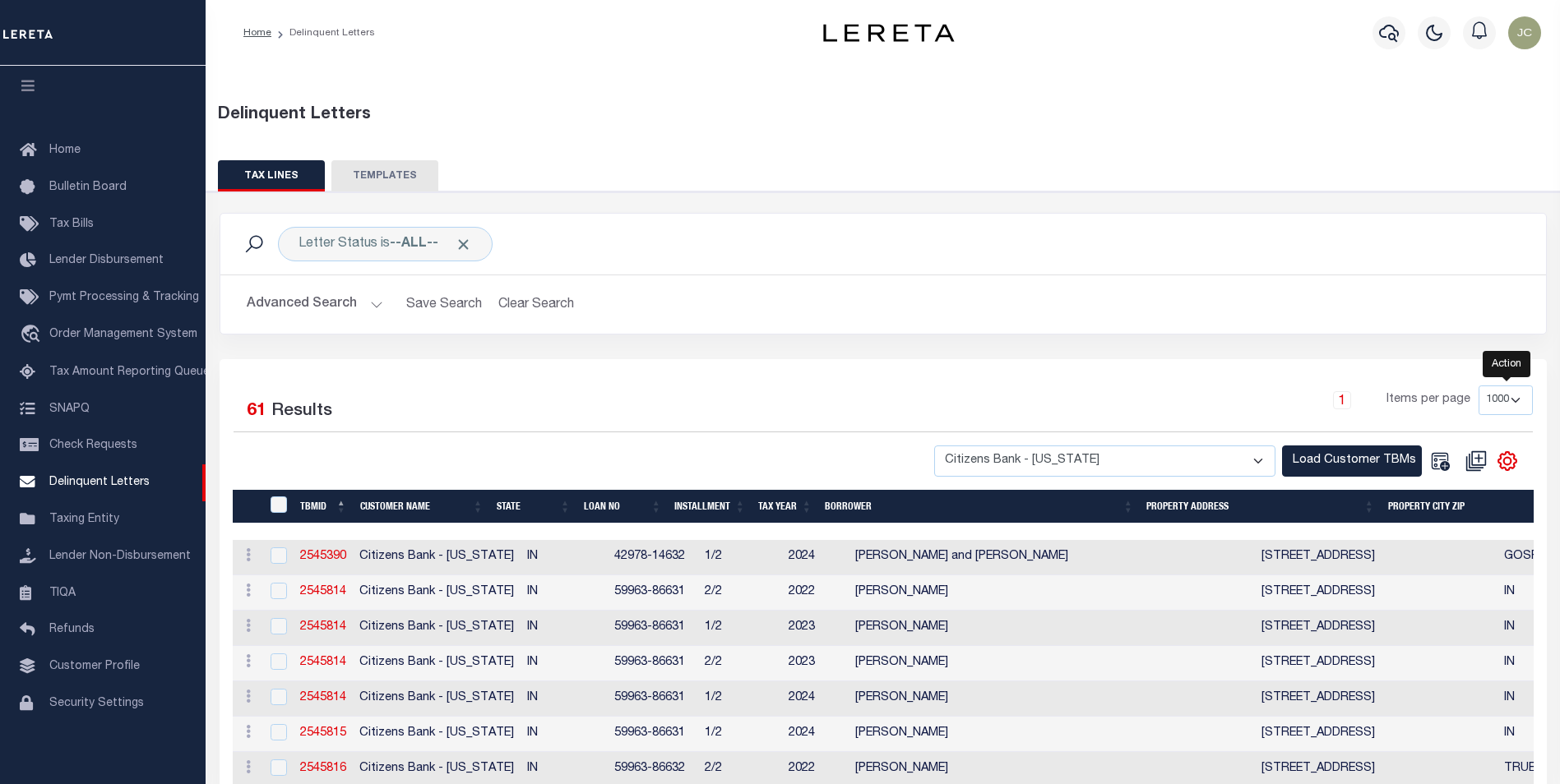
click at [1500, 463] on icon "" at bounding box center [1507, 461] width 18 height 18
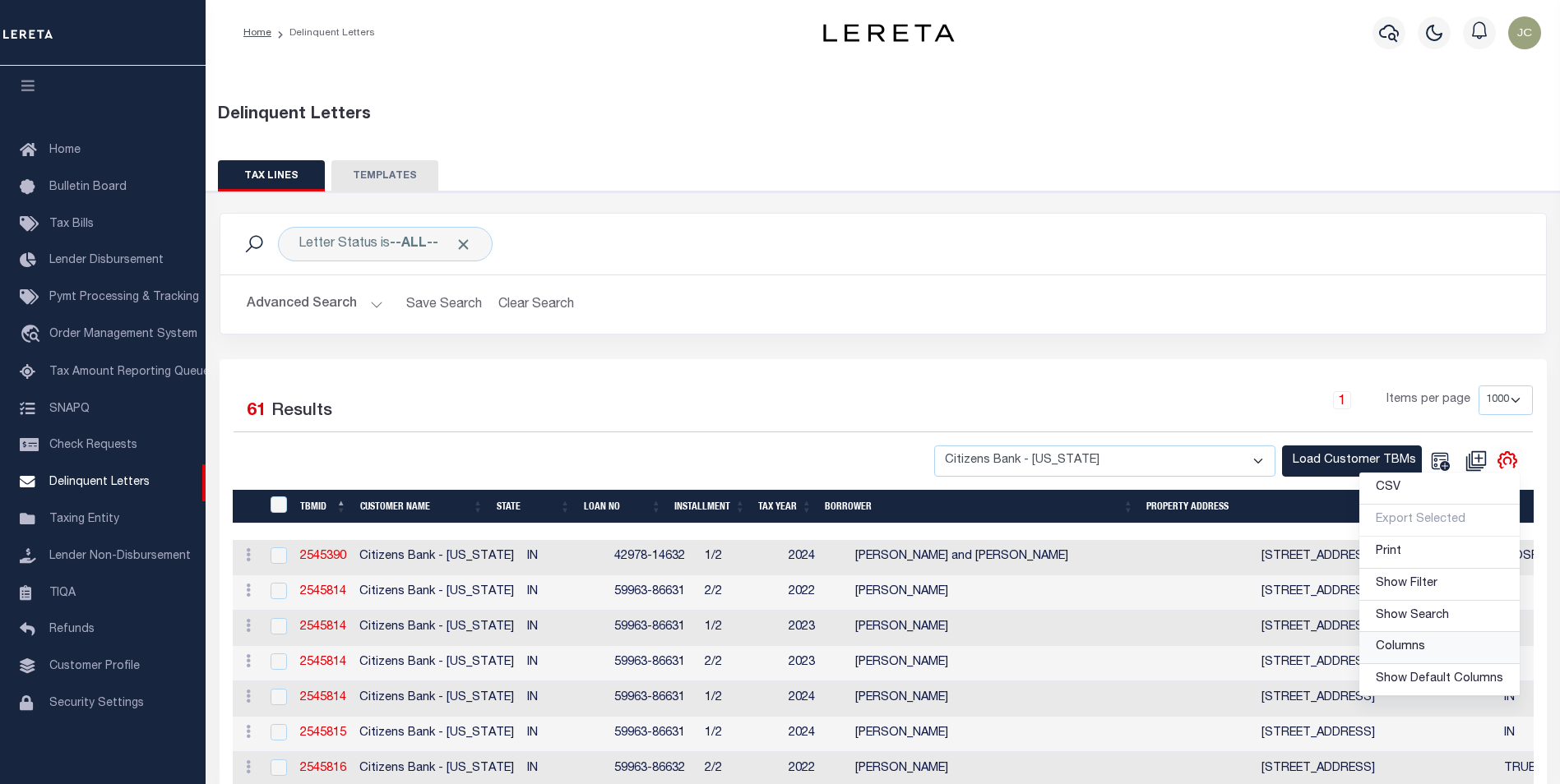
click at [1415, 641] on span "Columns" at bounding box center [1400, 646] width 49 height 12
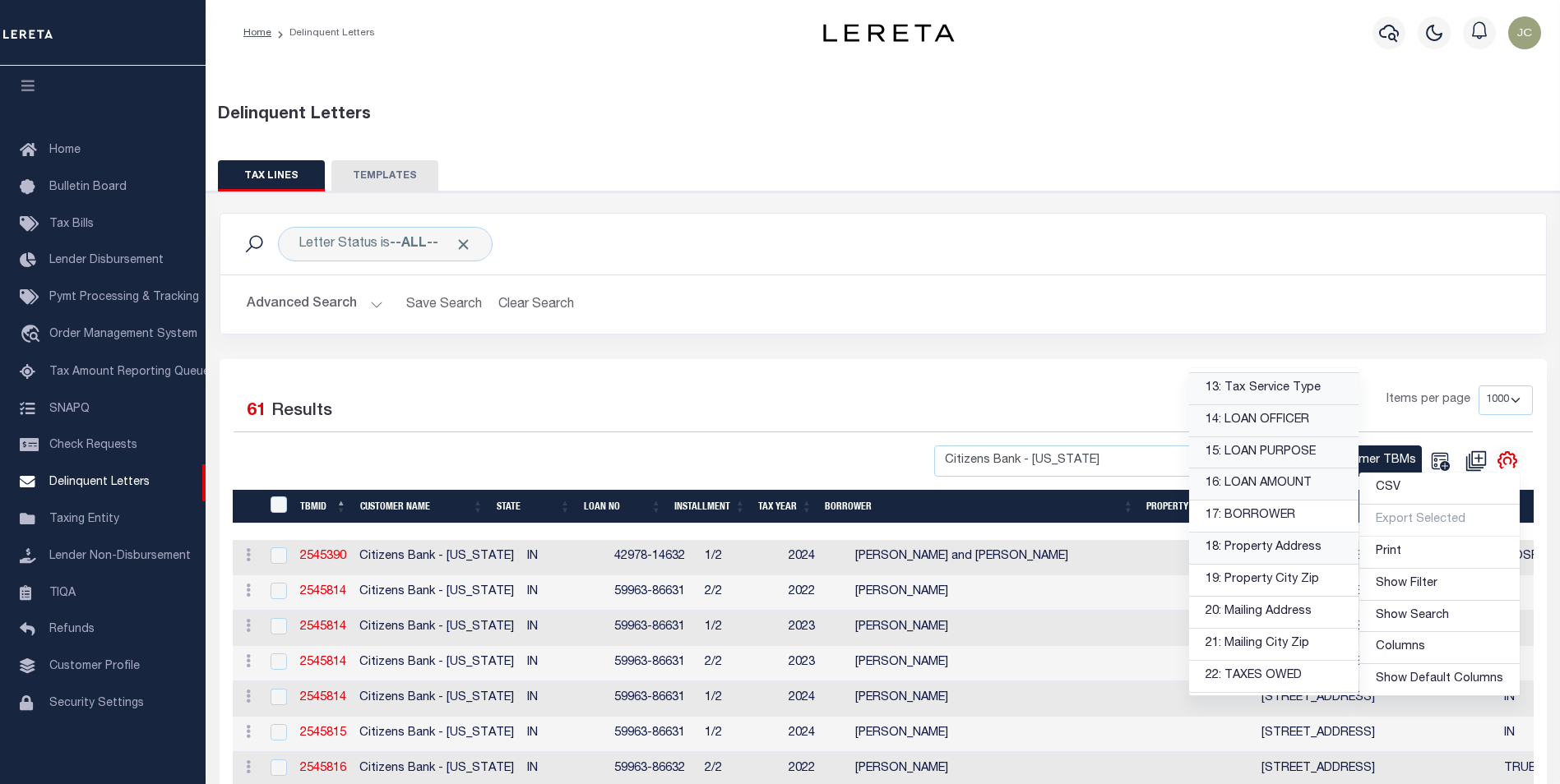
click at [1281, 556] on link "18: Property Address" at bounding box center [1273, 549] width 170 height 32
select select
click at [1277, 581] on link "19: Property City Zip" at bounding box center [1273, 581] width 170 height 32
select select
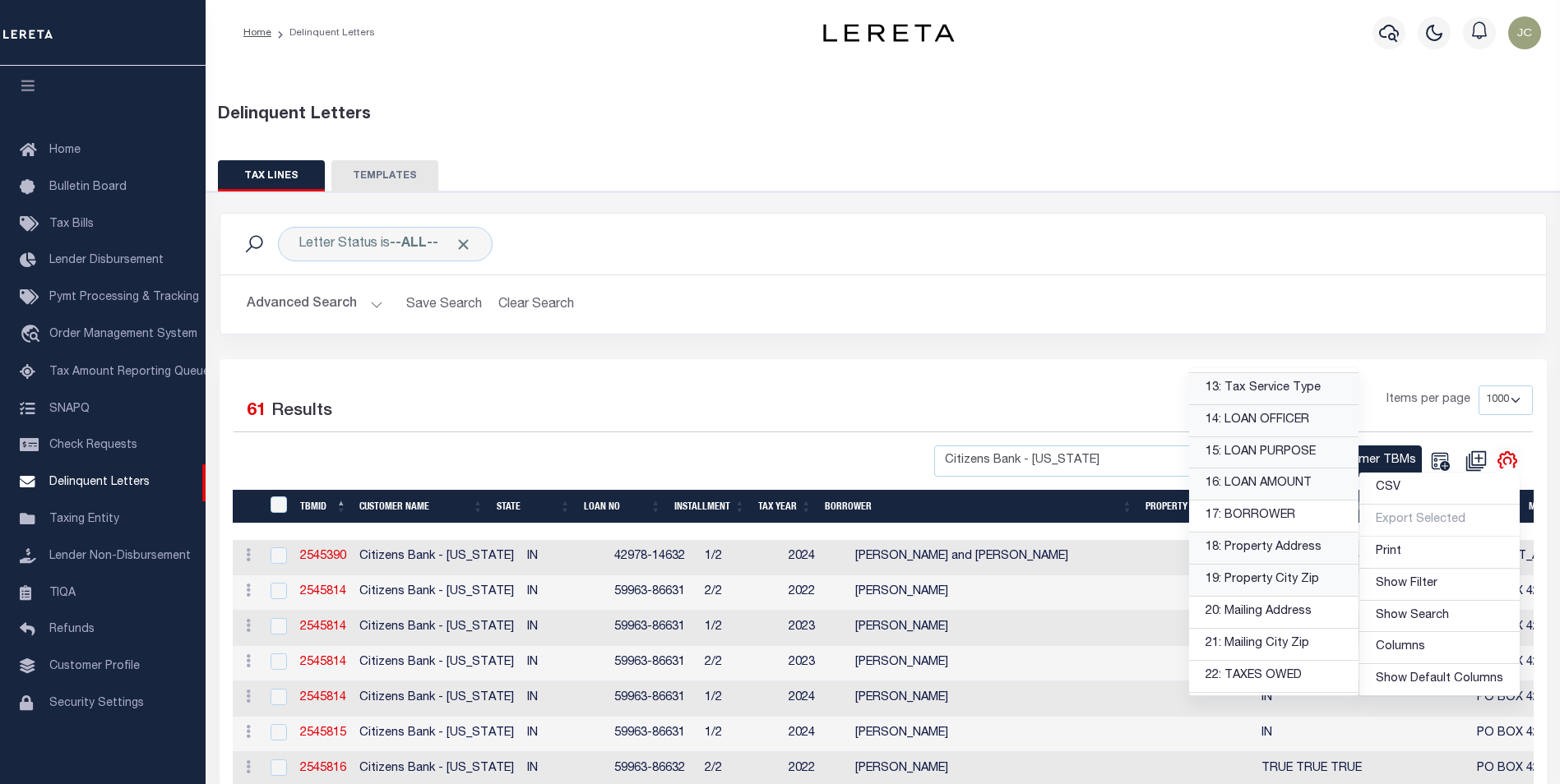
select select
click at [1282, 614] on link "20: Mailing Address" at bounding box center [1273, 613] width 170 height 32
select select
click at [1278, 638] on link "21: Mailing City Zip" at bounding box center [1273, 645] width 170 height 32
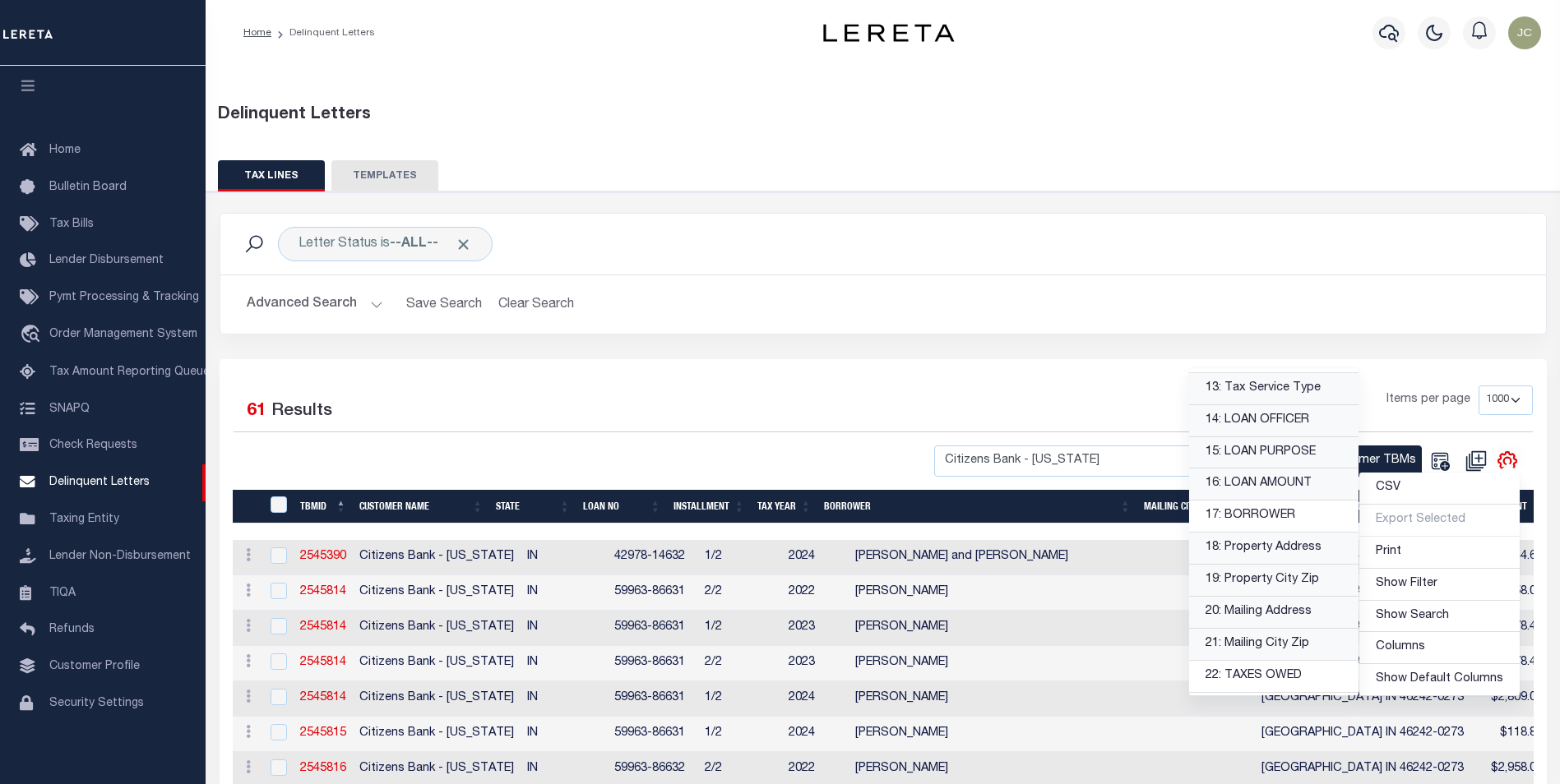
select select
click at [877, 393] on div "1 Items per page 25 50 100 500 1000" at bounding box center [1048, 407] width 969 height 43
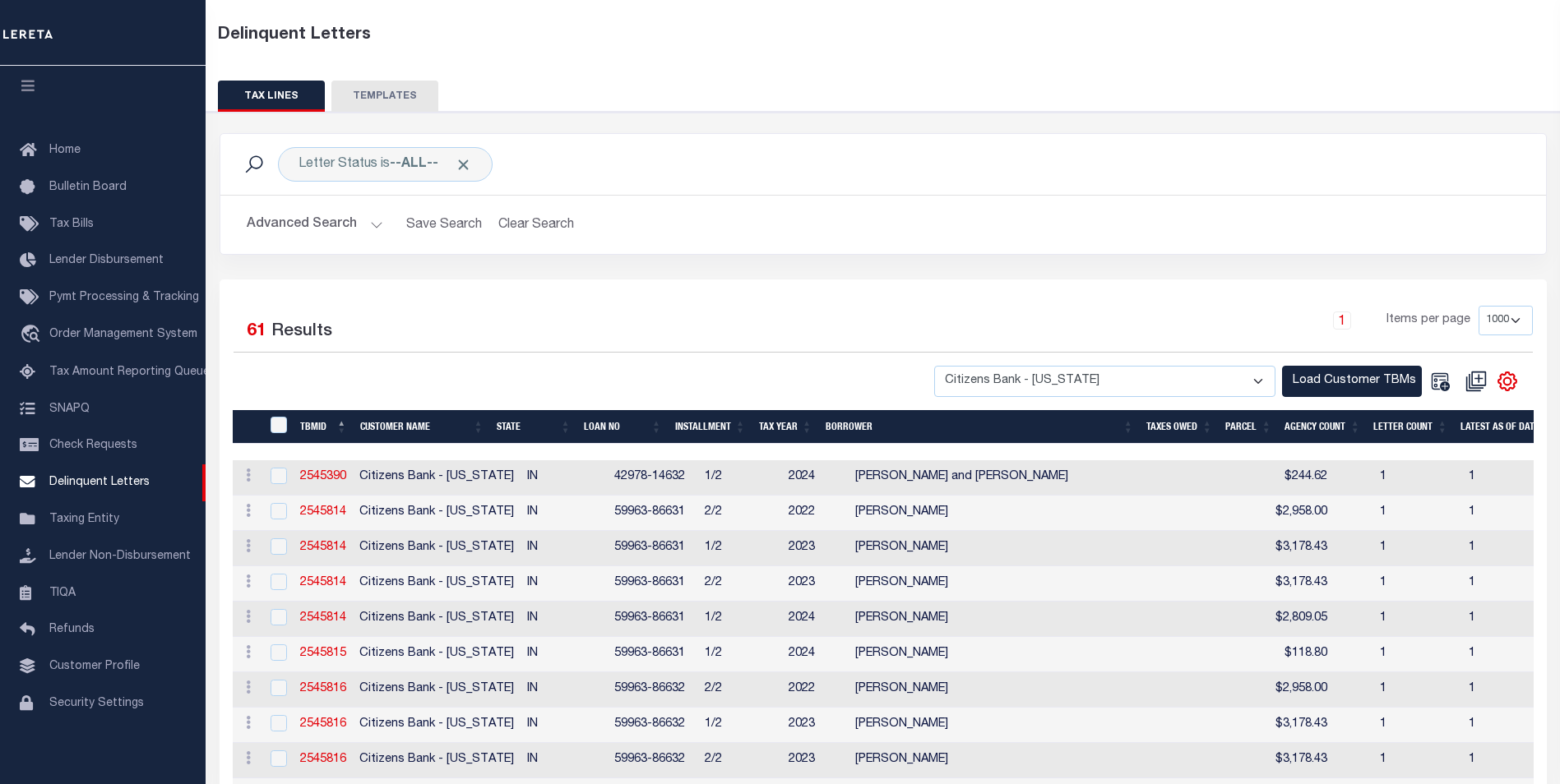
scroll to position [82, 0]
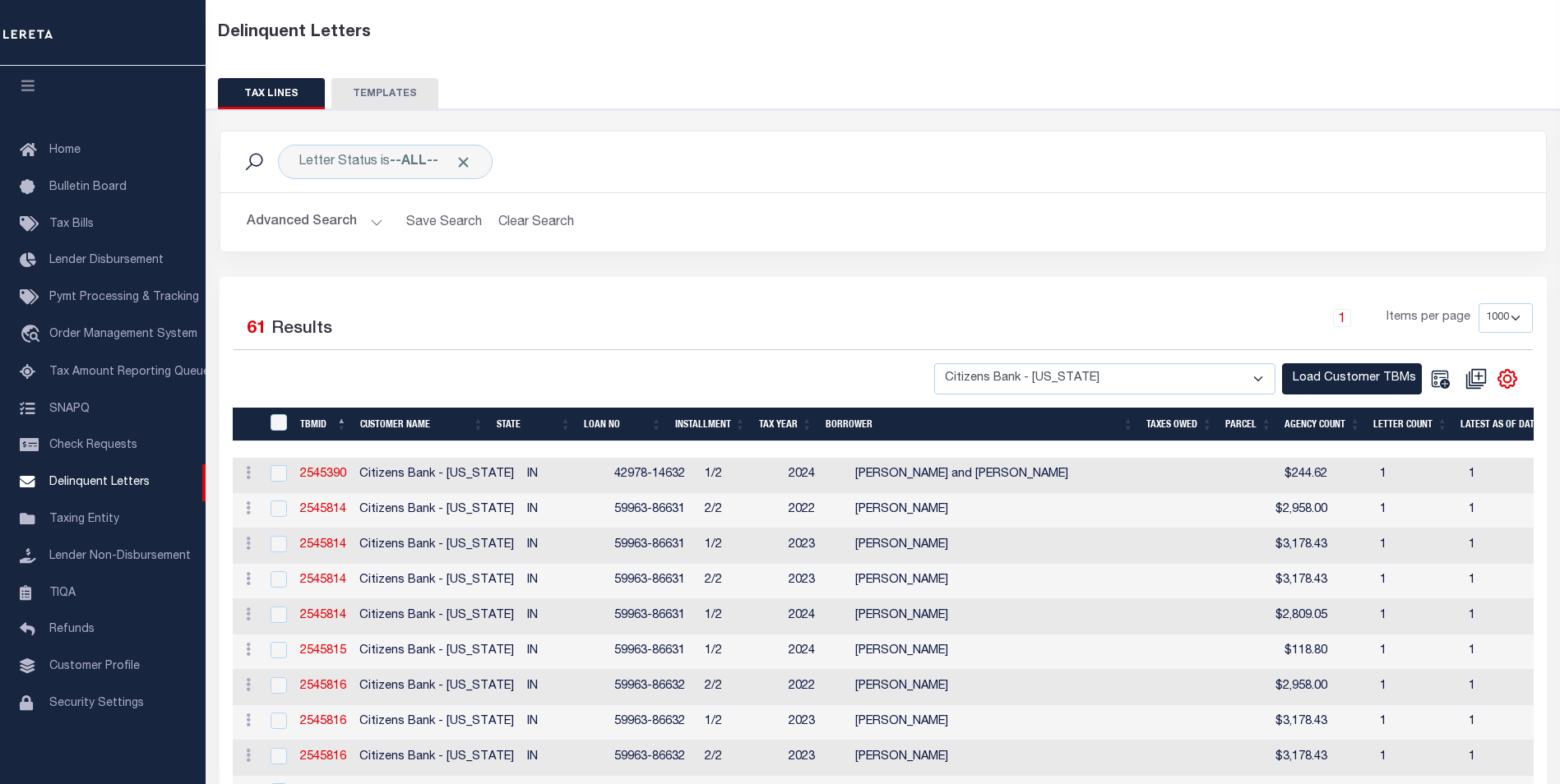
click at [844, 421] on th "BORROWER" at bounding box center [980, 425] width 321 height 34
select select
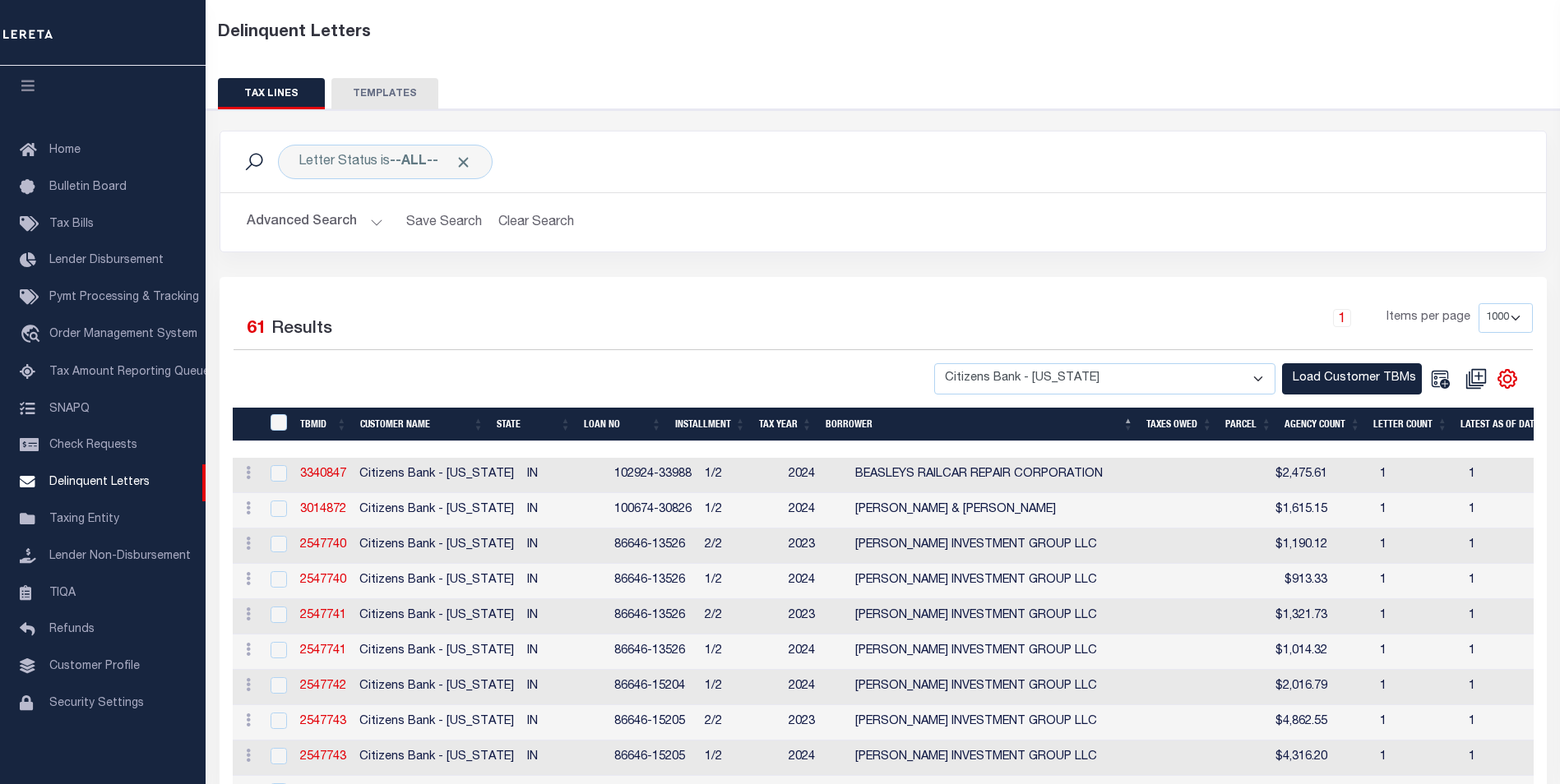
click at [1398, 242] on div "Advanced Search Save Search Clear Search DelinquentLetterSearchTable_dynamictab…" at bounding box center [883, 221] width 1325 height 58
click at [284, 468] on input "checkbox" at bounding box center [279, 473] width 16 height 16
checkbox input "true"
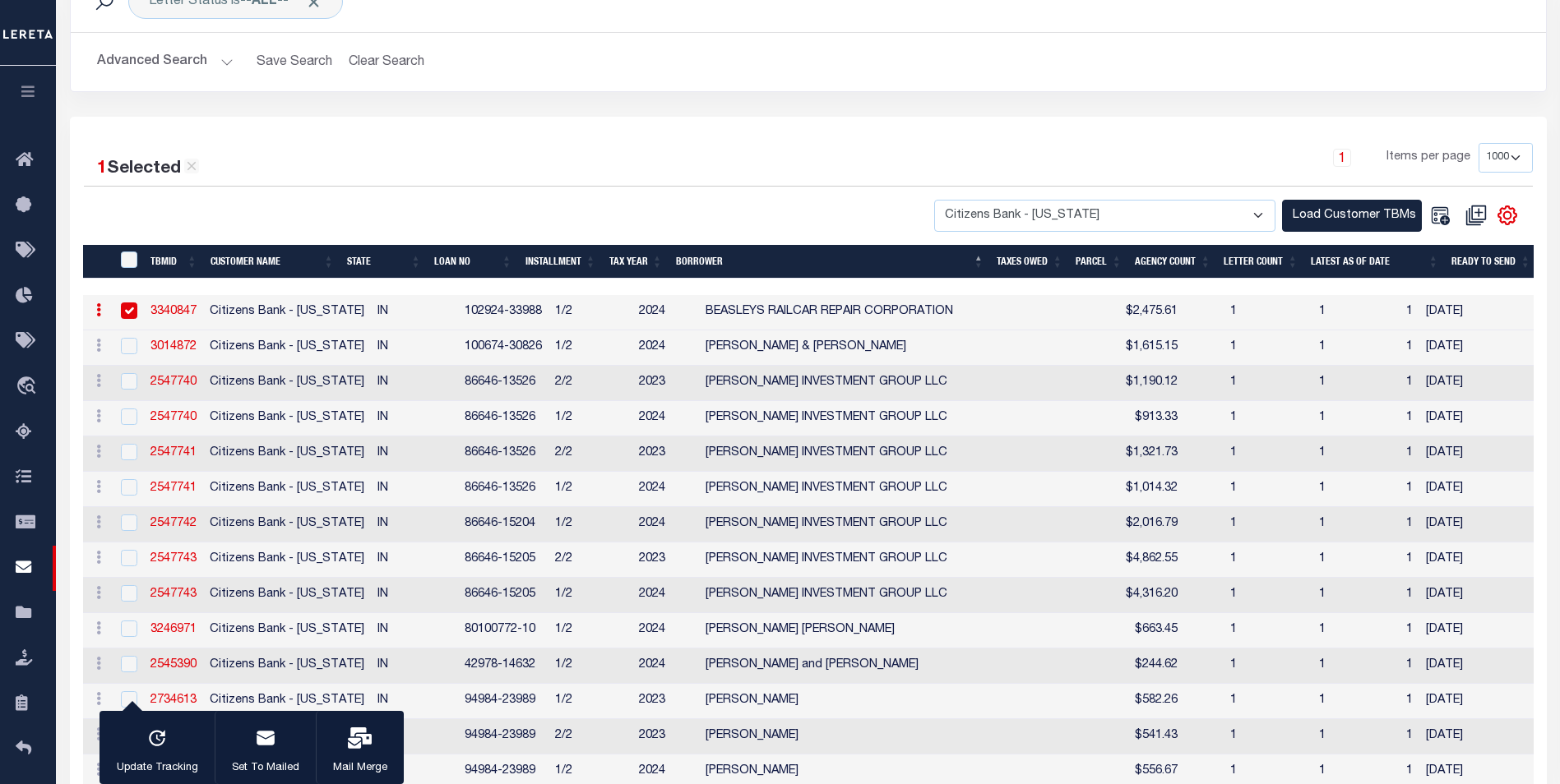
scroll to position [246, 0]
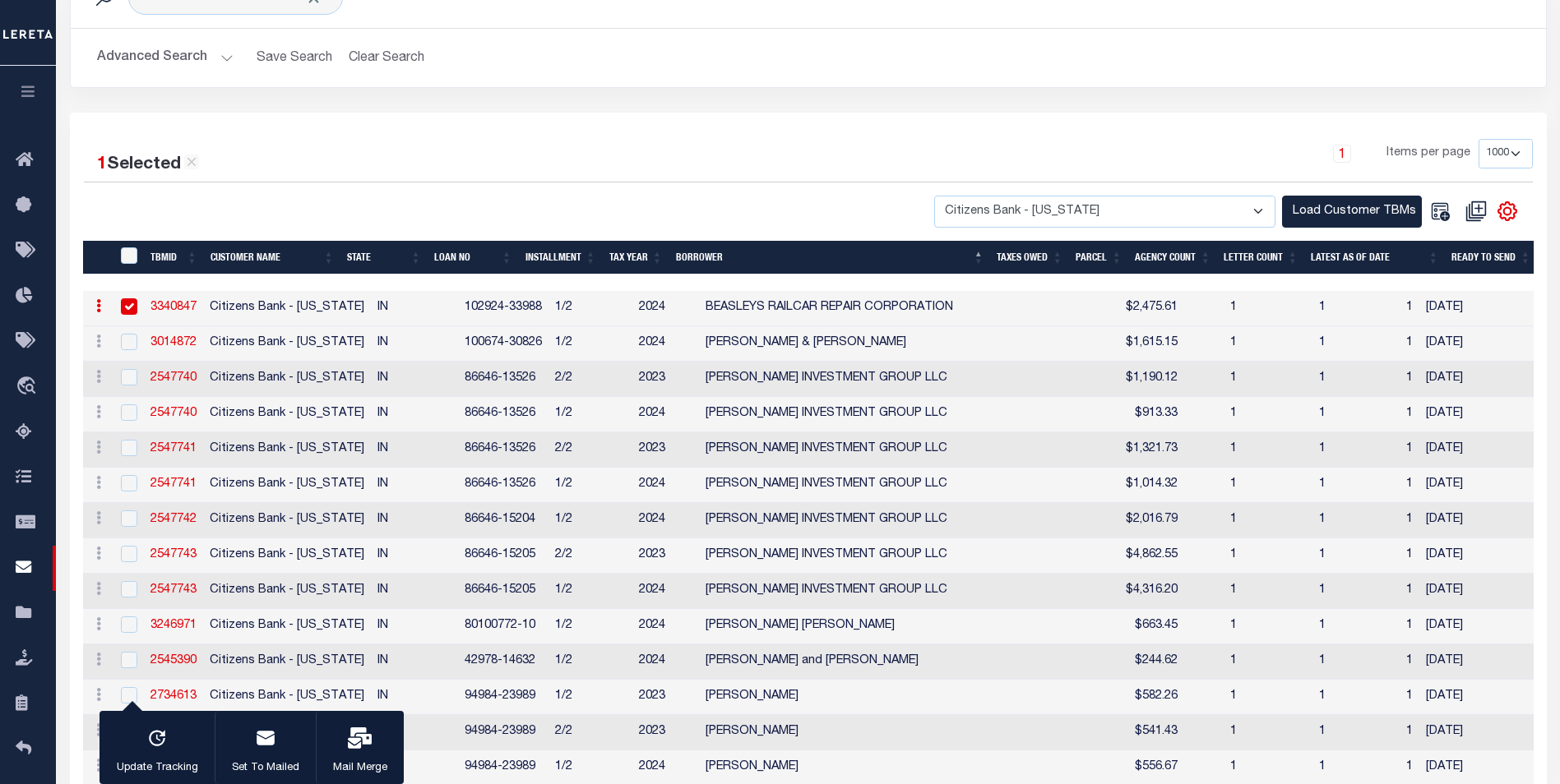
click at [1448, 92] on div "Letter Status is --ALL-- Search Advanced Search Save Search Clear Search Delinq…" at bounding box center [807, 39] width 1501 height 146
click at [1482, 99] on div "Letter Status is --ALL-- Search Advanced Search Save Search Clear Search Delinq…" at bounding box center [807, 39] width 1501 height 146
click at [131, 379] on input "checkbox" at bounding box center [129, 377] width 16 height 16
checkbox input "true"
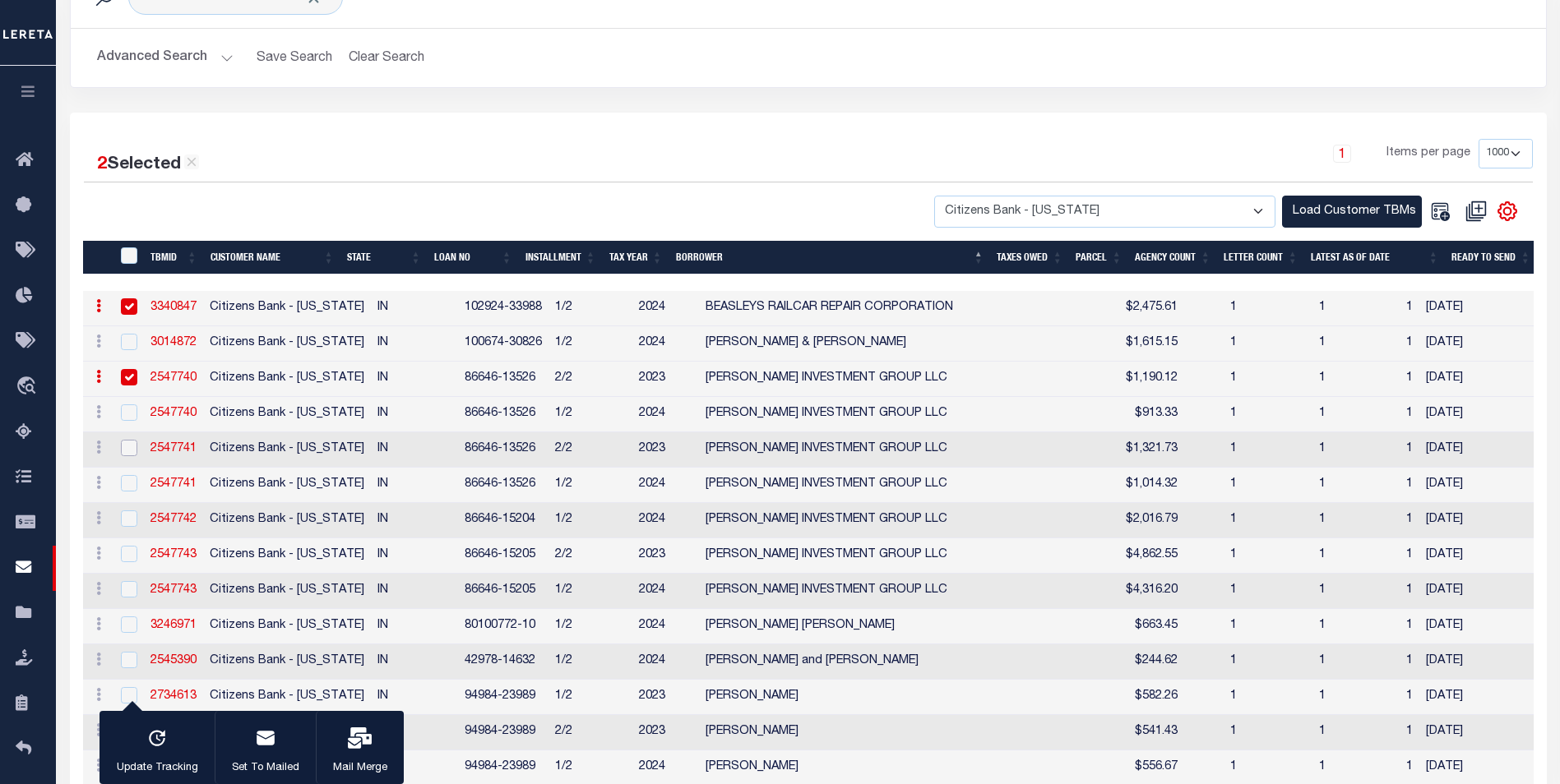
click at [131, 454] on input "checkbox" at bounding box center [129, 448] width 16 height 16
checkbox input "true"
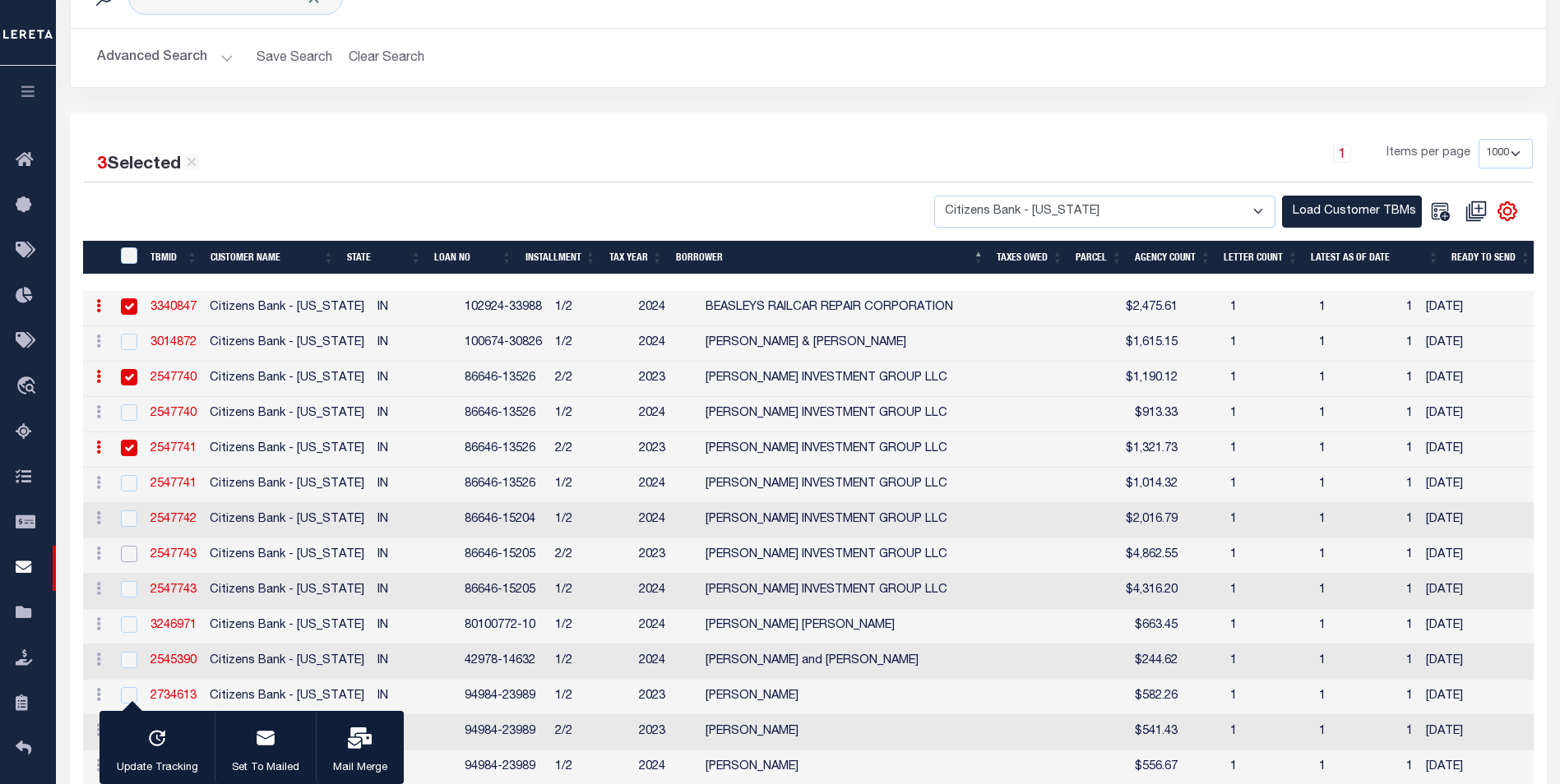
click at [124, 556] on input "checkbox" at bounding box center [129, 554] width 16 height 16
checkbox input "true"
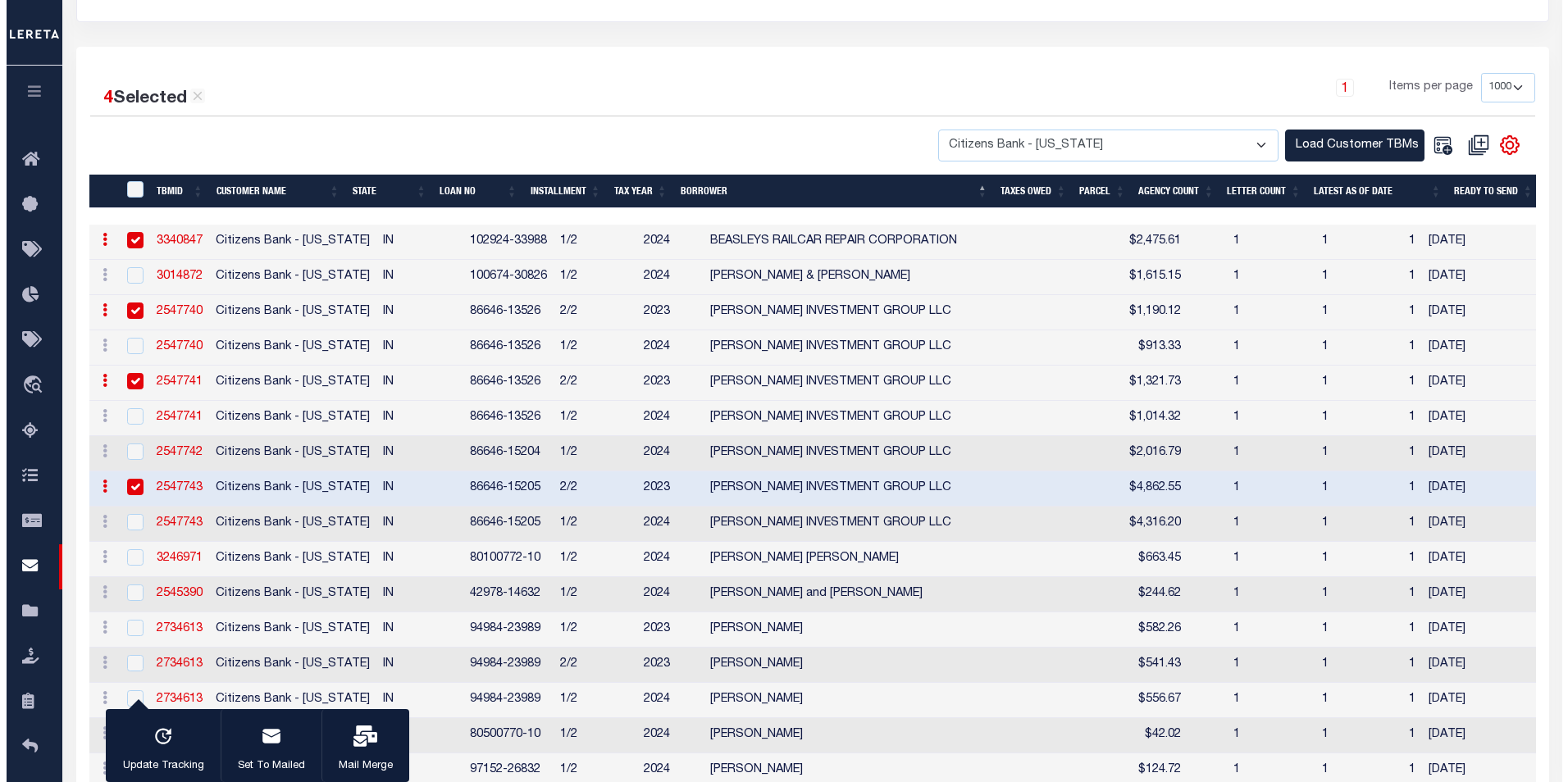
scroll to position [328, 0]
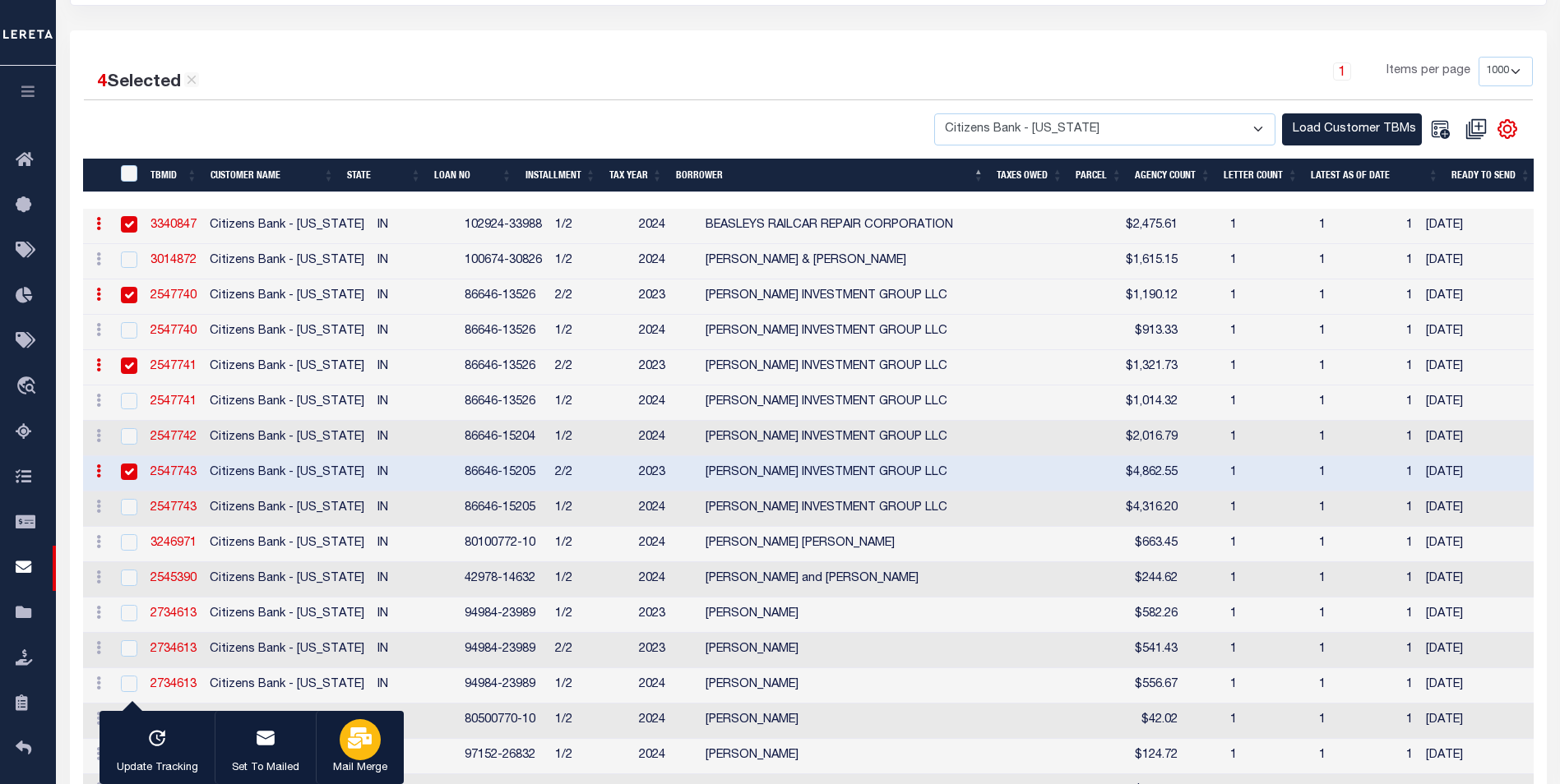
click at [367, 749] on icon "button" at bounding box center [360, 738] width 24 height 21
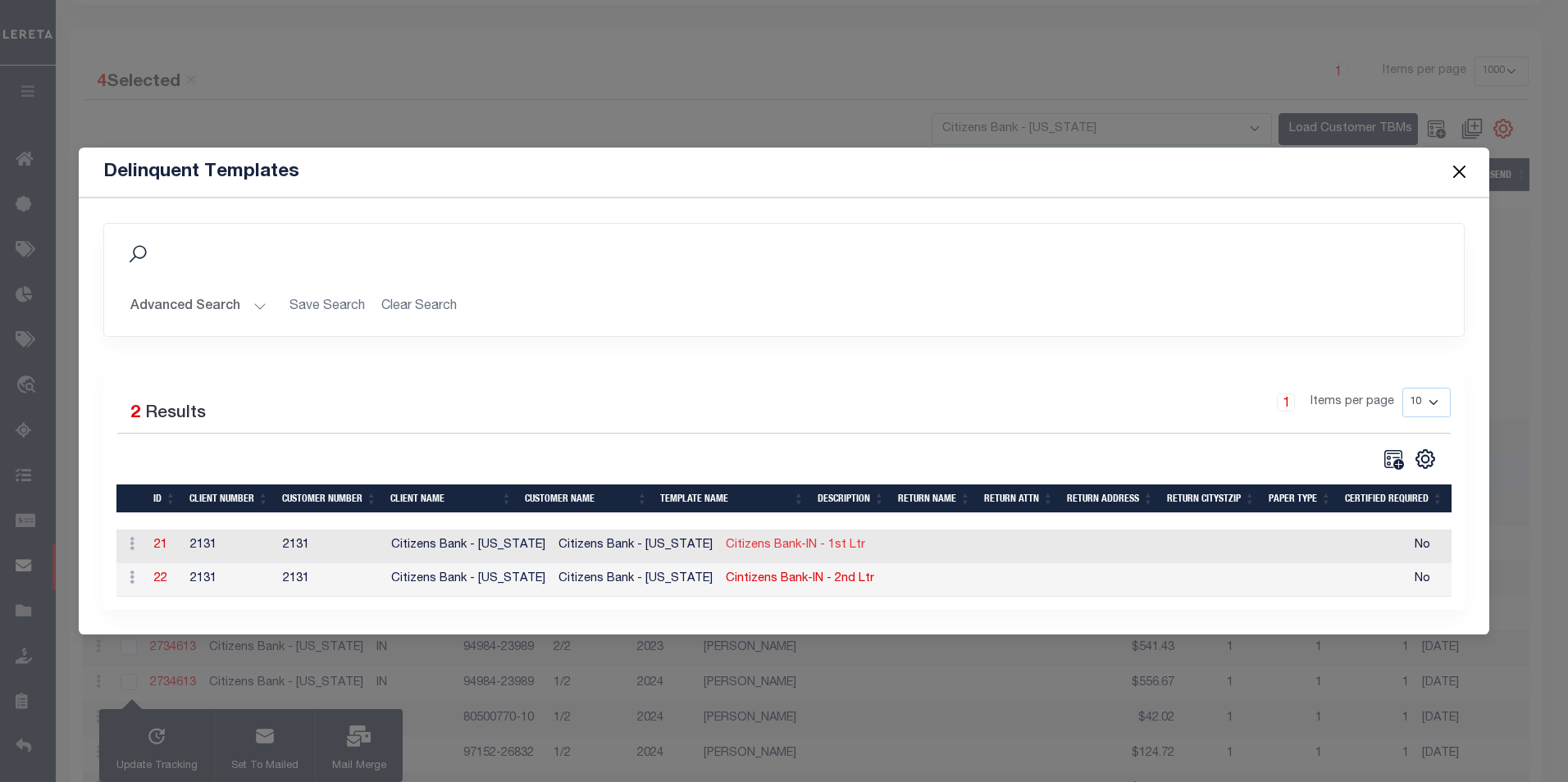
click at [726, 547] on link "Citizens Bank-IN - 1st Ltr" at bounding box center [795, 545] width 140 height 12
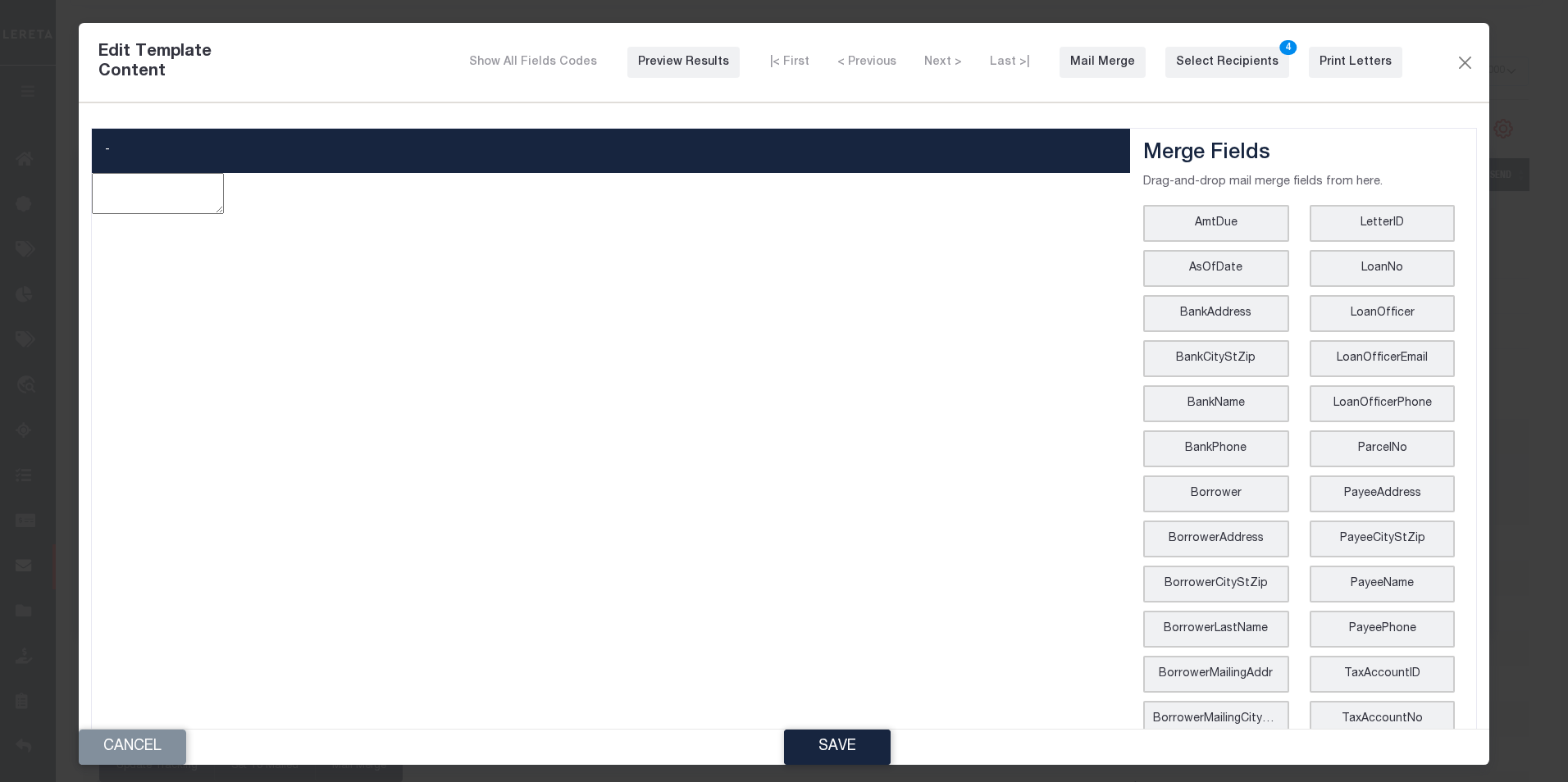
type textarea "<p style="text-align: center;"><img style="float: left;" src="data:image/png;ba…"
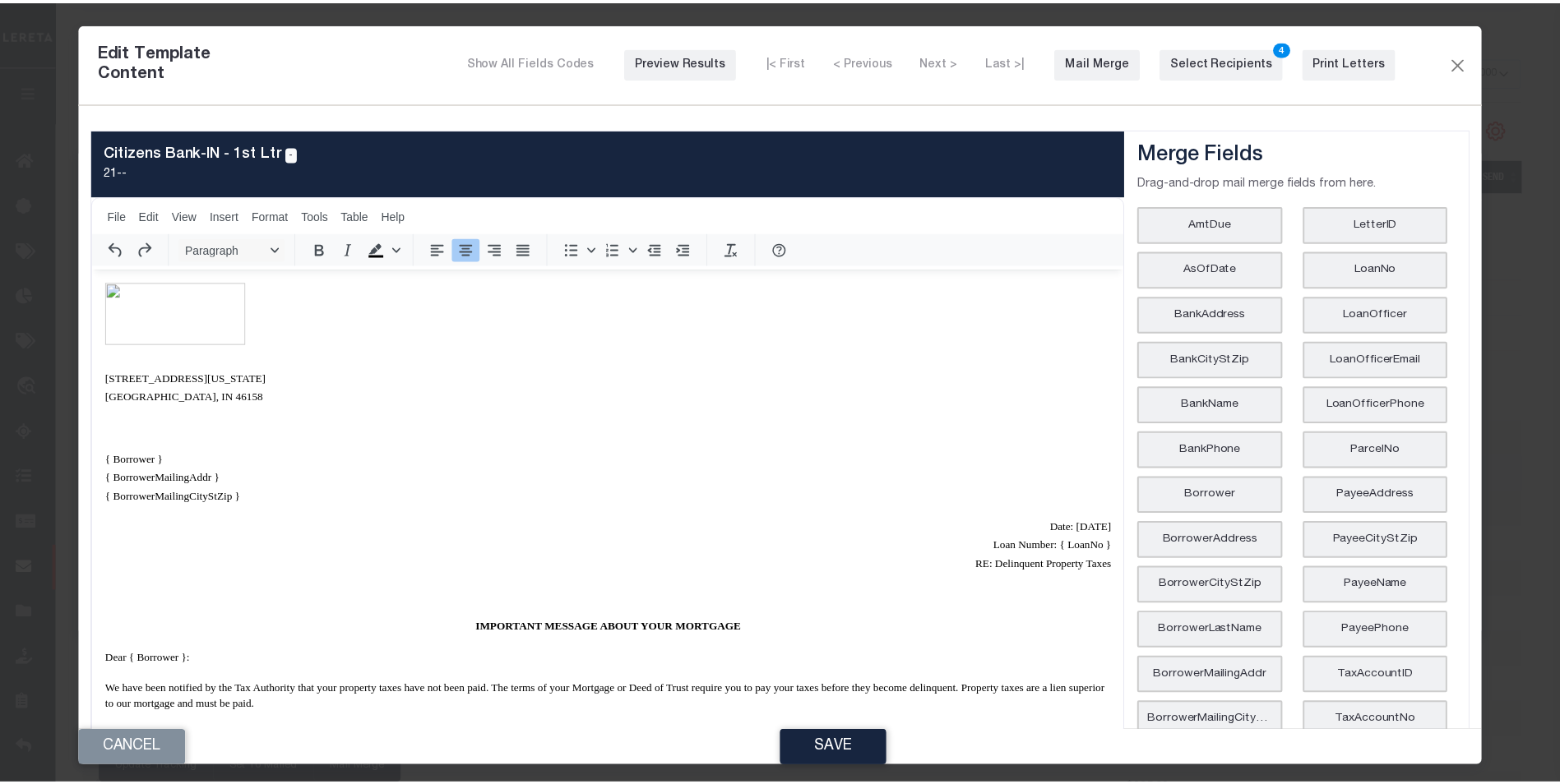
scroll to position [0, 0]
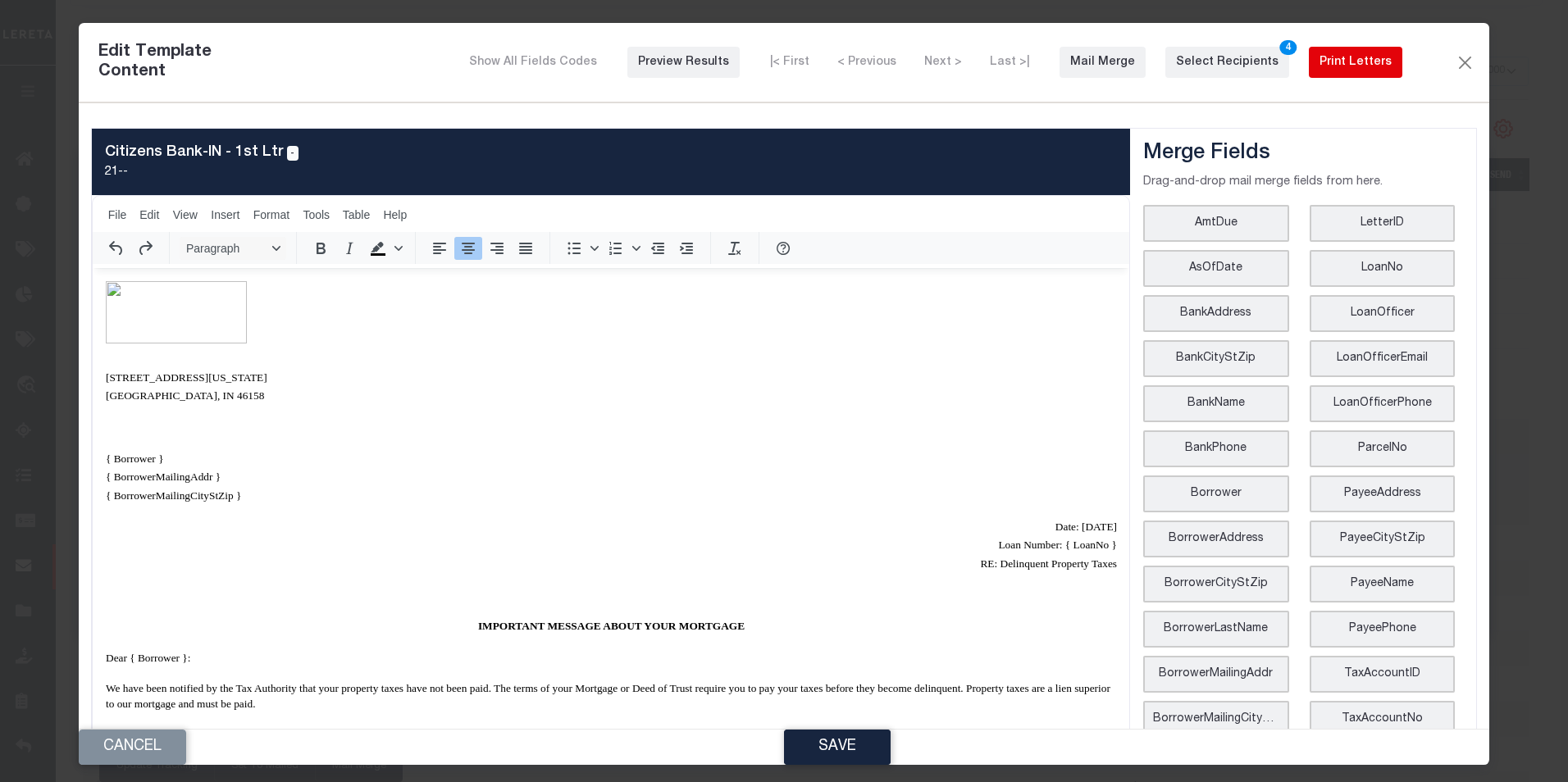
click at [1361, 59] on div "Print Letters" at bounding box center [1355, 62] width 72 height 17
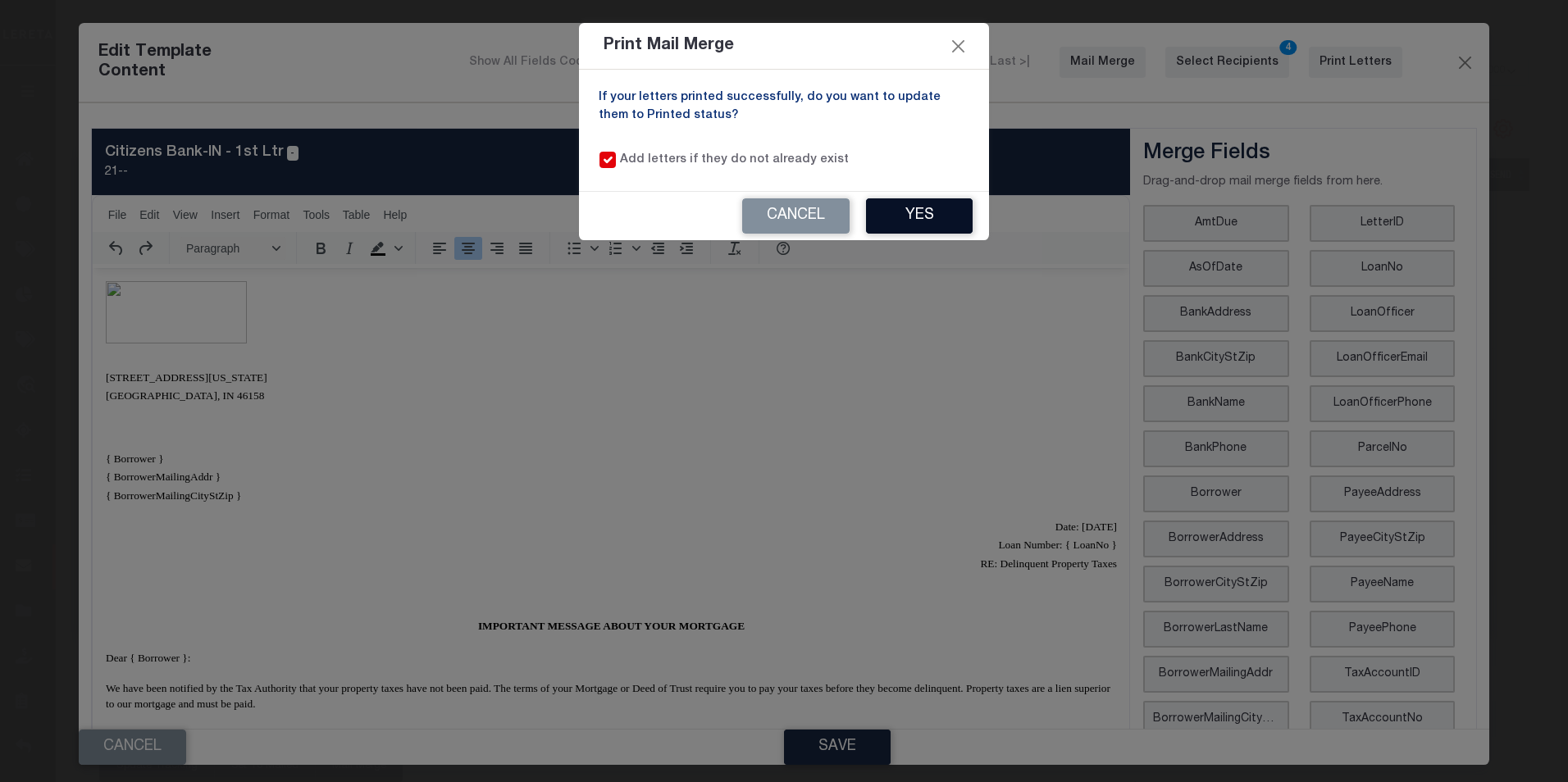
click at [914, 224] on button "Yes" at bounding box center [919, 216] width 107 height 36
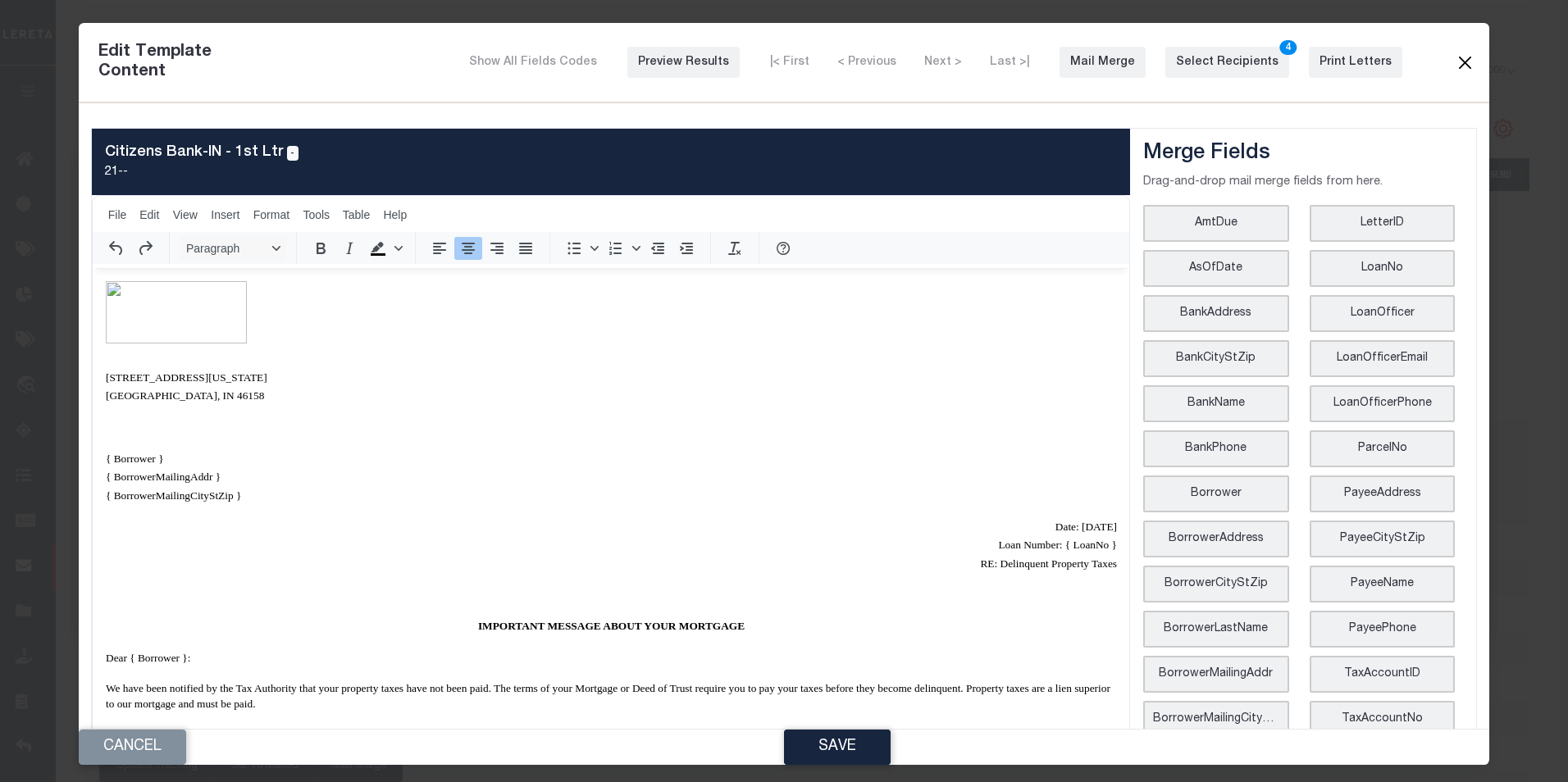
click at [1455, 62] on button "Close" at bounding box center [1465, 62] width 20 height 21
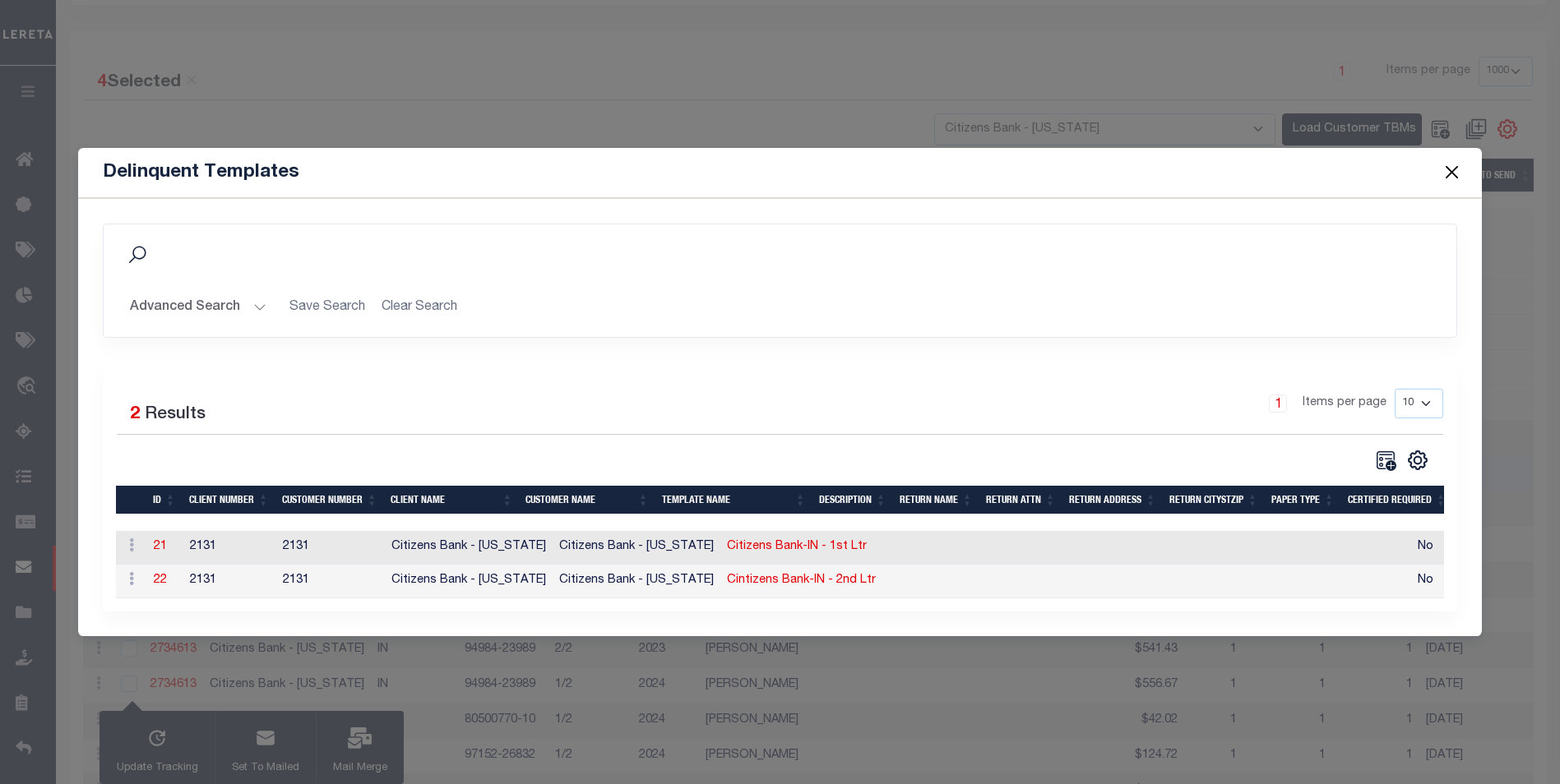
click at [1459, 163] on button "Close" at bounding box center [1451, 172] width 21 height 21
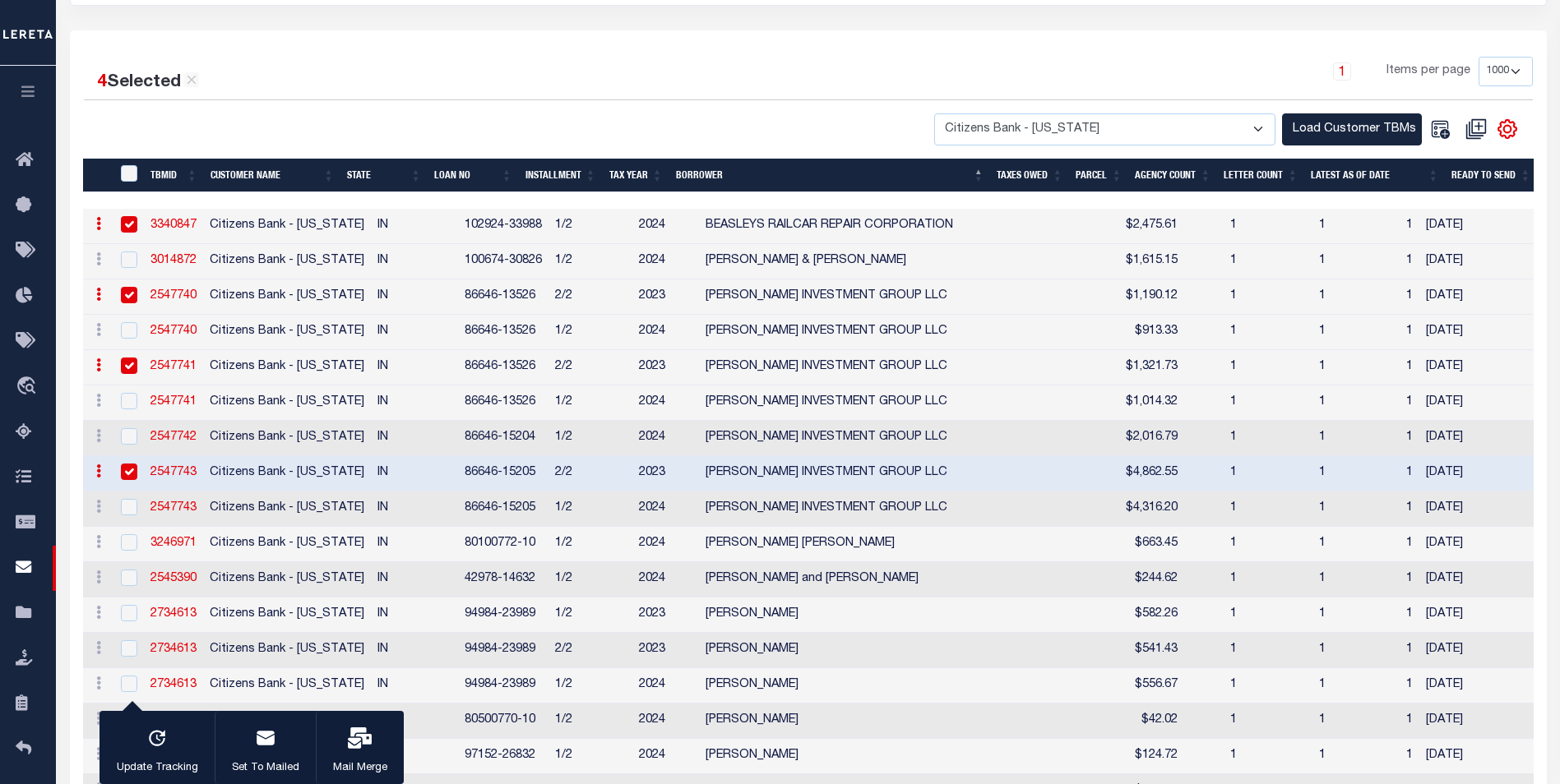
drag, startPoint x: 364, startPoint y: 750, endPoint x: -738, endPoint y: 763, distance: 1102.1
click at [356, 747] on icon "button" at bounding box center [360, 738] width 24 height 21
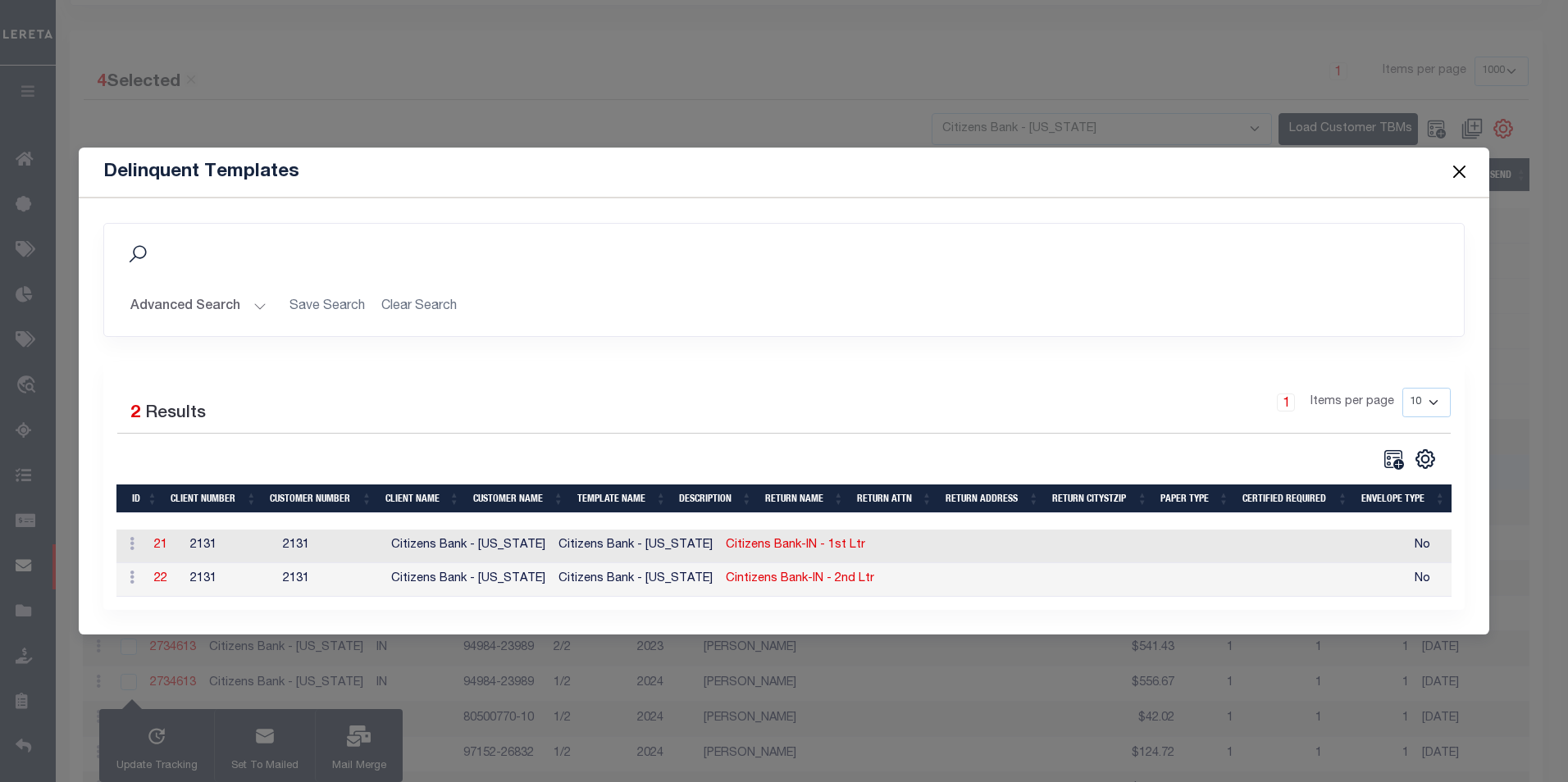
click at [1465, 161] on button "Close" at bounding box center [1458, 172] width 21 height 21
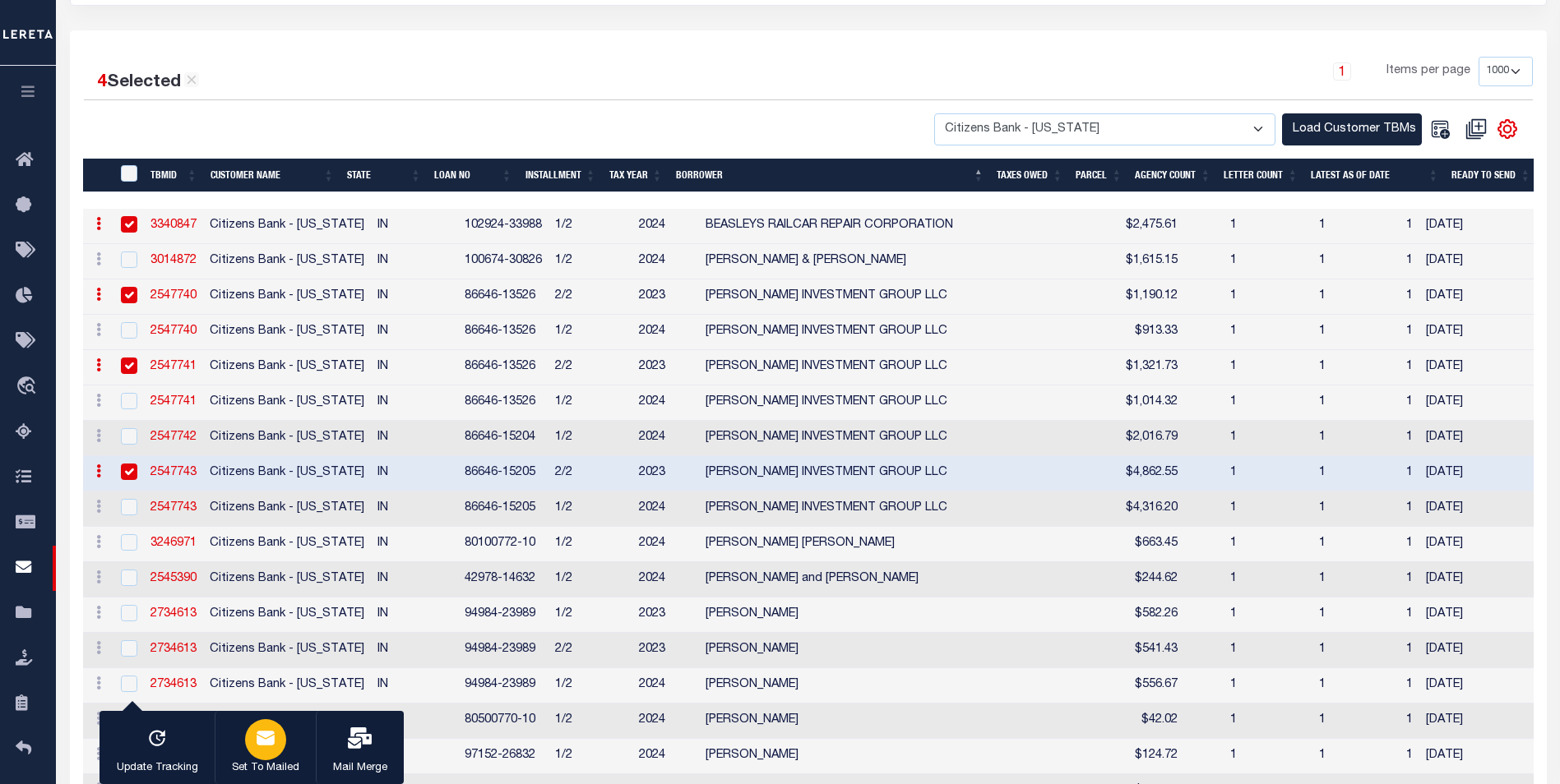
click at [267, 743] on icon "button" at bounding box center [265, 738] width 18 height 14
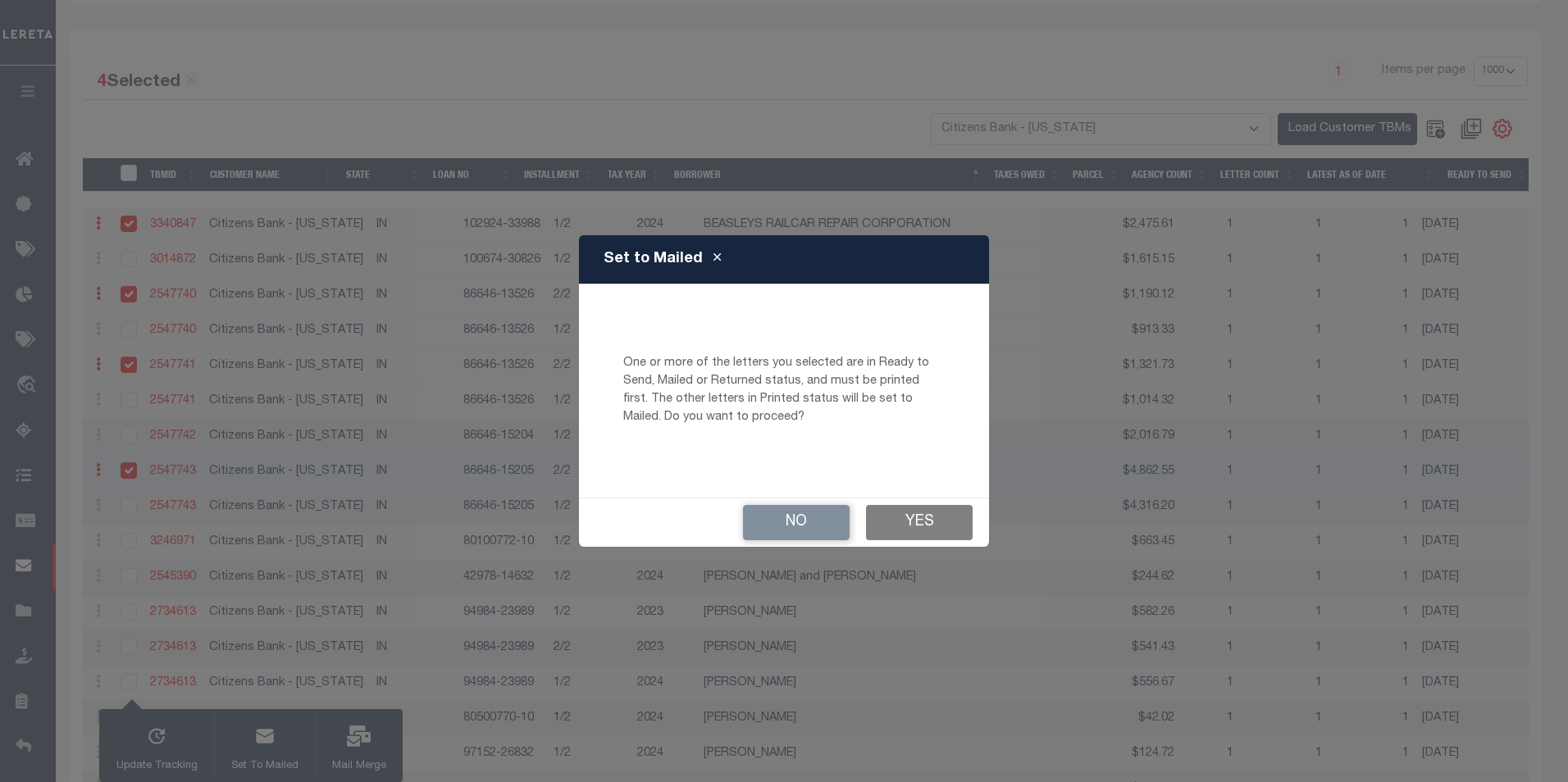
click at [919, 519] on button "Yes" at bounding box center [919, 523] width 107 height 36
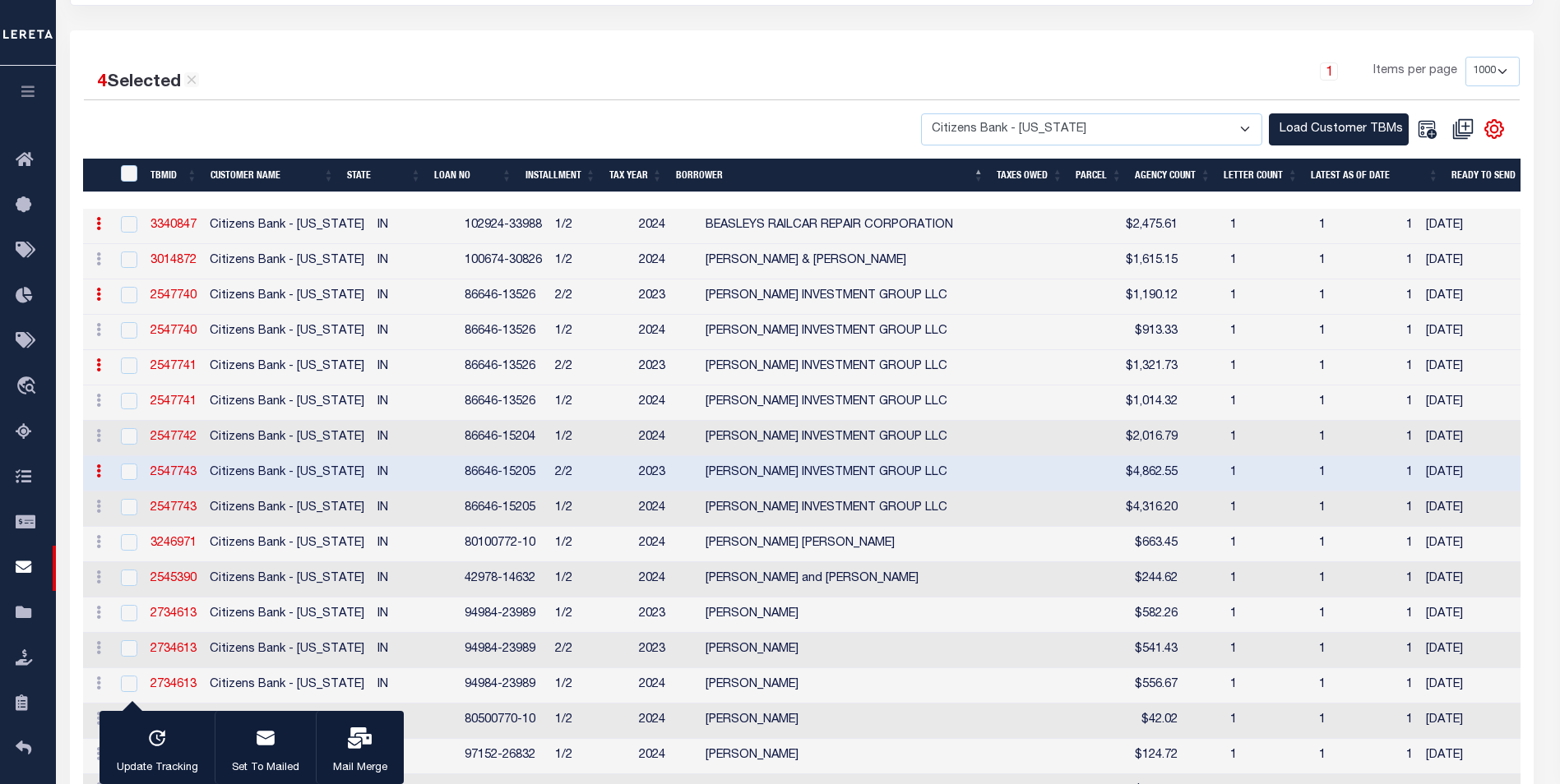
checkbox input "false"
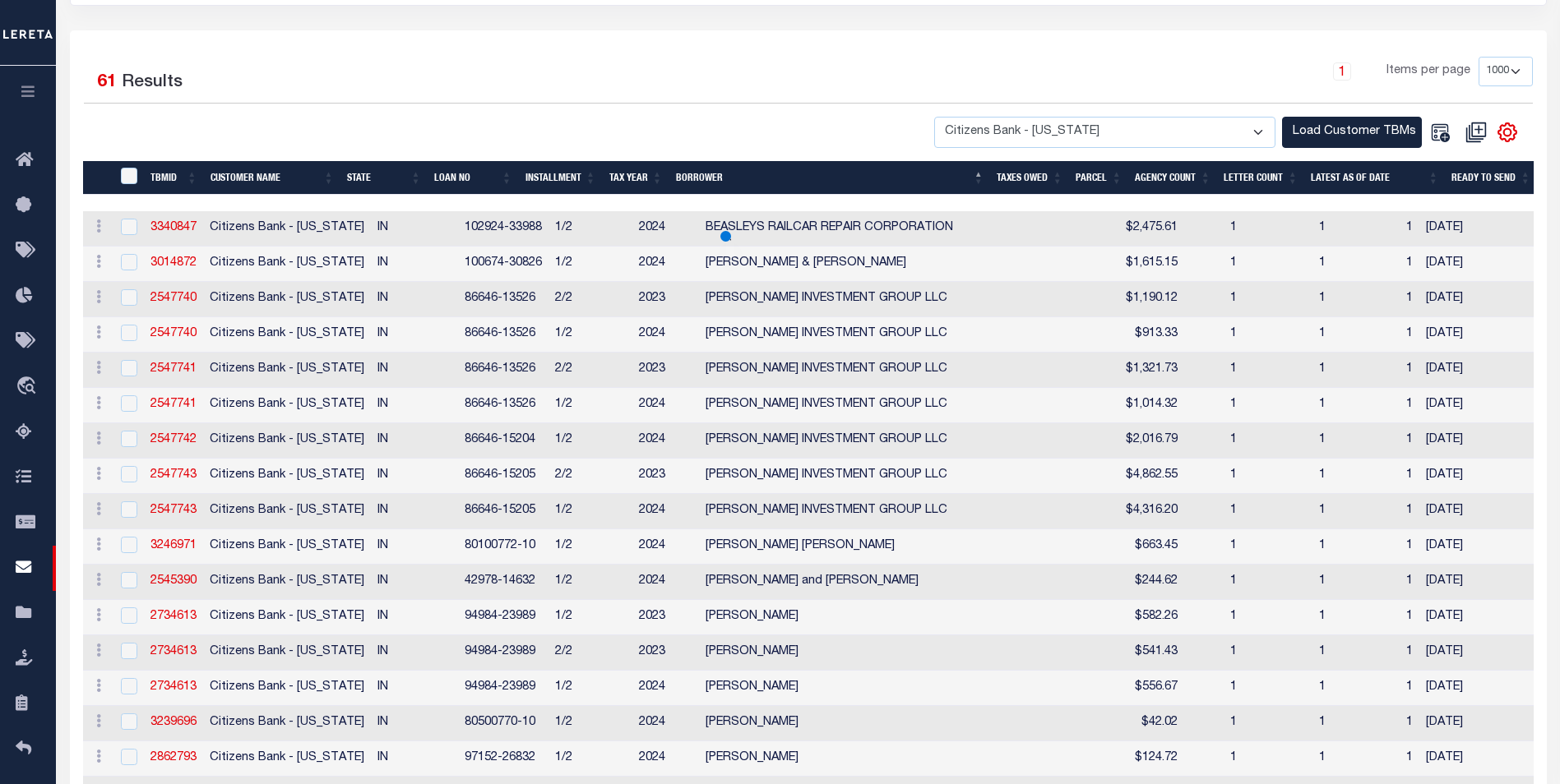
select select
